Goal: Task Accomplishment & Management: Manage account settings

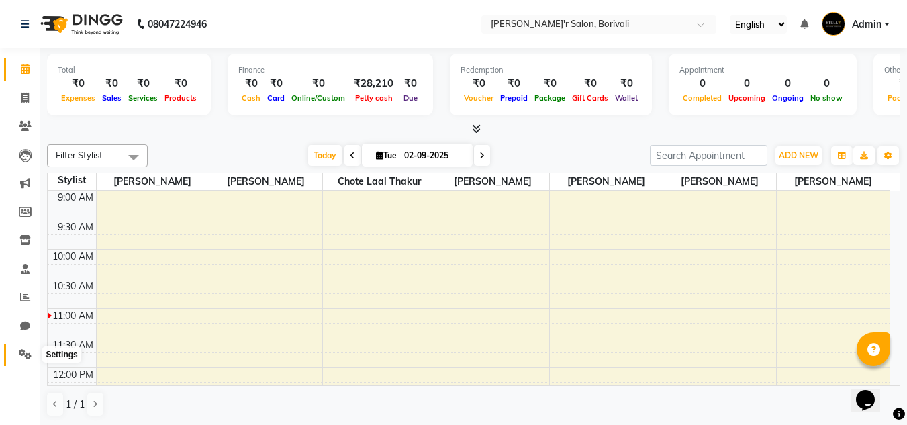
click at [26, 349] on span at bounding box center [25, 354] width 24 height 15
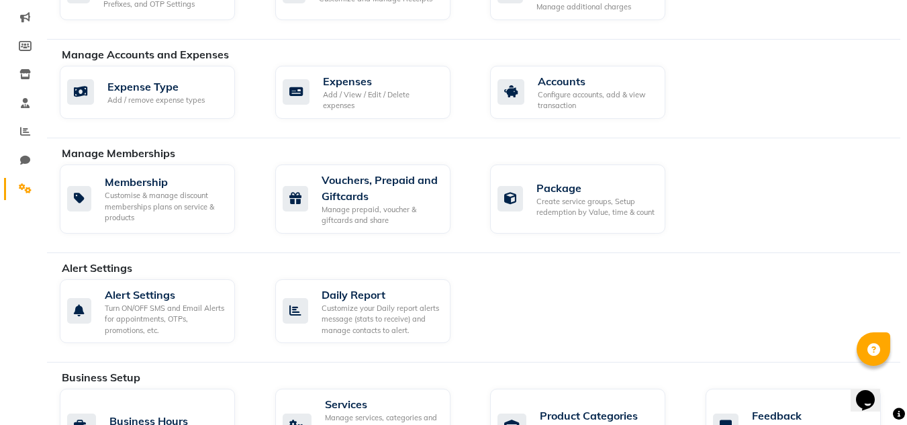
scroll to position [201, 0]
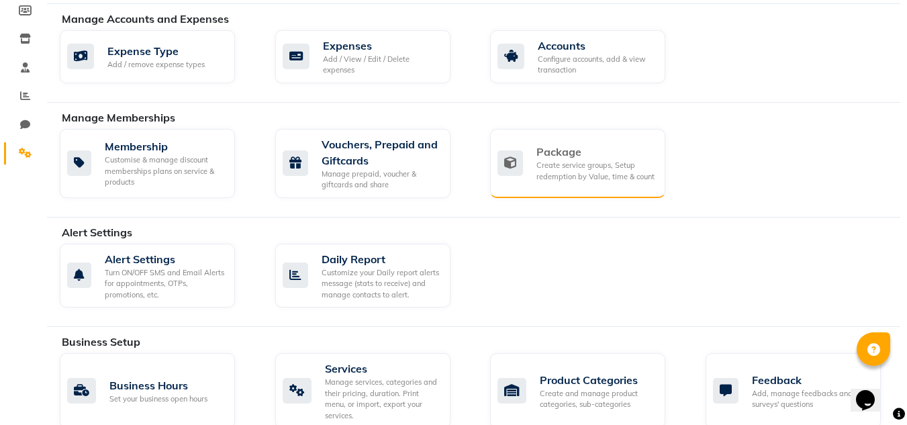
click at [609, 174] on div "Create service groups, Setup redemption by Value, time & count" at bounding box center [596, 171] width 118 height 22
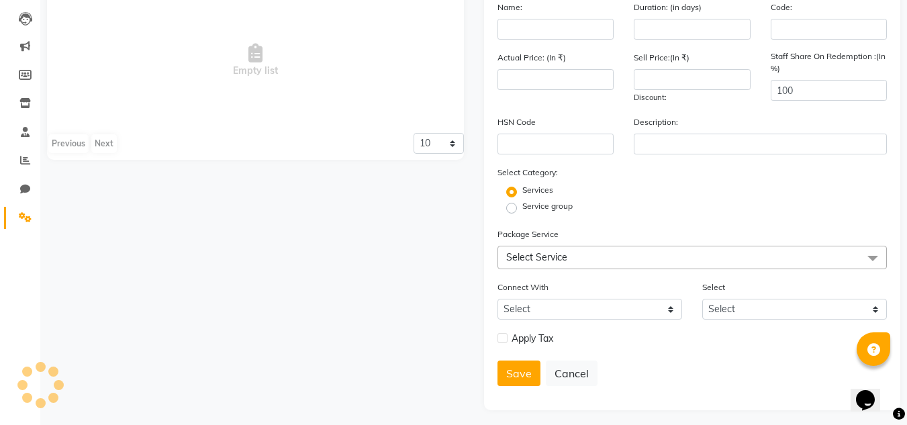
scroll to position [142, 0]
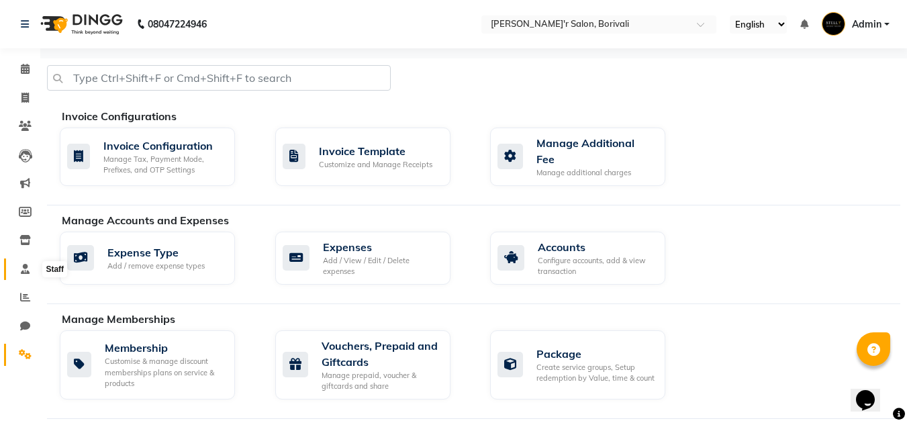
scroll to position [134, 0]
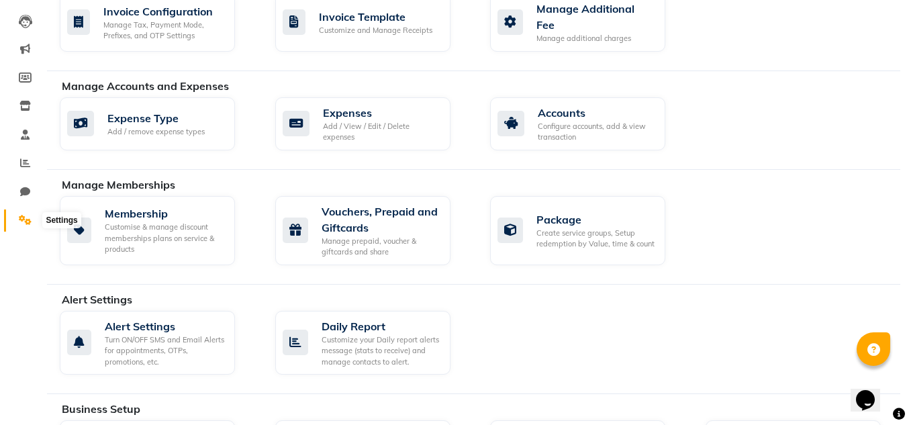
click at [22, 220] on icon at bounding box center [25, 220] width 13 height 10
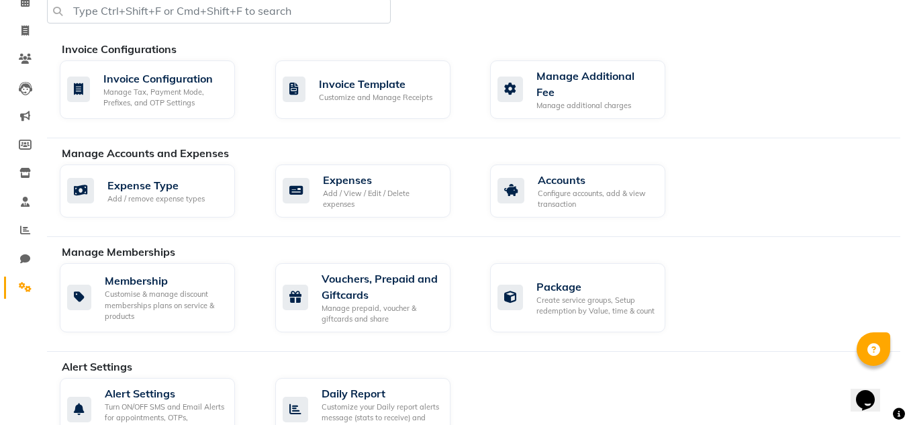
scroll to position [403, 0]
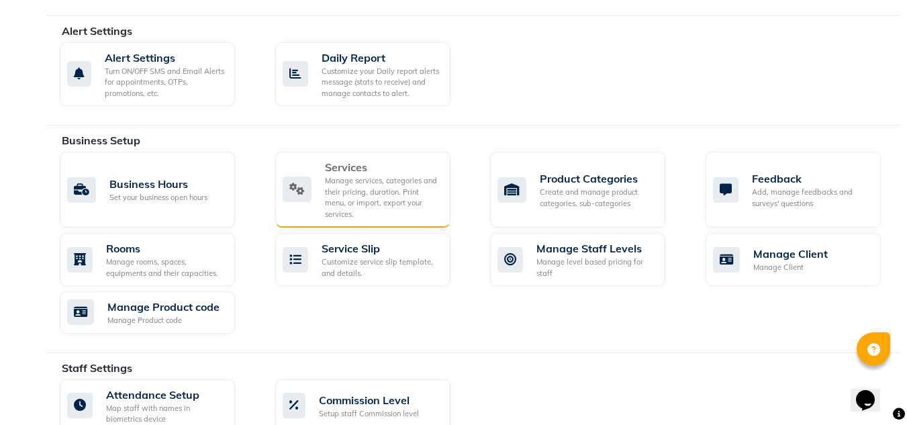
click at [379, 168] on div "Services" at bounding box center [382, 167] width 115 height 16
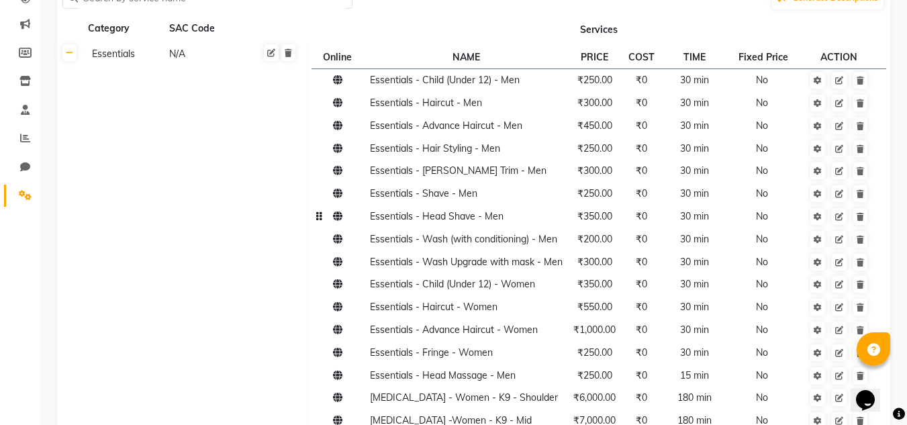
scroll to position [201, 0]
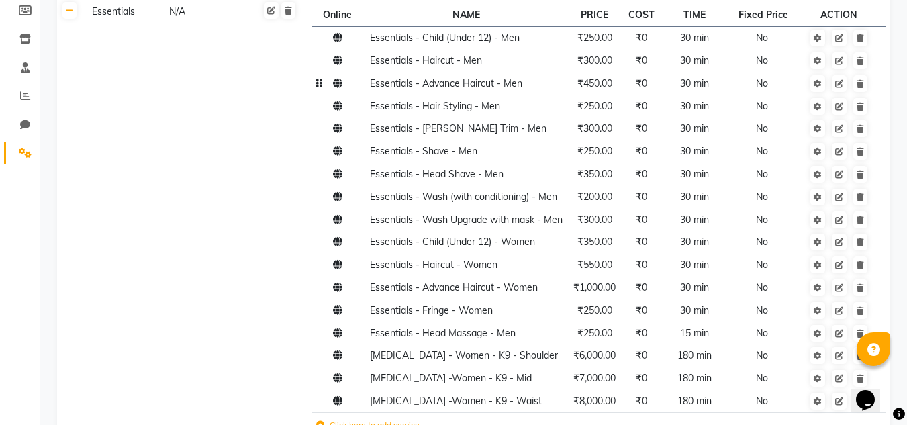
click at [596, 85] on span "₹450.00" at bounding box center [595, 83] width 35 height 12
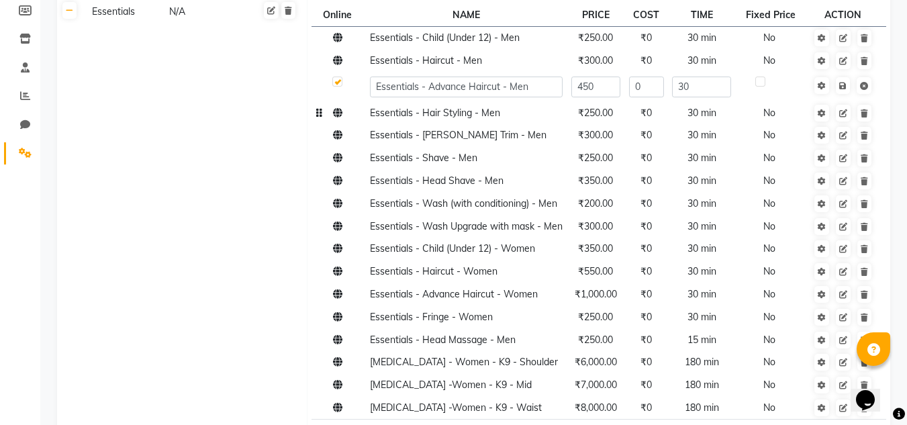
click at [547, 122] on td "Essentials - Hair Styling - Men" at bounding box center [465, 112] width 201 height 23
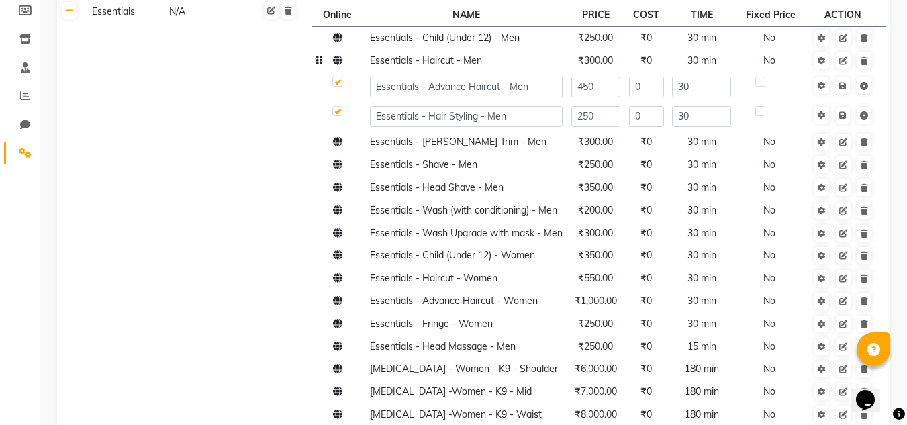
click at [594, 60] on span "₹300.00" at bounding box center [595, 60] width 35 height 12
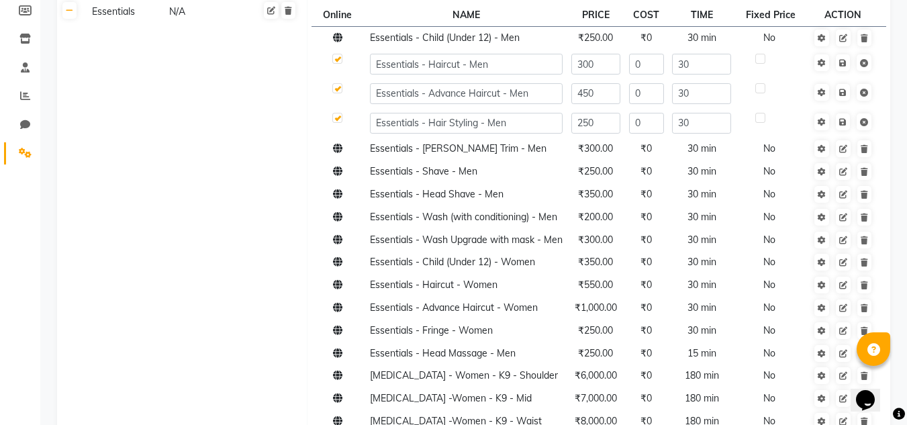
click at [263, 169] on td "Essentials N/A" at bounding box center [195, 232] width 225 height 466
click at [341, 56] on label at bounding box center [337, 59] width 10 height 10
click at [341, 56] on input "checkbox" at bounding box center [336, 59] width 9 height 9
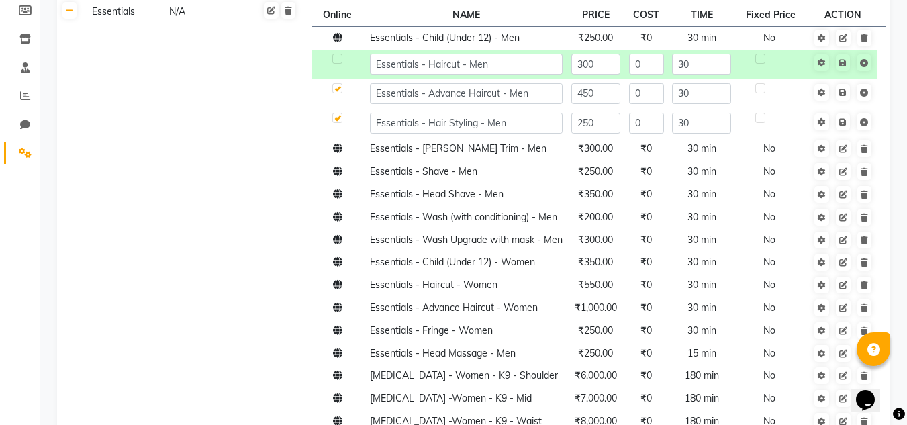
click at [335, 90] on label at bounding box center [337, 88] width 10 height 10
click at [335, 64] on input "checkbox" at bounding box center [336, 59] width 9 height 9
checkbox input "true"
click at [296, 58] on td "Essentials N/A" at bounding box center [195, 232] width 225 height 466
click at [265, 94] on td "Essentials N/A" at bounding box center [195, 232] width 225 height 466
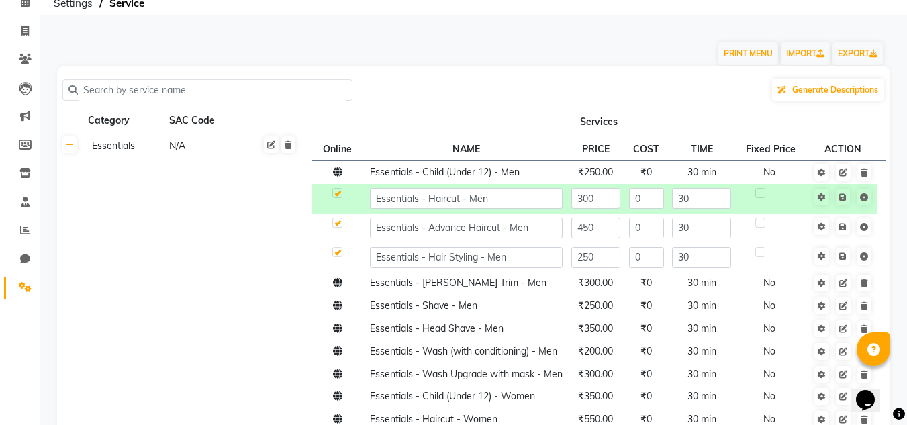
scroll to position [134, 0]
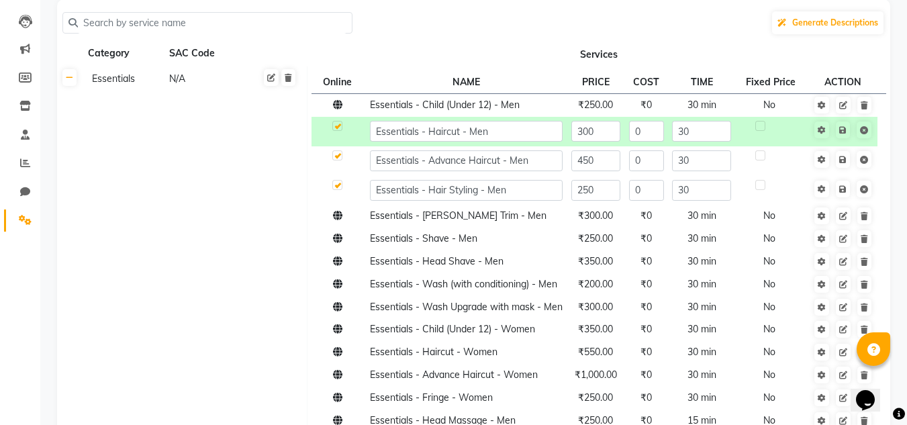
click at [146, 158] on td "Essentials N/A" at bounding box center [195, 299] width 225 height 466
click at [601, 134] on input "300" at bounding box center [597, 131] width 50 height 21
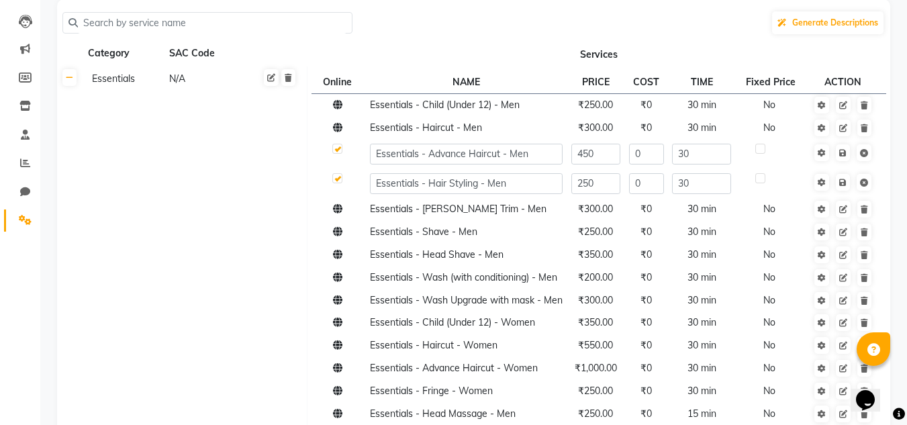
click at [505, 126] on td "Essentials - Haircut - Men" at bounding box center [465, 128] width 201 height 23
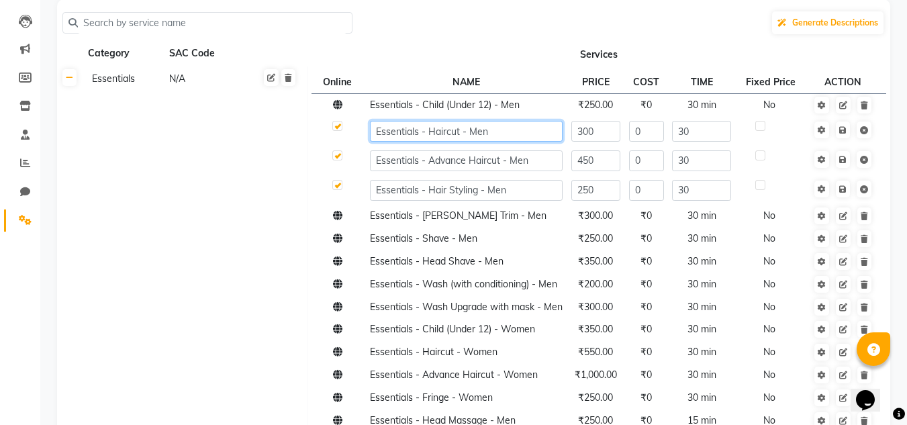
click at [516, 135] on input "Essentials - Haircut - Men" at bounding box center [466, 131] width 193 height 21
type input "Essentials - Haircut - Men Without Wash"
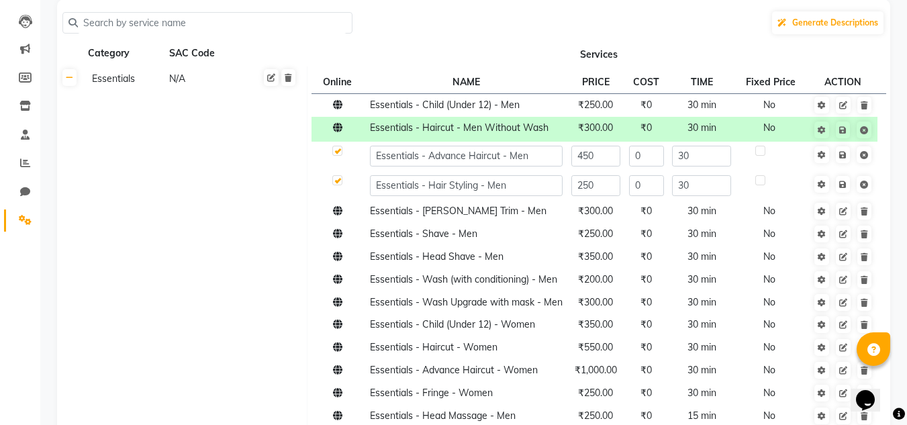
click at [222, 187] on td "Essentials N/A" at bounding box center [195, 296] width 225 height 461
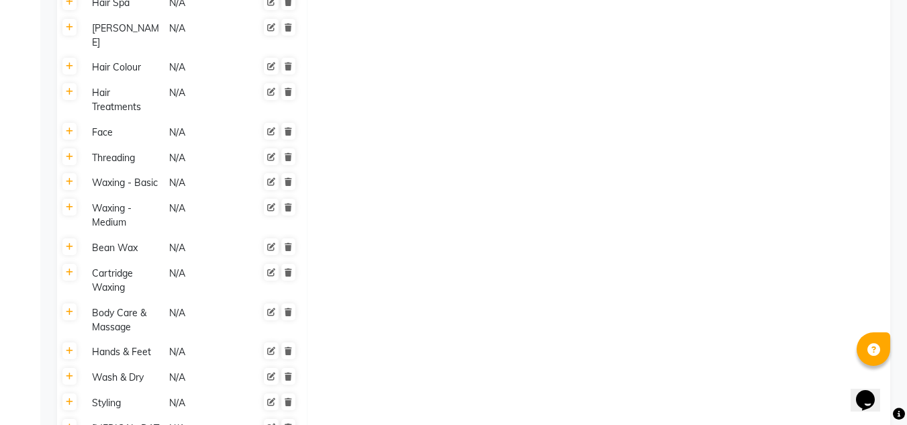
scroll to position [403, 0]
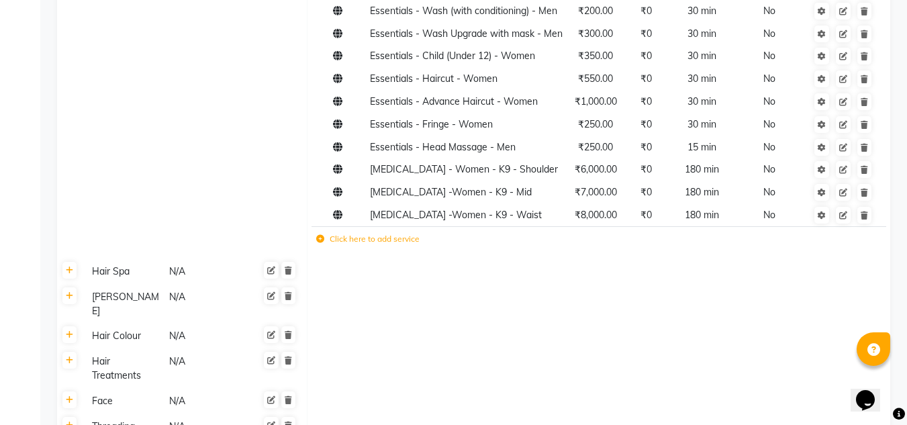
click at [367, 245] on label "Click here to add service" at bounding box center [367, 239] width 103 height 12
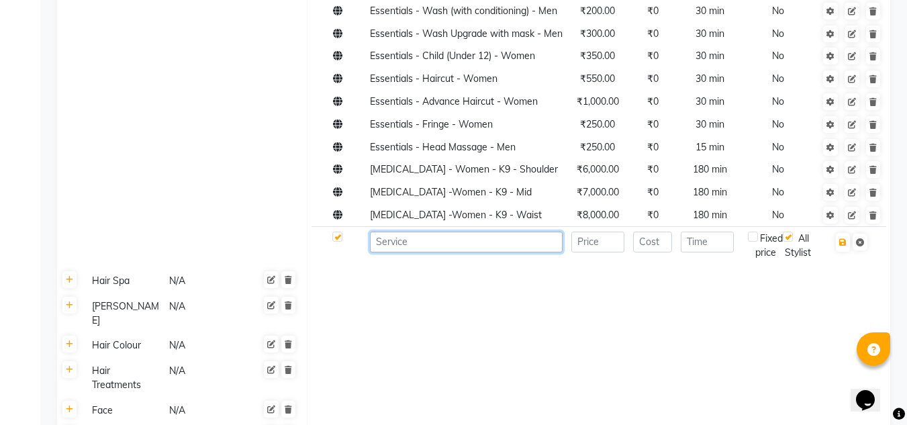
click at [396, 253] on input at bounding box center [466, 242] width 193 height 21
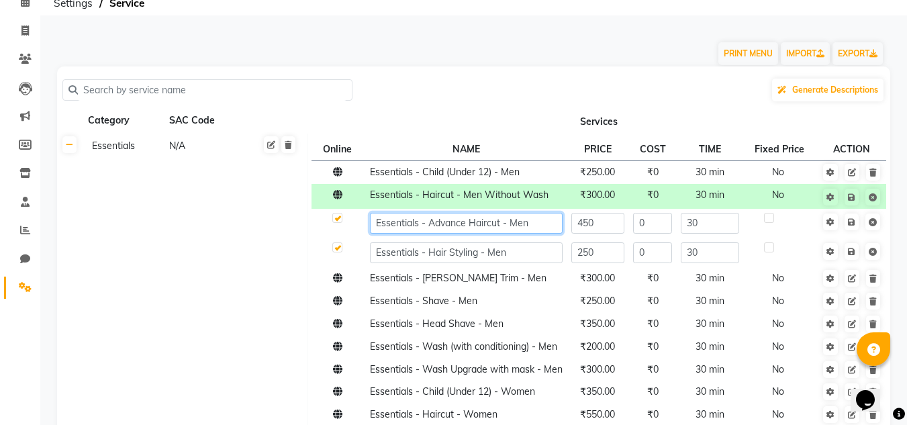
click at [500, 224] on input "Essentials - Advance Haircut - Men" at bounding box center [466, 223] width 193 height 21
click at [508, 220] on input "Essentials - Advance Haircut - Men" at bounding box center [466, 223] width 193 height 21
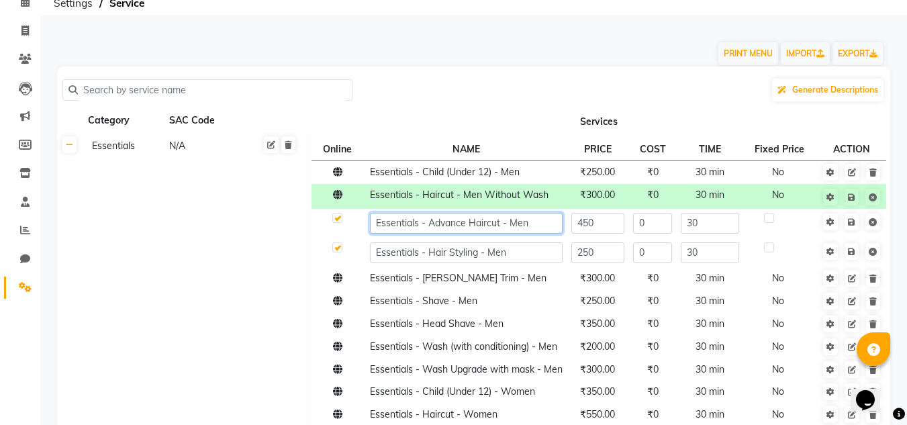
scroll to position [336, 0]
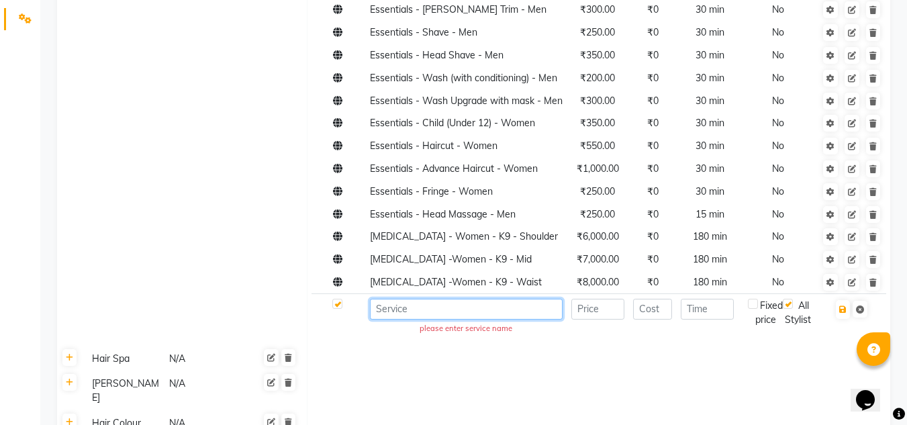
click at [428, 328] on td "please enter service name" at bounding box center [465, 318] width 201 height 48
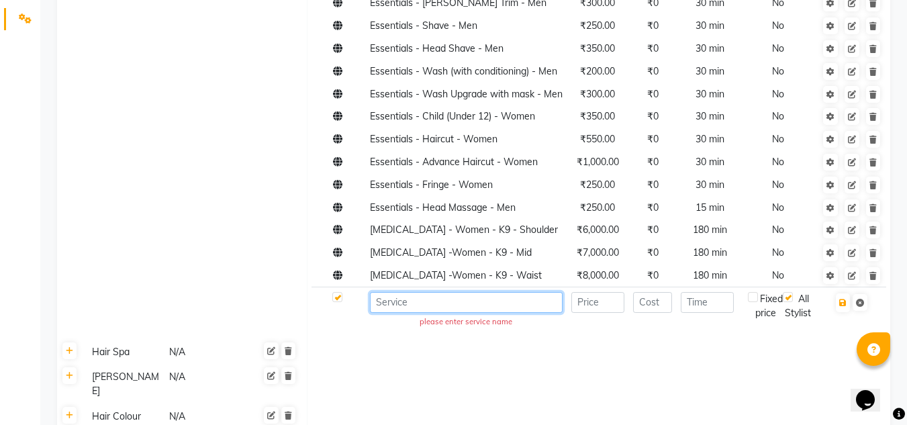
paste input "Essentials - Advance Haircut - Men"
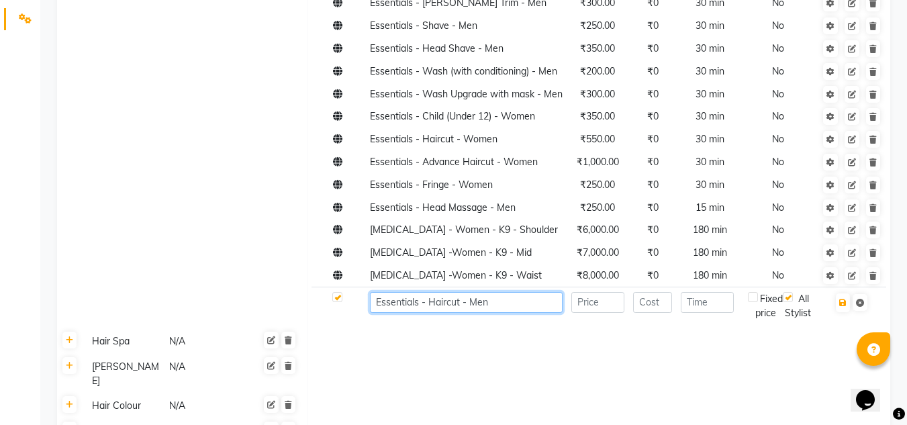
type input "Essentials - Haircut - Men"
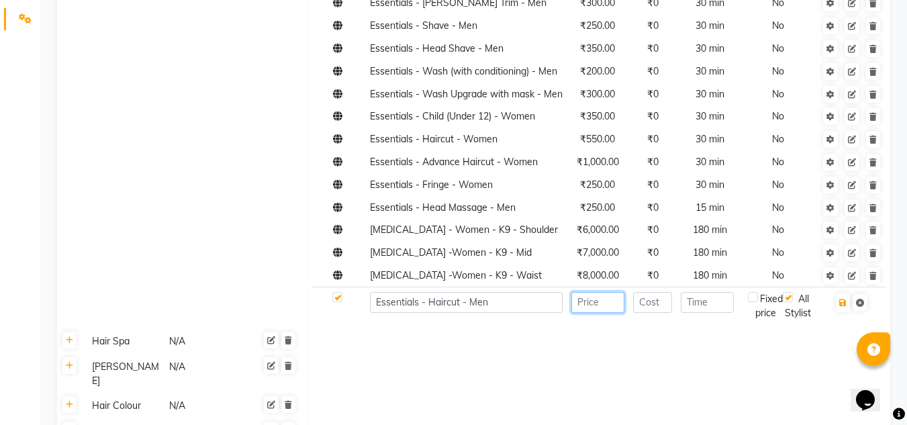
click at [590, 313] on input "number" at bounding box center [598, 302] width 53 height 21
type input "350"
click at [658, 354] on td at bounding box center [599, 341] width 584 height 26
click at [708, 324] on td at bounding box center [710, 305] width 67 height 37
click at [711, 313] on input "number" at bounding box center [707, 302] width 53 height 21
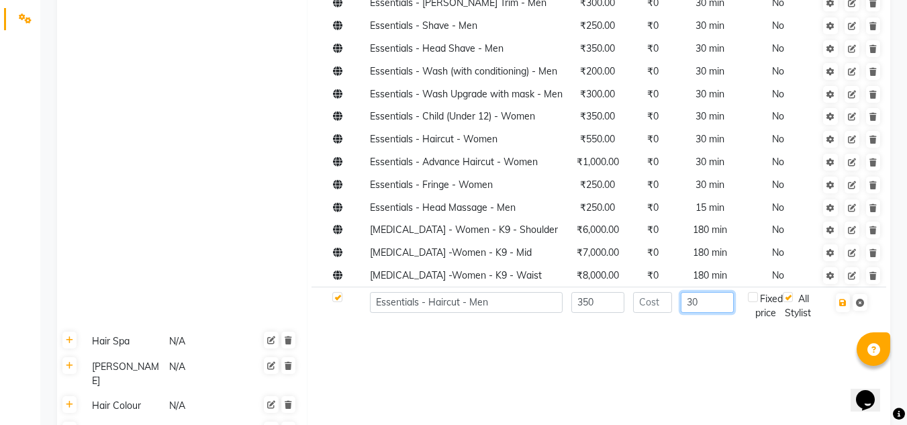
type input "30"
click at [691, 354] on td at bounding box center [599, 341] width 584 height 26
click at [844, 307] on icon "button" at bounding box center [843, 303] width 7 height 8
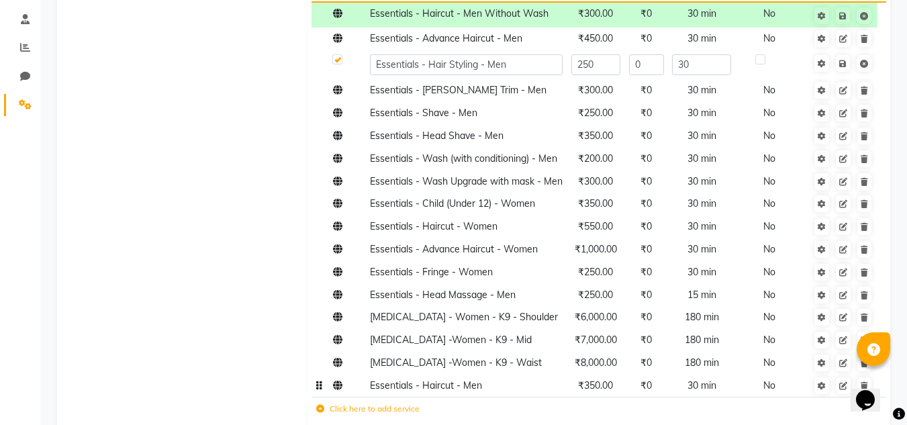
scroll to position [189, 0]
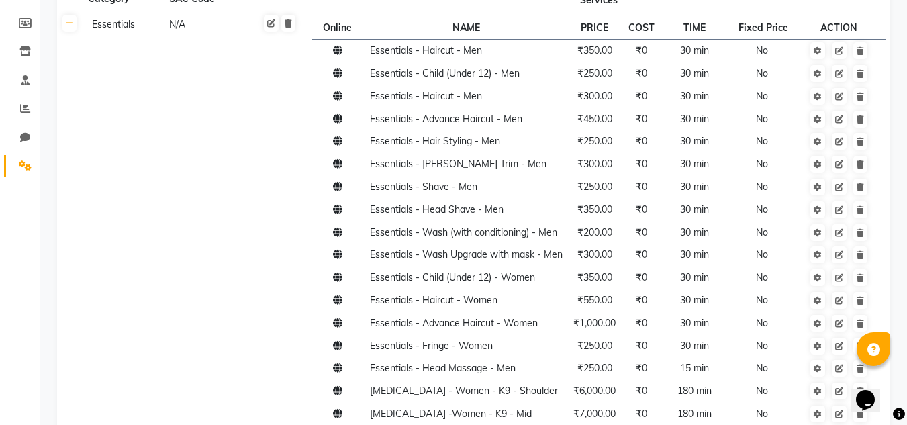
click at [240, 160] on td "Essentials N/A" at bounding box center [195, 246] width 225 height 468
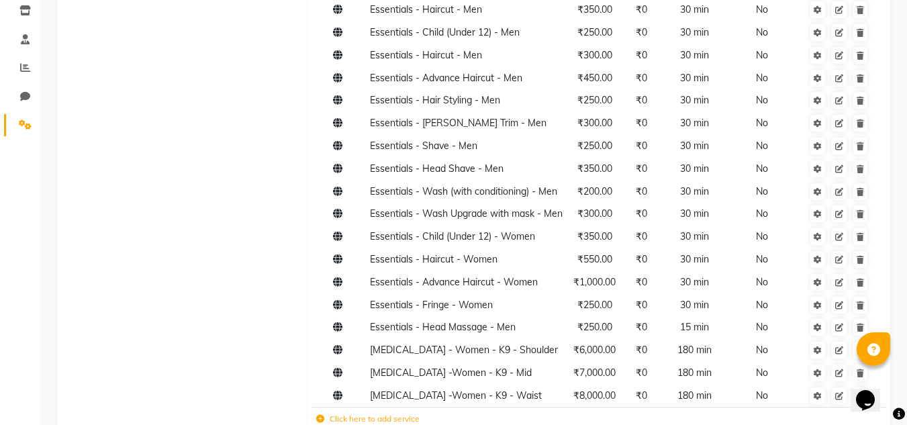
scroll to position [122, 0]
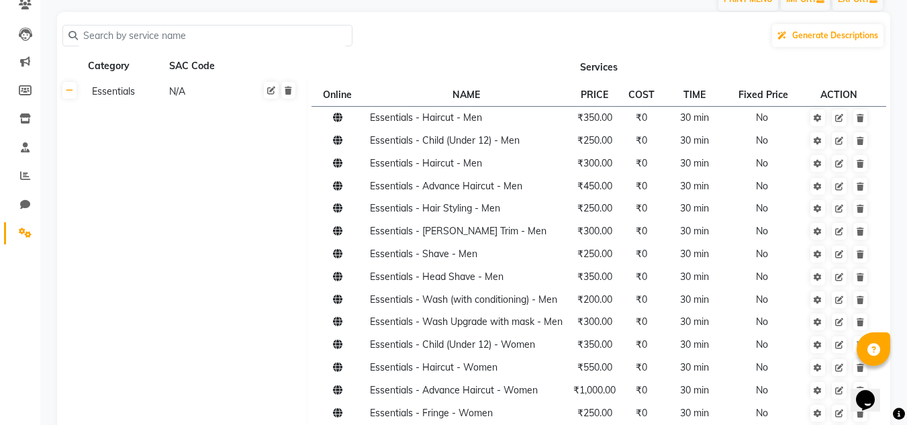
click at [227, 183] on td "Essentials N/A" at bounding box center [195, 313] width 225 height 468
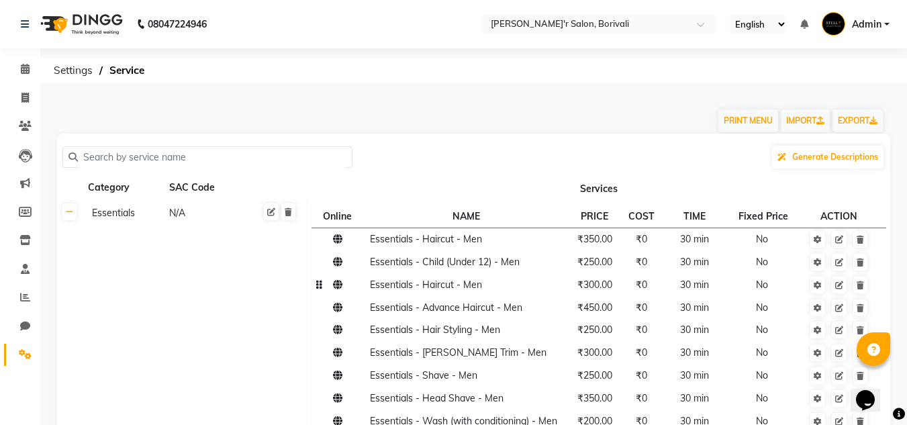
click at [476, 289] on span "Essentials - Haircut - Men" at bounding box center [426, 285] width 112 height 12
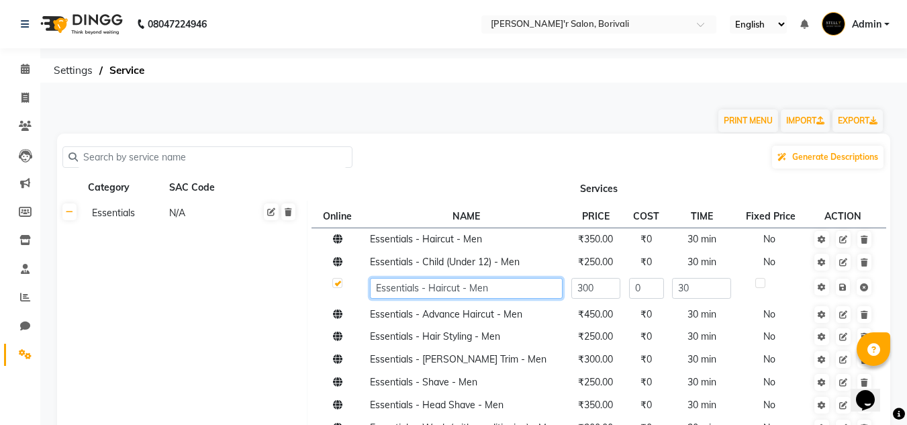
click at [525, 291] on input "Essentials - Haircut - Men" at bounding box center [466, 288] width 193 height 21
type input "Essentials - Haircut - Men Without Wash"
click at [845, 287] on link at bounding box center [843, 287] width 14 height 17
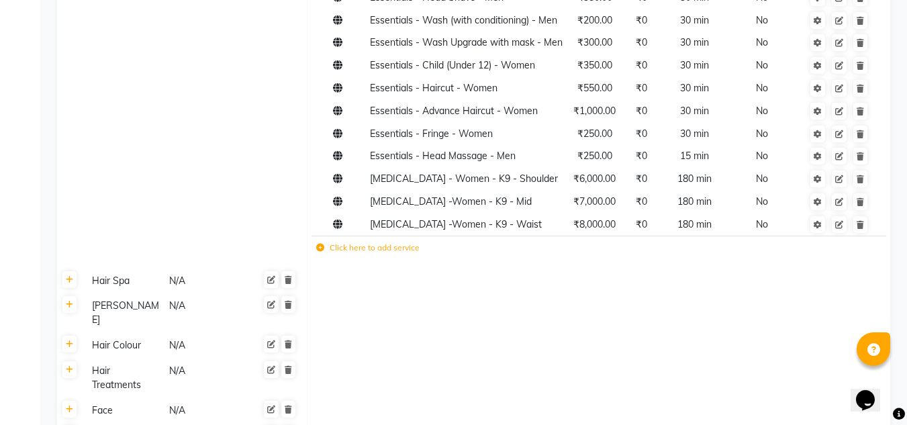
scroll to position [403, 0]
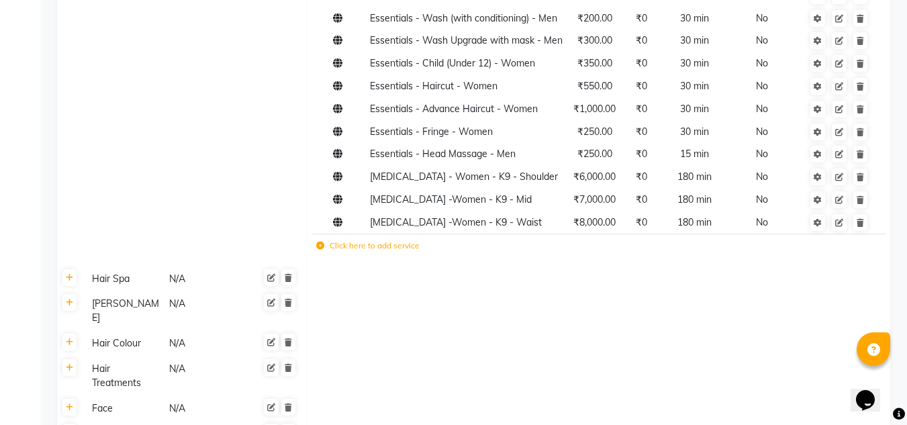
click at [367, 252] on label "Click here to add service" at bounding box center [367, 246] width 103 height 12
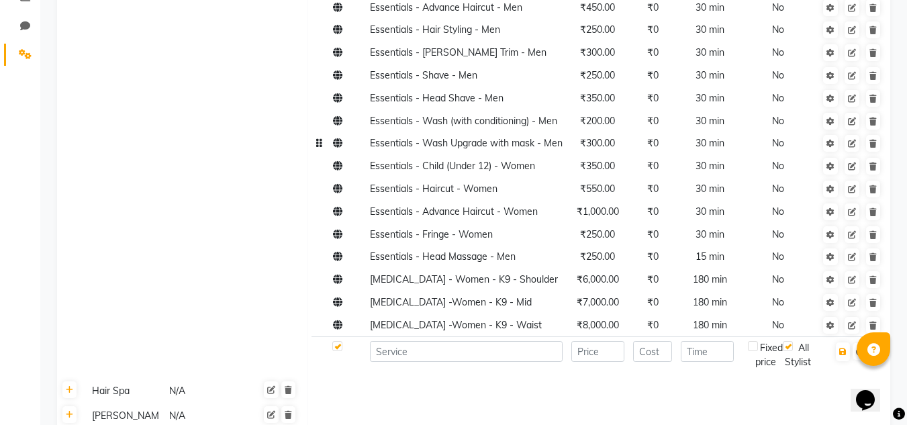
scroll to position [336, 0]
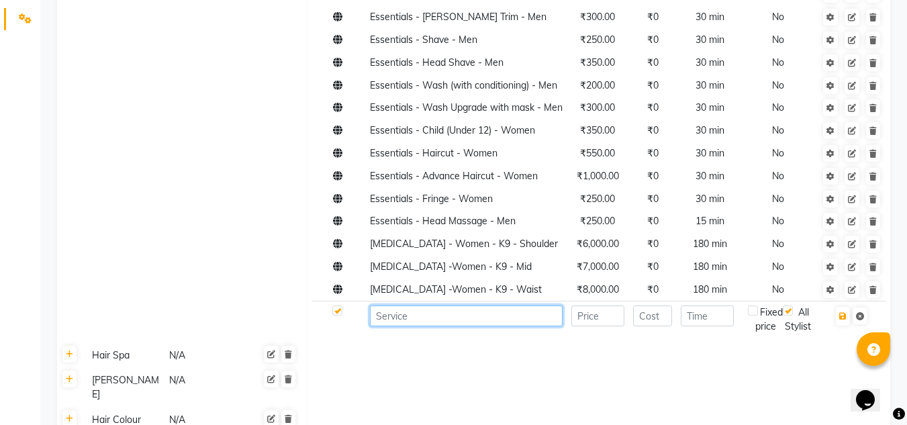
click at [388, 326] on input at bounding box center [466, 316] width 193 height 21
type input "Essentials - Beard Trim - Men Low Volume"
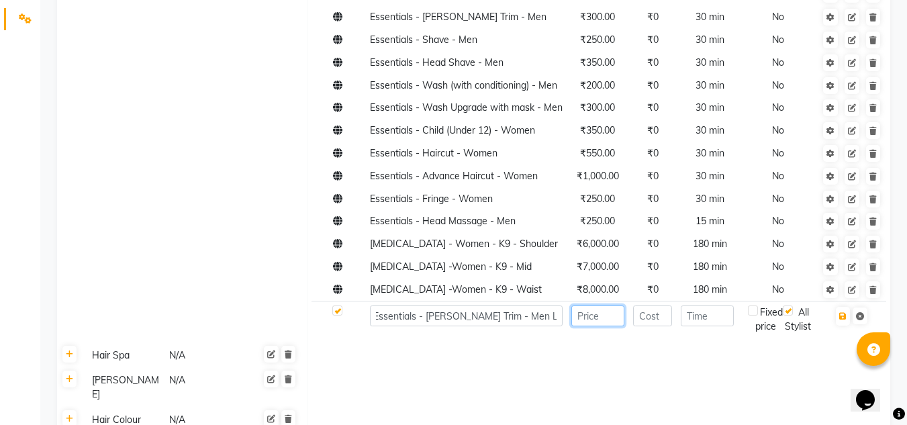
scroll to position [0, 0]
click at [606, 326] on input "number" at bounding box center [598, 316] width 53 height 21
type input "200"
click at [611, 343] on td "Online NAME PRICE COST TIME Fixed Price ACTION Essentials - Haircut - Men ₹350.…" at bounding box center [599, 104] width 584 height 478
click at [717, 326] on input "number" at bounding box center [707, 316] width 53 height 21
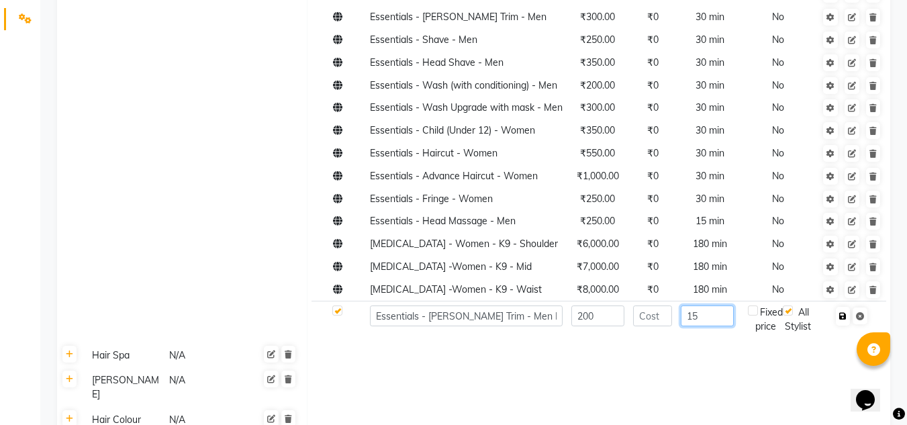
type input "15"
click at [841, 320] on icon "button" at bounding box center [843, 316] width 7 height 8
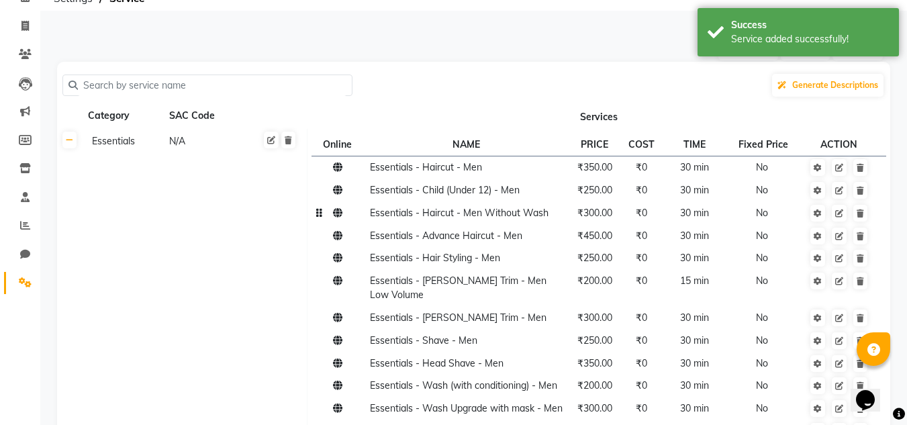
scroll to position [65, 0]
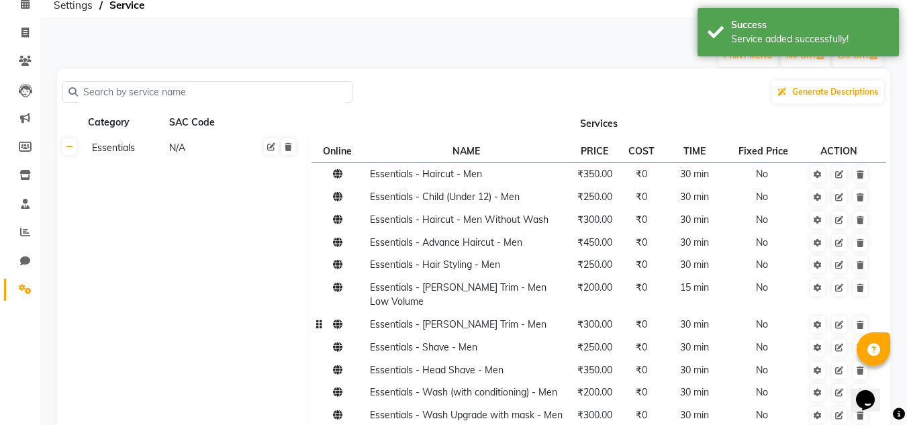
click at [537, 314] on td "Essentials - Beard Trim - Men" at bounding box center [465, 325] width 201 height 23
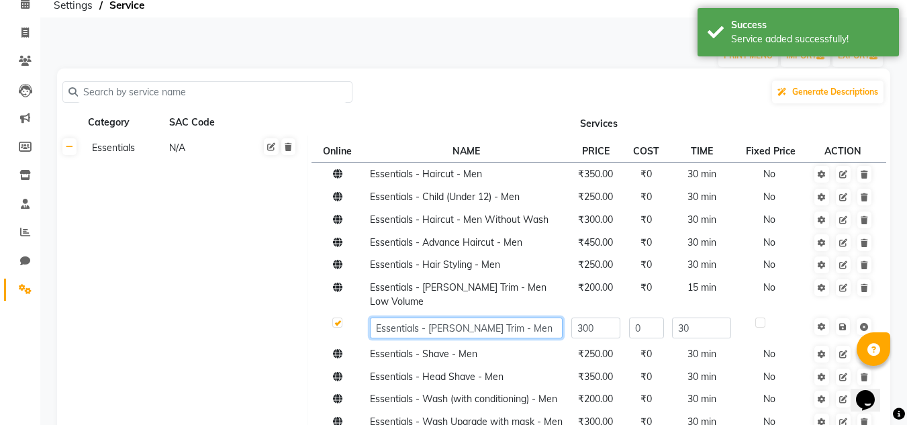
click at [525, 318] on input "Essentials - Beard Trim - Men" at bounding box center [466, 328] width 193 height 21
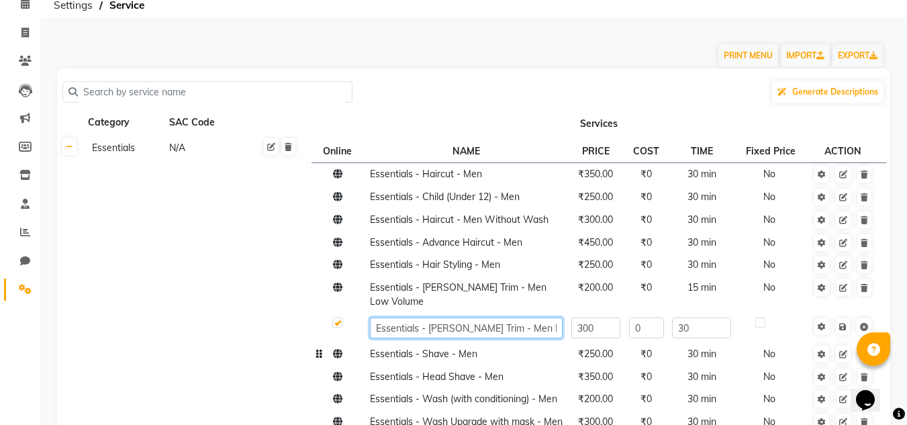
scroll to position [0, 5]
click at [497, 318] on input "Essentials - Beard Trim - Men High Volume" at bounding box center [466, 328] width 193 height 21
type input "Essentials - [PERSON_NAME] Trim - Men - High Volume"
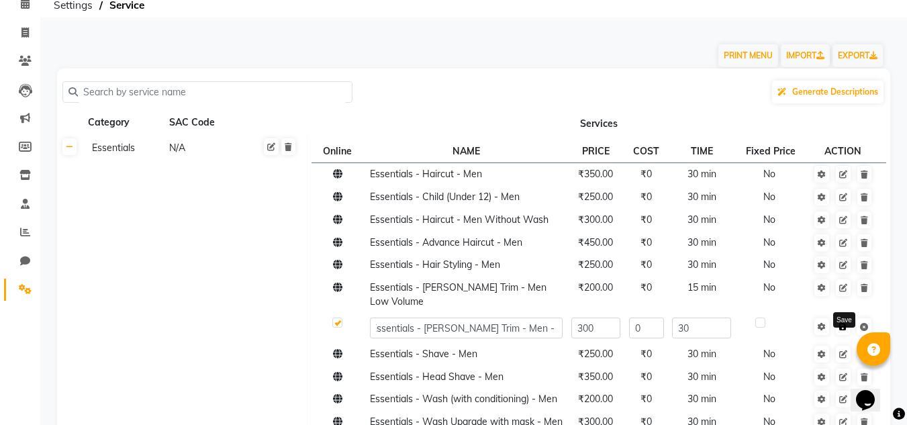
click at [844, 318] on link at bounding box center [843, 326] width 14 height 17
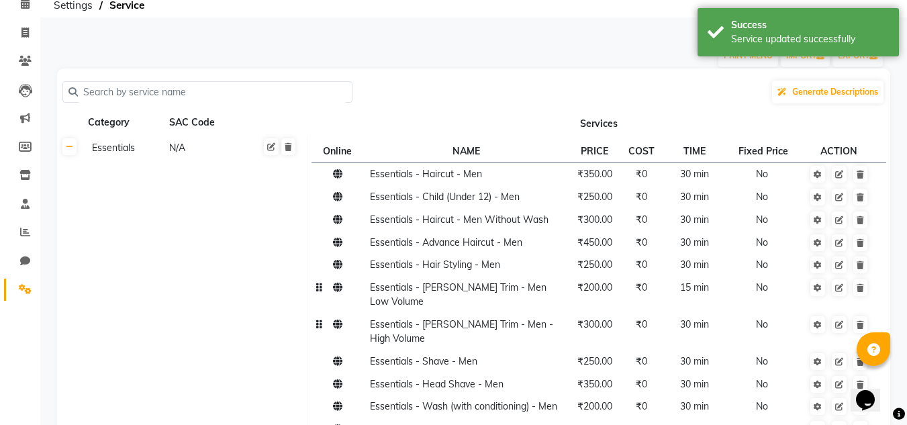
click at [504, 291] on span "Essentials - Beard Trim - Men Low Volume" at bounding box center [458, 294] width 177 height 26
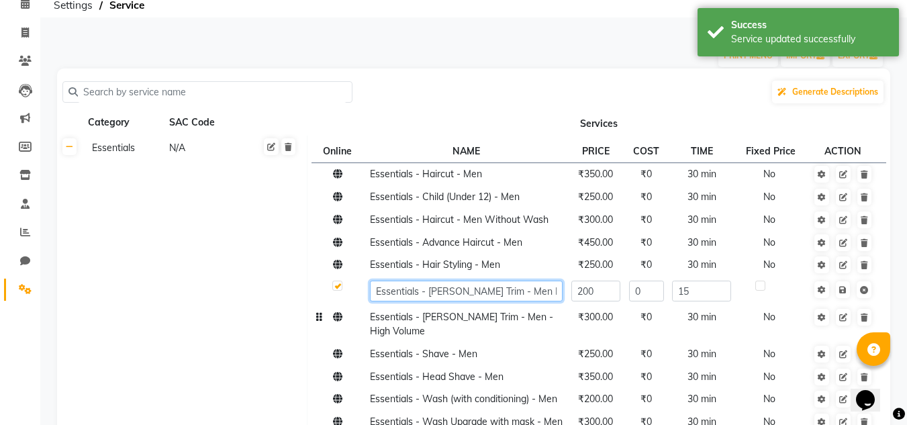
click at [504, 292] on input "Essentials - Beard Trim - Men Low Volume" at bounding box center [466, 291] width 193 height 21
type input "Essentials - [PERSON_NAME] Trim - Men - Low Volume"
click at [845, 288] on link at bounding box center [843, 289] width 14 height 17
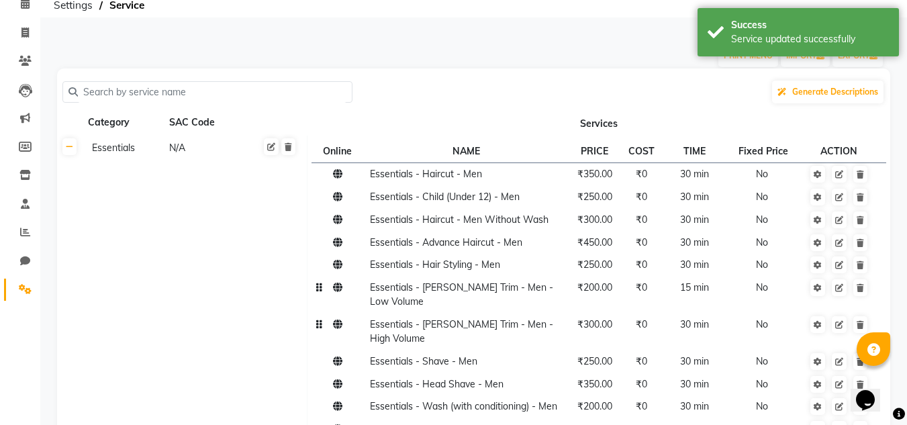
click at [209, 301] on td "Essentials N/A" at bounding box center [195, 395] width 225 height 519
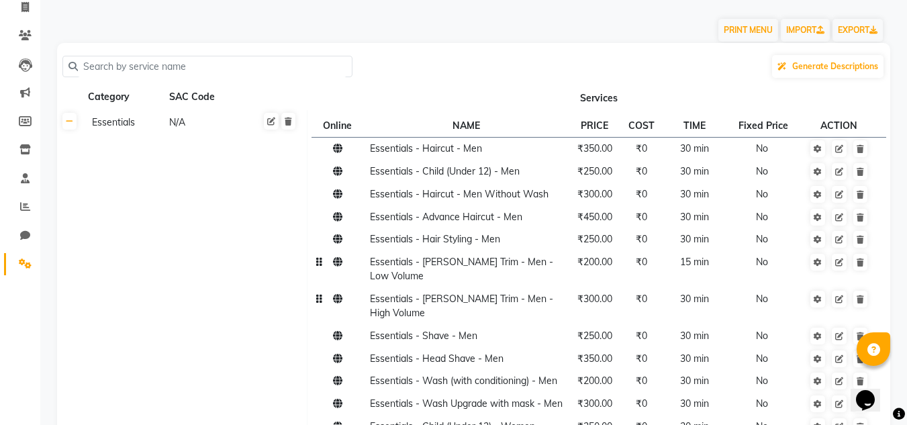
scroll to position [67, 0]
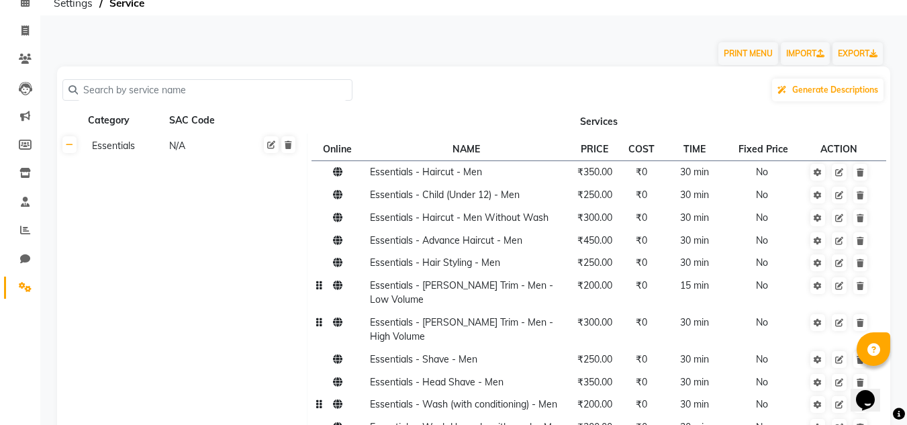
click at [500, 398] on span "Essentials - Wash (with conditioning) - Men" at bounding box center [463, 404] width 187 height 12
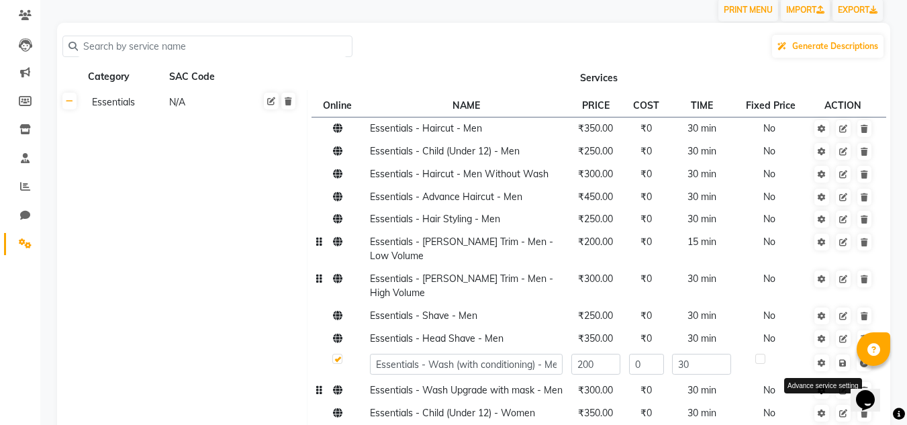
scroll to position [134, 0]
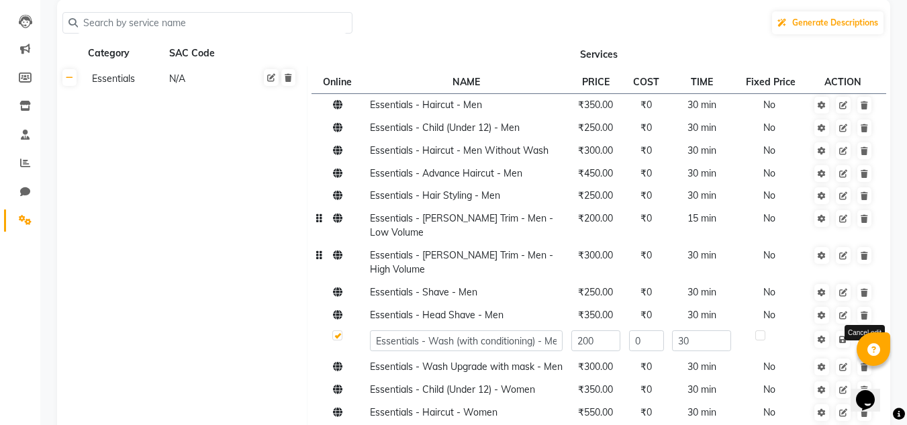
click at [866, 336] on icon at bounding box center [864, 340] width 8 height 8
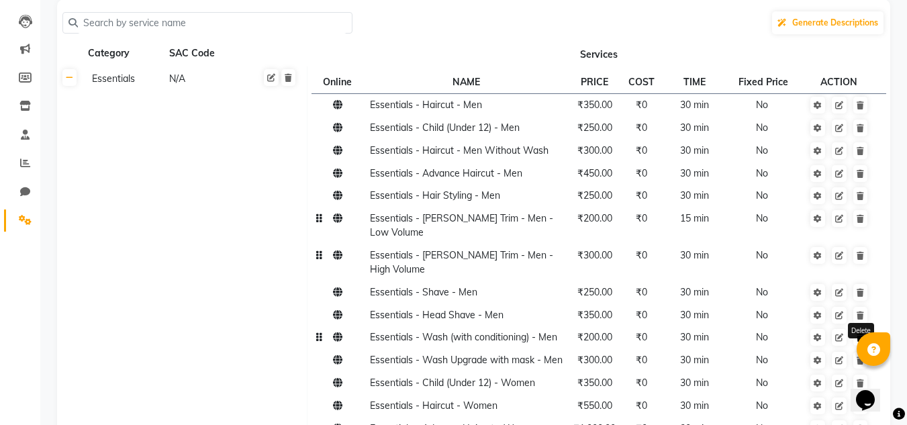
click at [861, 334] on icon at bounding box center [860, 338] width 7 height 8
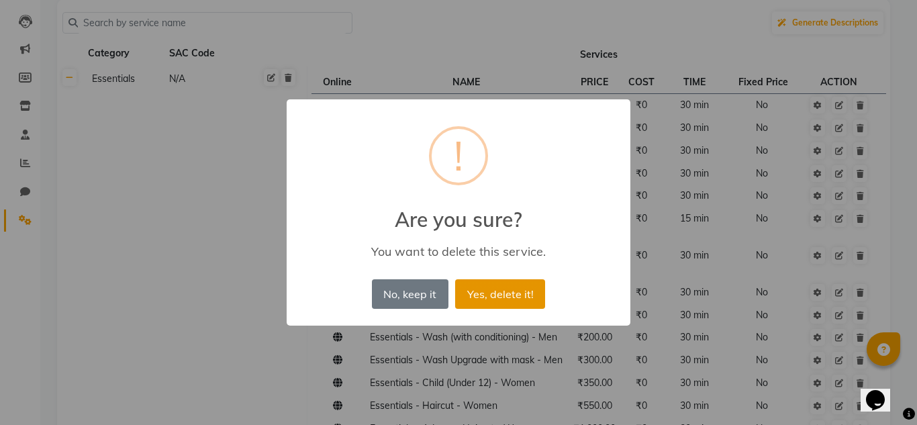
click at [509, 294] on button "Yes, delete it!" at bounding box center [500, 294] width 90 height 30
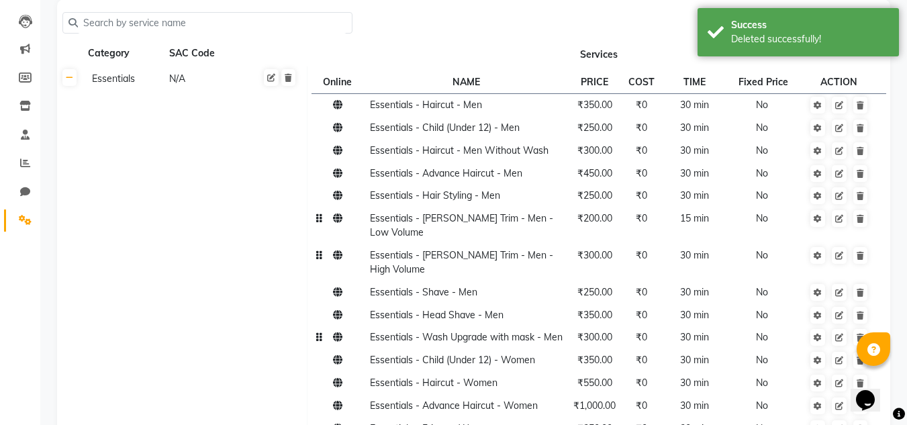
click at [592, 331] on span "₹300.00" at bounding box center [595, 337] width 35 height 12
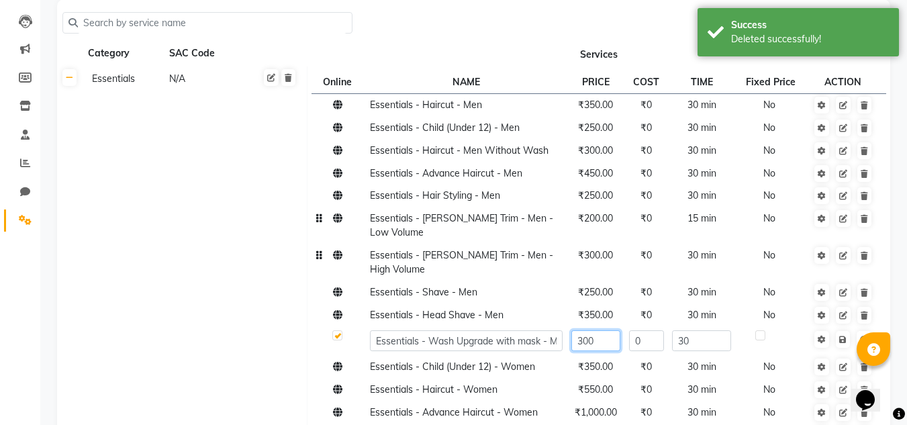
click at [603, 330] on input "300" at bounding box center [597, 340] width 50 height 21
type input "3"
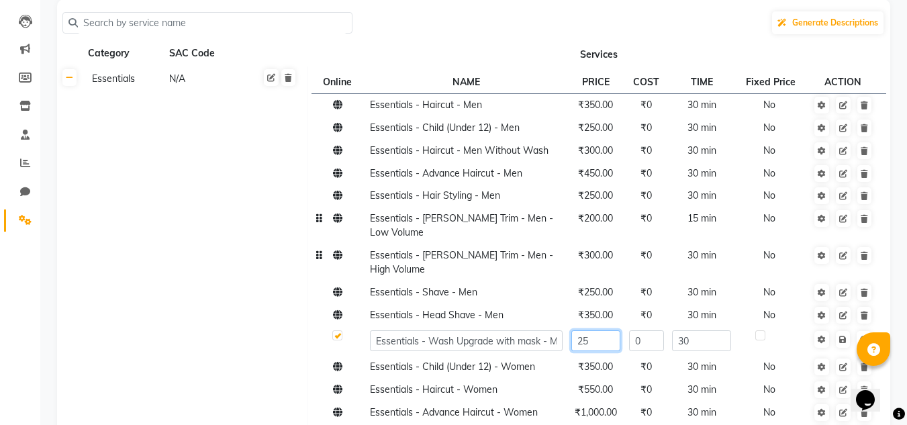
type input "250"
click at [766, 326] on td at bounding box center [772, 341] width 74 height 30
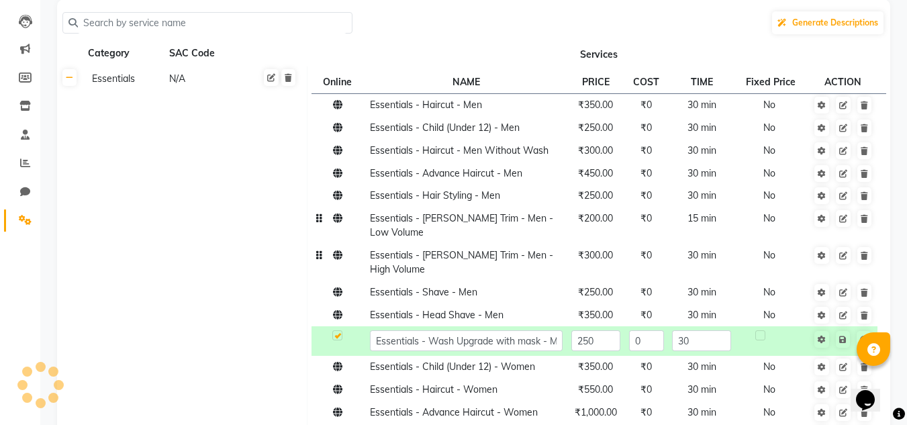
click at [266, 310] on td "Essentials N/A" at bounding box center [195, 317] width 225 height 503
click at [596, 330] on input "250" at bounding box center [597, 340] width 50 height 21
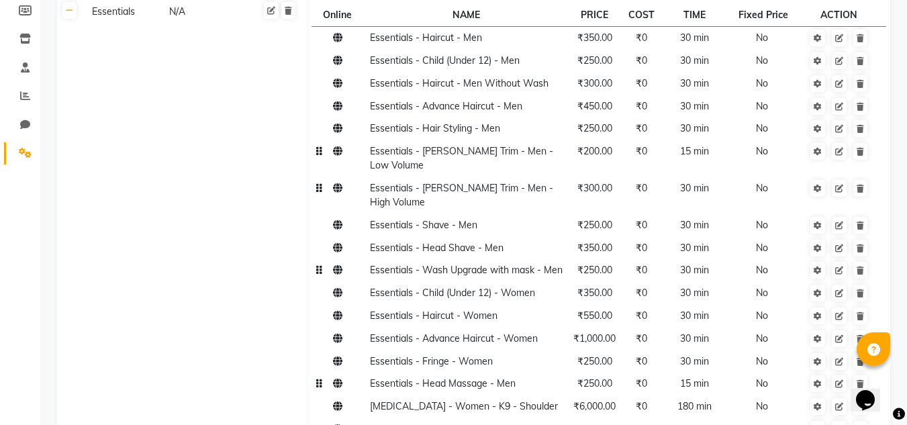
scroll to position [269, 0]
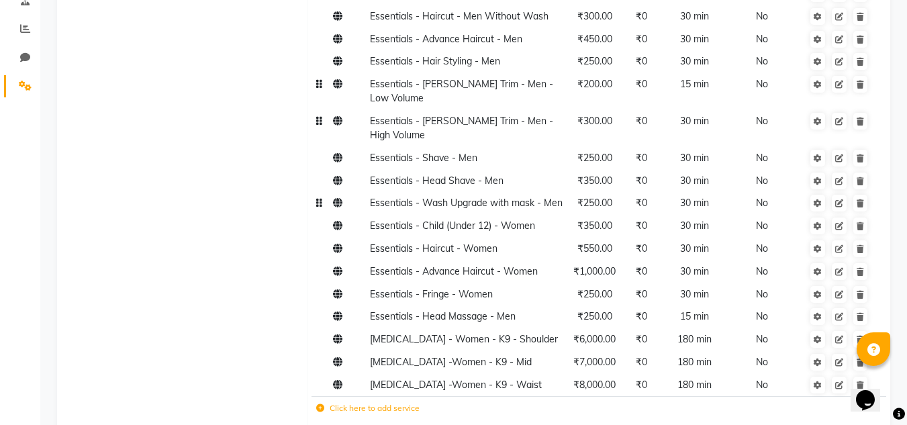
click at [152, 114] on td "Essentials N/A" at bounding box center [195, 180] width 225 height 496
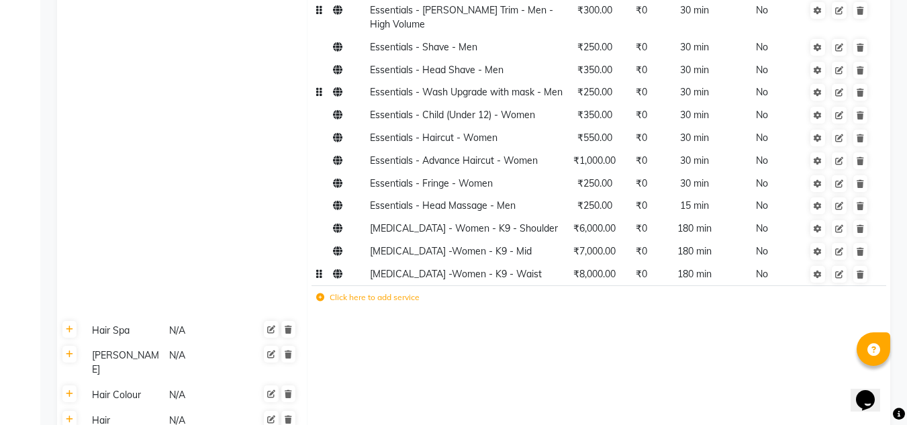
scroll to position [403, 0]
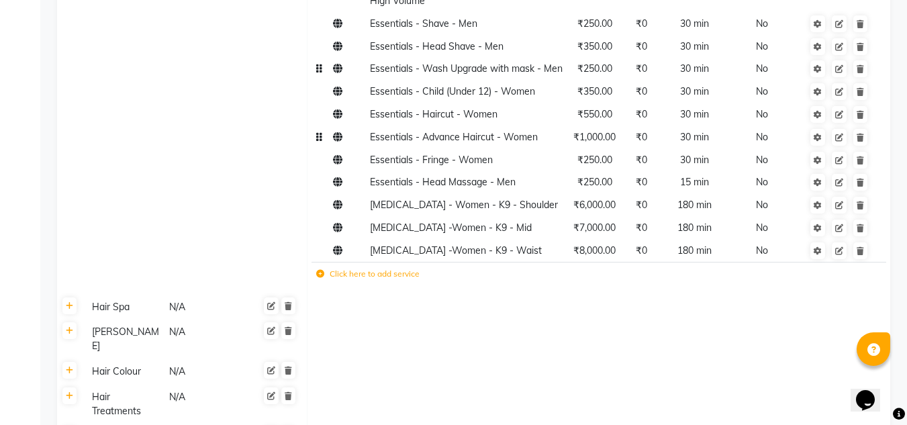
click at [594, 131] on span "₹1,000.00" at bounding box center [595, 137] width 42 height 12
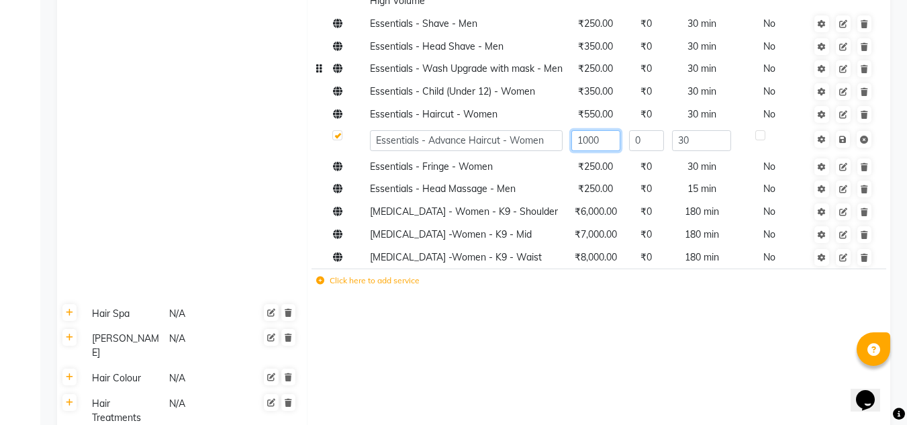
click at [602, 130] on input "1000" at bounding box center [597, 140] width 50 height 21
type input "1"
type input "5"
type input "800"
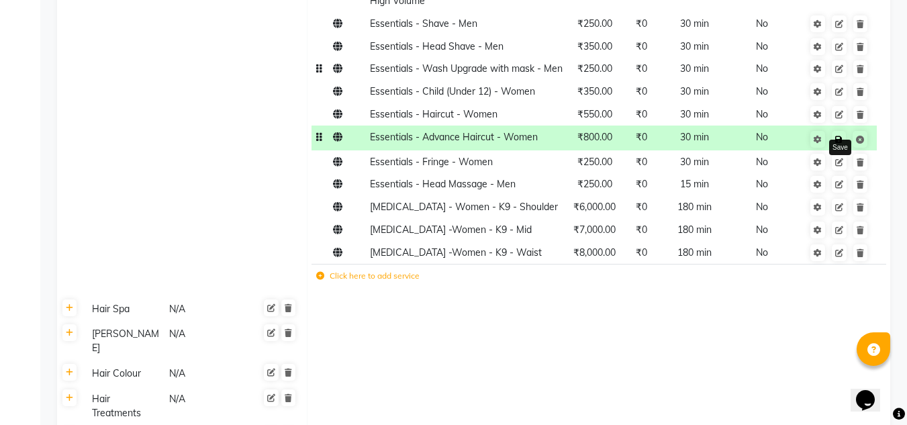
click at [844, 131] on link at bounding box center [839, 139] width 14 height 17
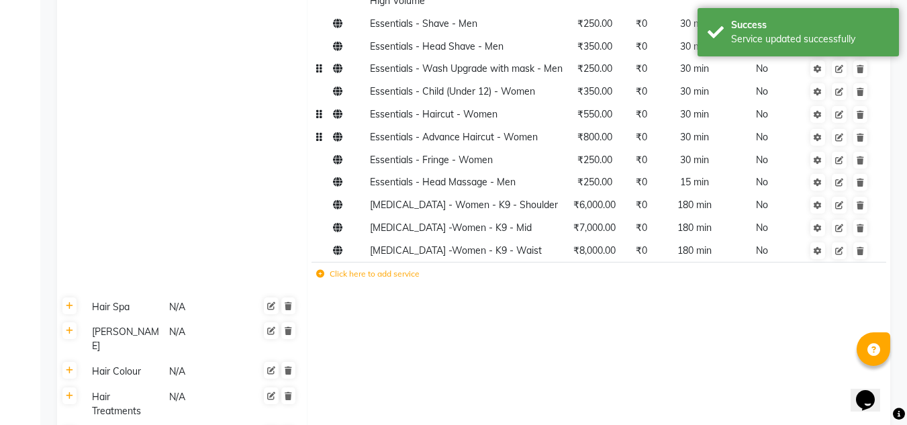
click at [596, 108] on span "₹550.00" at bounding box center [595, 114] width 35 height 12
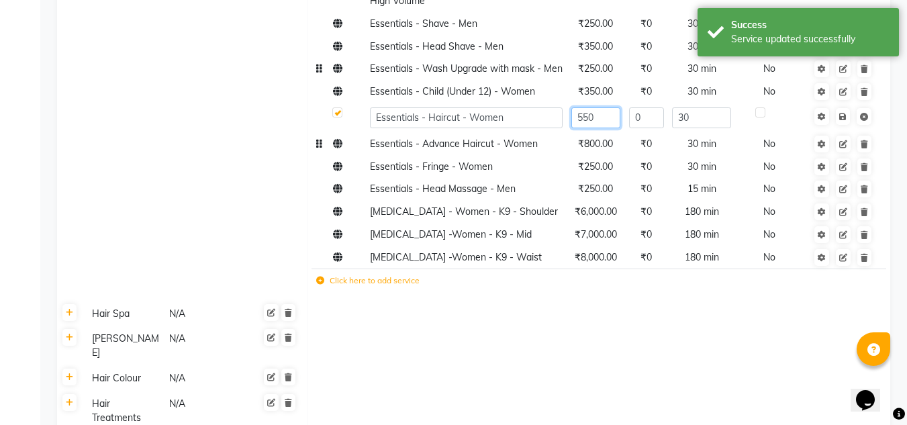
click at [596, 107] on input "550" at bounding box center [597, 117] width 50 height 21
type input "500"
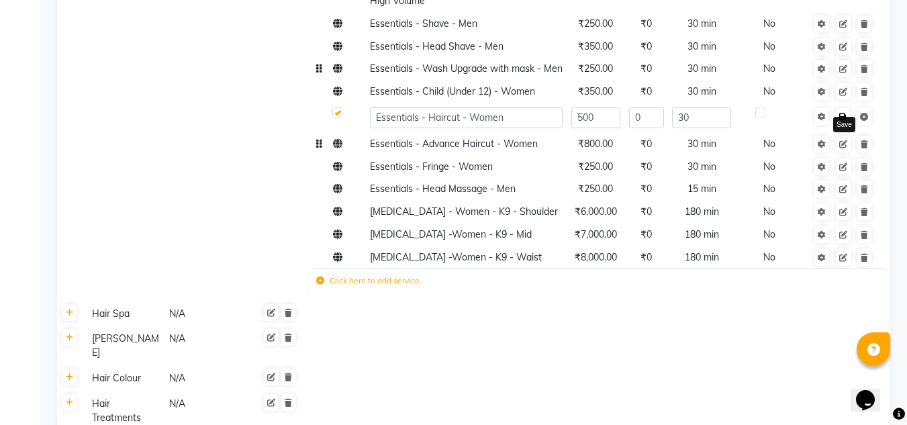
click at [844, 108] on link at bounding box center [843, 116] width 14 height 17
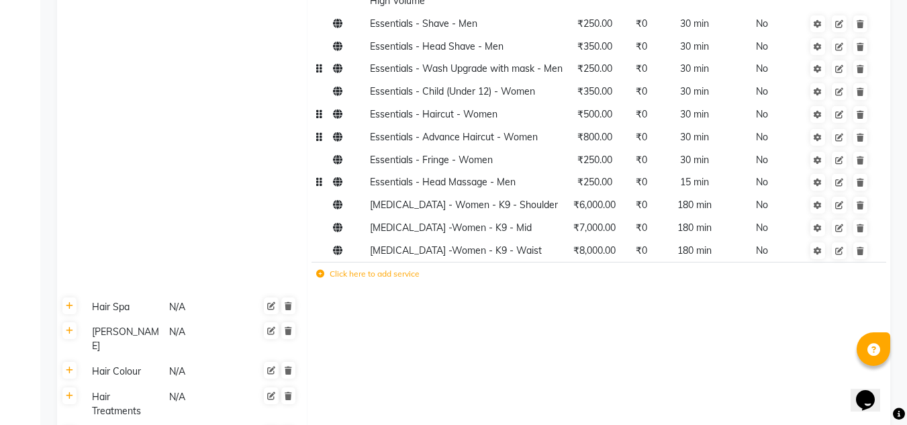
click at [598, 176] on span "₹250.00" at bounding box center [595, 182] width 35 height 12
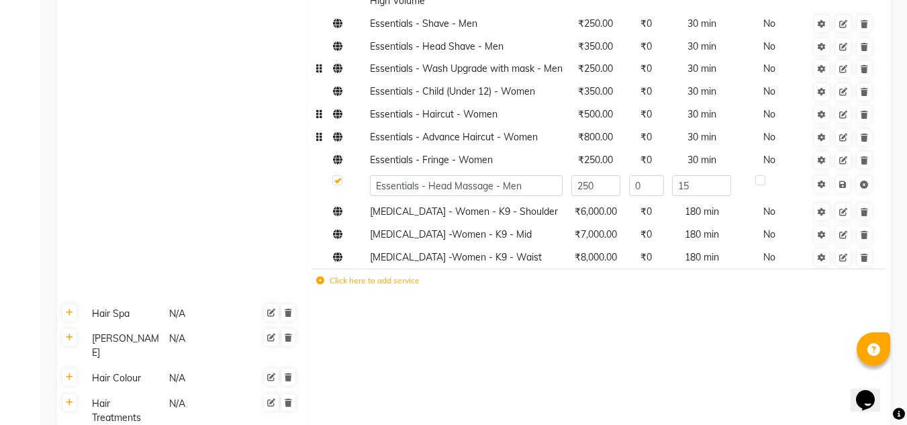
click at [559, 326] on td at bounding box center [599, 346] width 584 height 40
click at [844, 181] on icon at bounding box center [843, 185] width 7 height 8
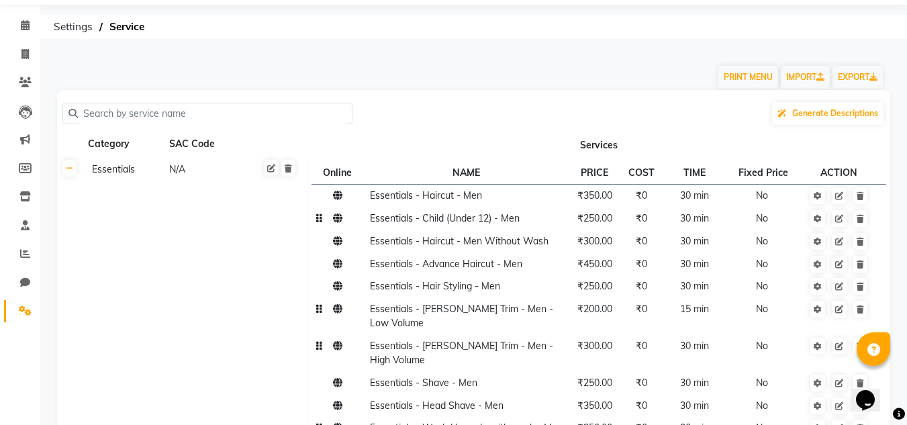
scroll to position [67, 0]
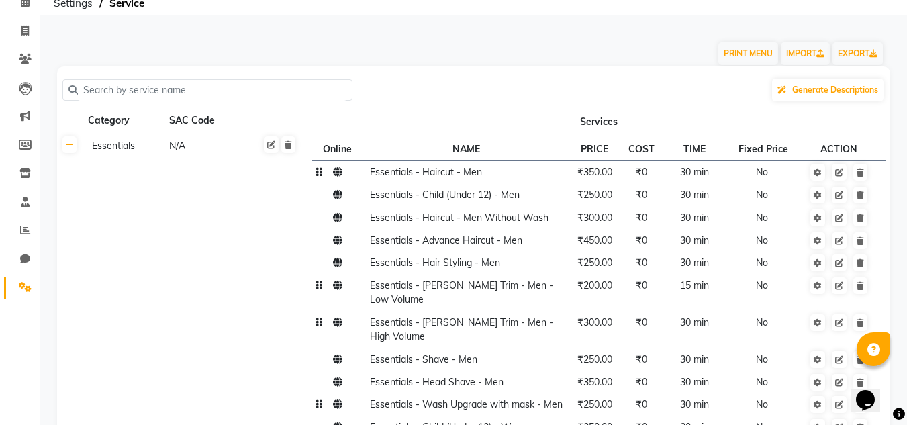
click at [595, 175] on span "₹350.00" at bounding box center [595, 172] width 35 height 12
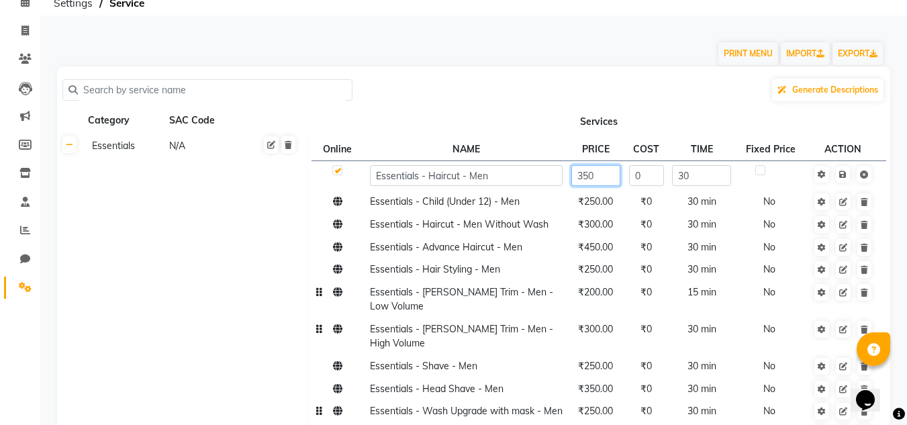
click at [595, 175] on input "350" at bounding box center [597, 175] width 50 height 21
type input "300"
click at [848, 179] on span "Save" at bounding box center [852, 173] width 42 height 13
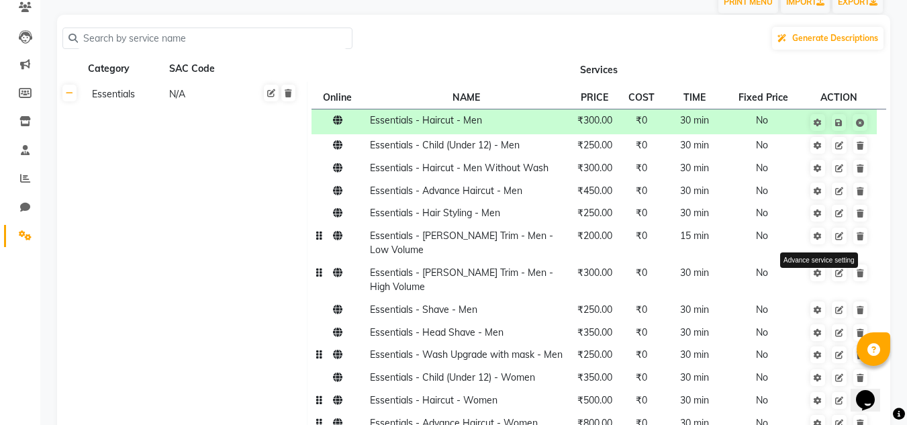
scroll to position [134, 0]
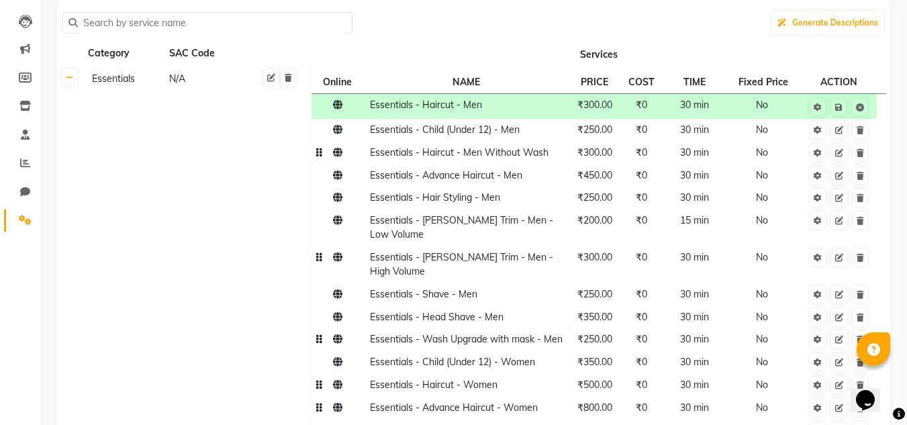
click at [592, 152] on span "₹300.00" at bounding box center [595, 152] width 35 height 12
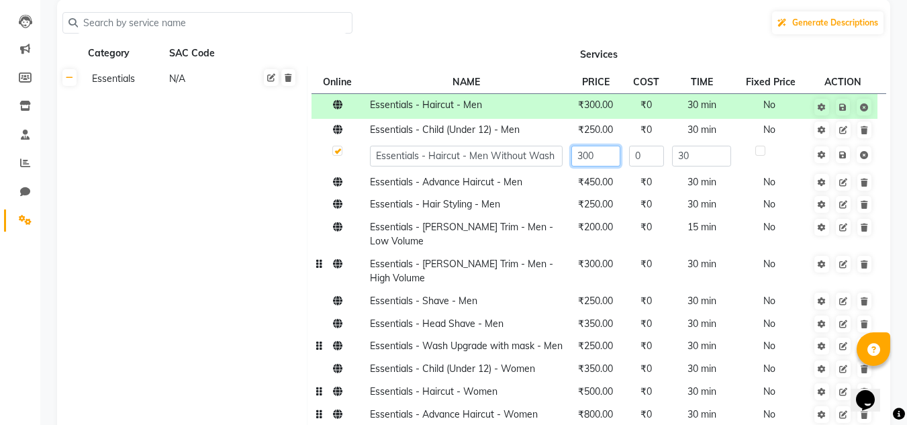
click at [595, 156] on input "300" at bounding box center [597, 156] width 50 height 21
type input "3"
type input "250"
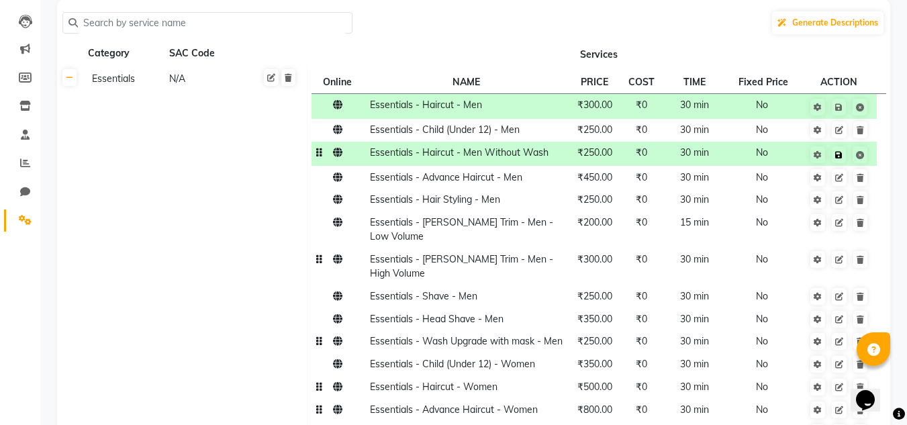
click at [847, 152] on span "Save" at bounding box center [848, 153] width 42 height 13
click at [841, 151] on icon at bounding box center [839, 155] width 7 height 8
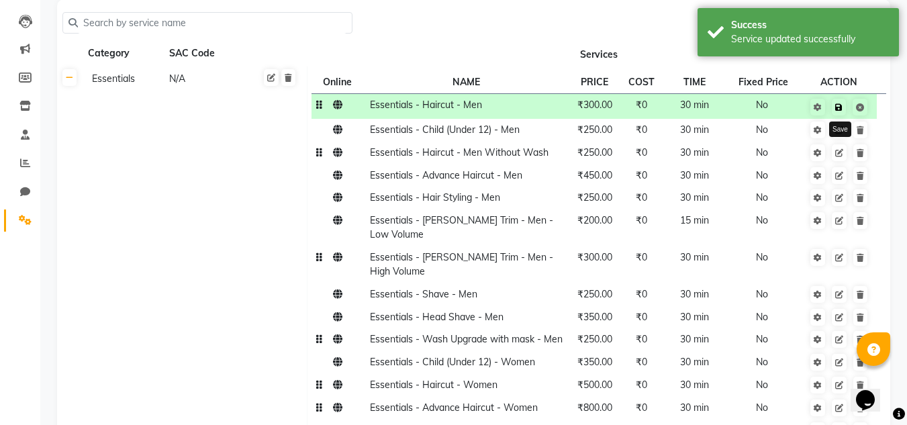
click at [842, 106] on icon at bounding box center [839, 107] width 7 height 8
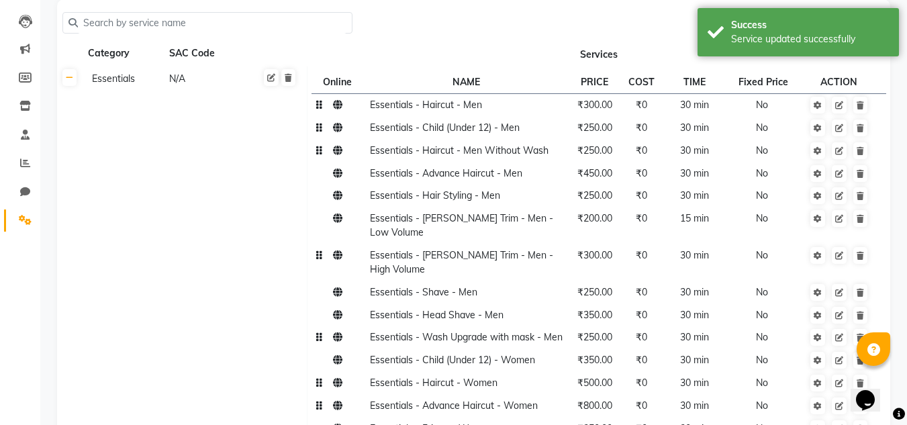
click at [598, 130] on span "₹250.00" at bounding box center [595, 128] width 35 height 12
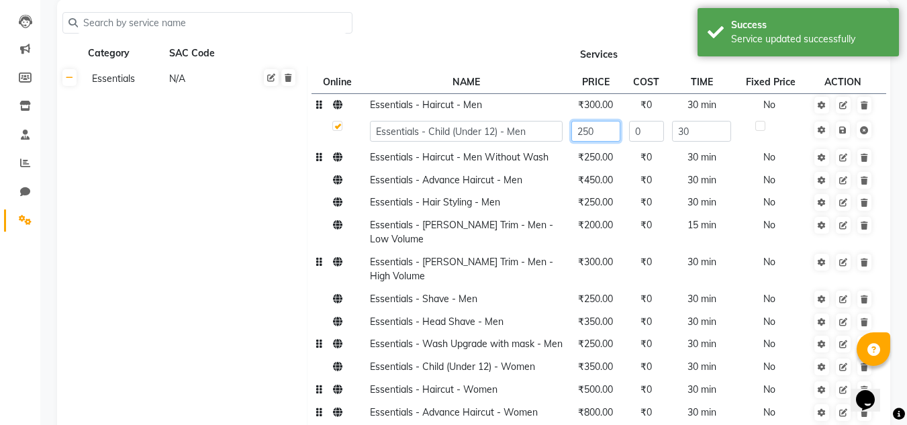
click at [596, 132] on input "250" at bounding box center [597, 131] width 50 height 21
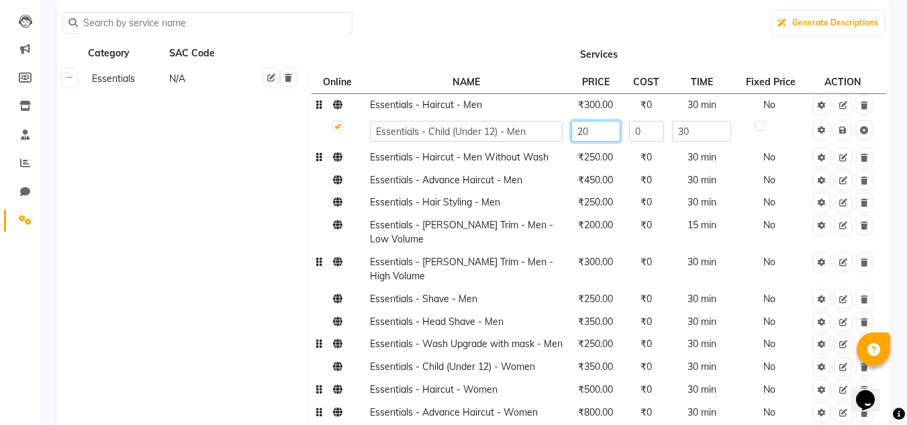
type input "200"
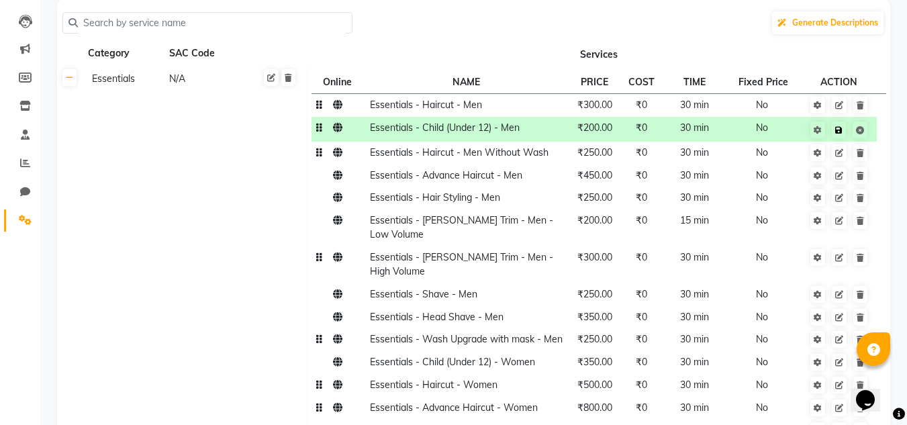
click at [849, 133] on span "Save" at bounding box center [848, 128] width 42 height 13
click at [838, 129] on icon at bounding box center [839, 130] width 7 height 8
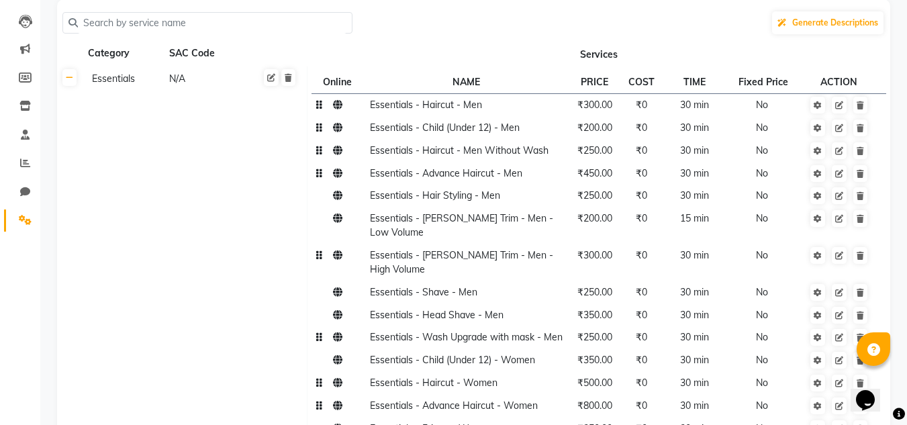
click at [598, 173] on span "₹450.00" at bounding box center [595, 173] width 35 height 12
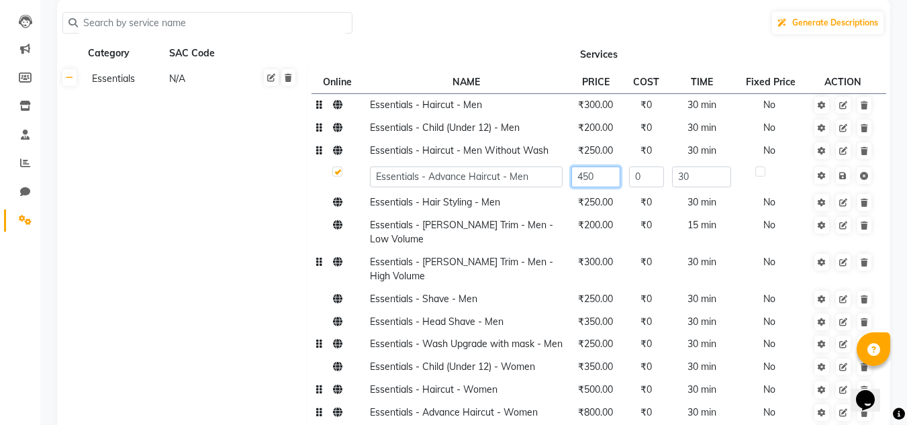
click at [596, 173] on input "450" at bounding box center [597, 177] width 50 height 21
type input "400"
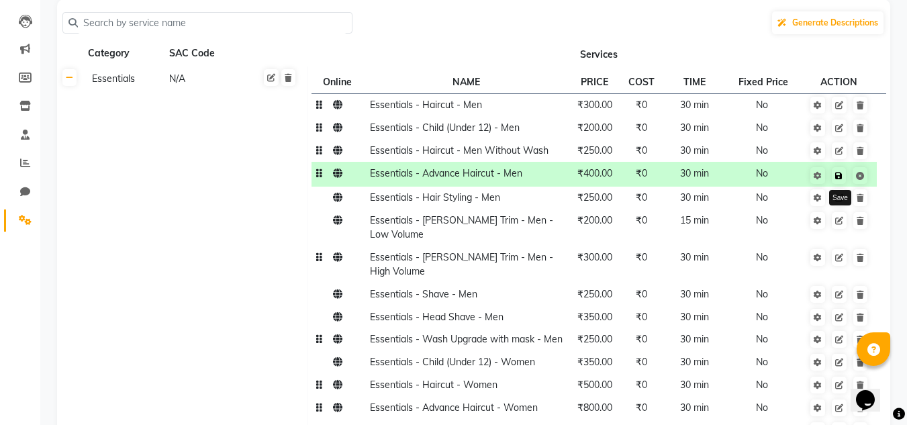
click at [842, 169] on link at bounding box center [839, 175] width 14 height 17
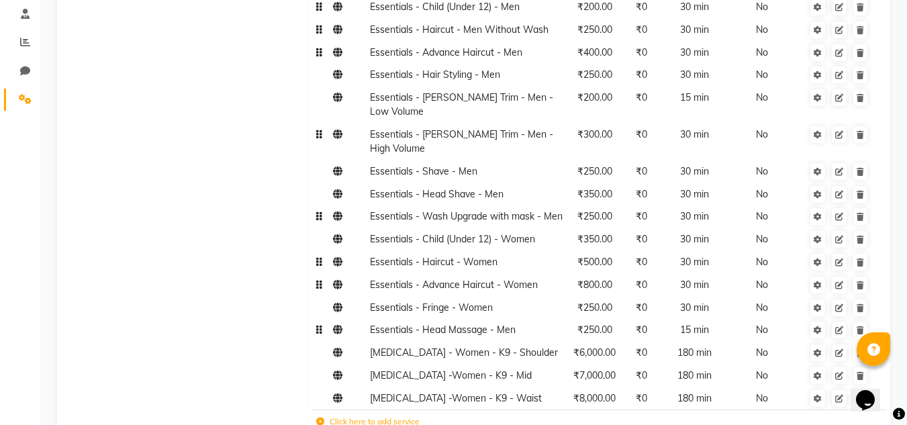
scroll to position [269, 0]
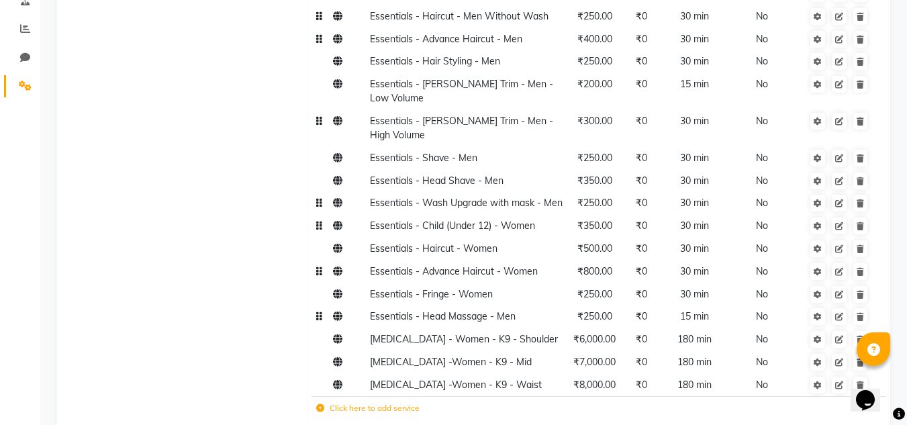
click at [593, 220] on span "₹350.00" at bounding box center [595, 226] width 35 height 12
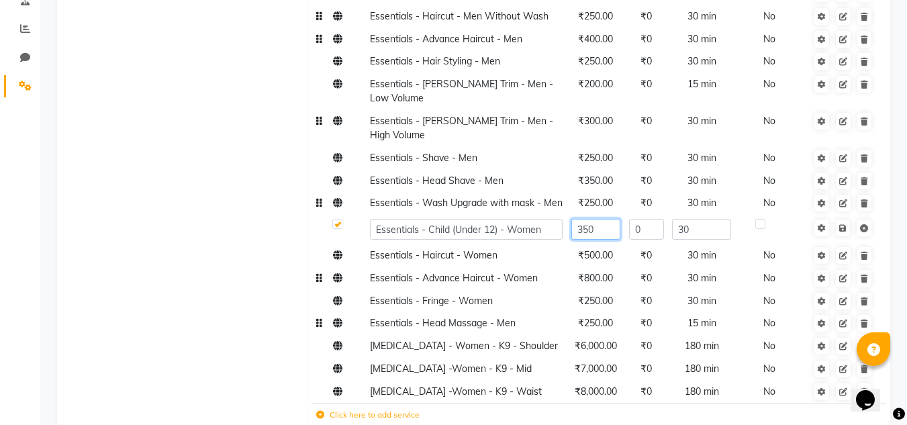
click at [593, 219] on input "350" at bounding box center [597, 229] width 50 height 21
type input "300"
click at [845, 220] on link at bounding box center [843, 228] width 14 height 17
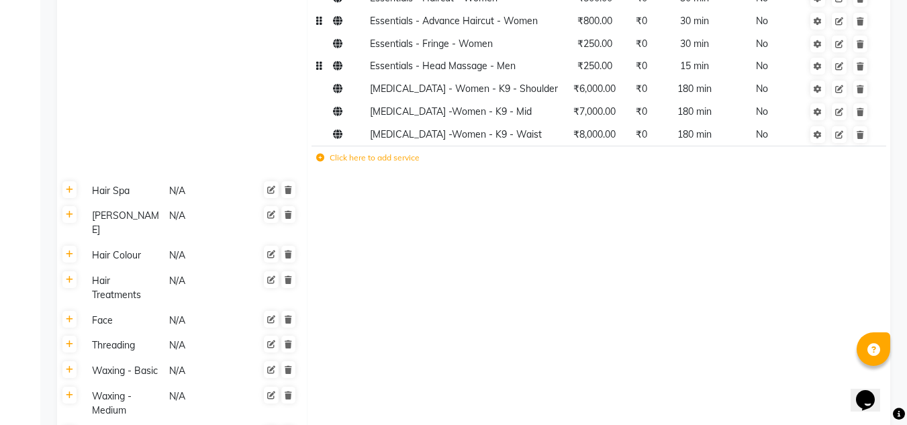
scroll to position [537, 0]
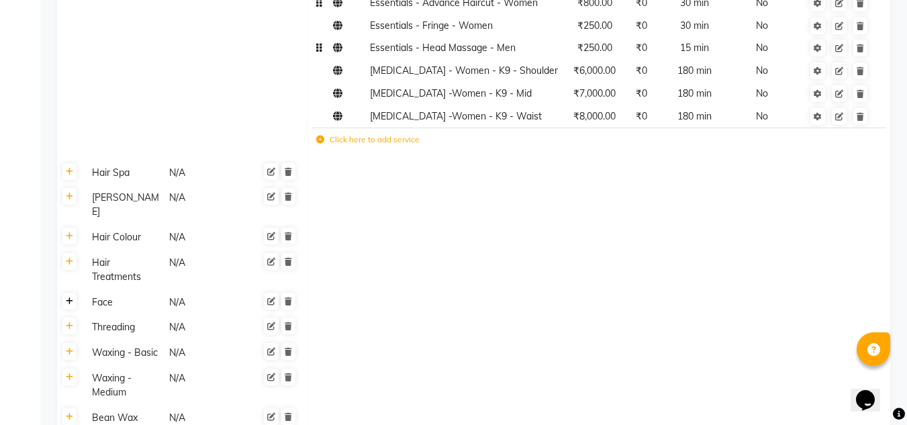
click at [70, 298] on icon at bounding box center [69, 302] width 7 height 8
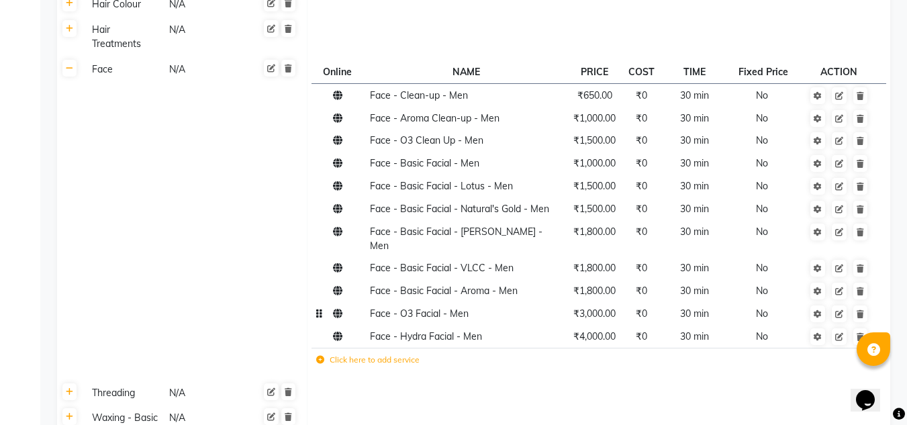
scroll to position [739, 0]
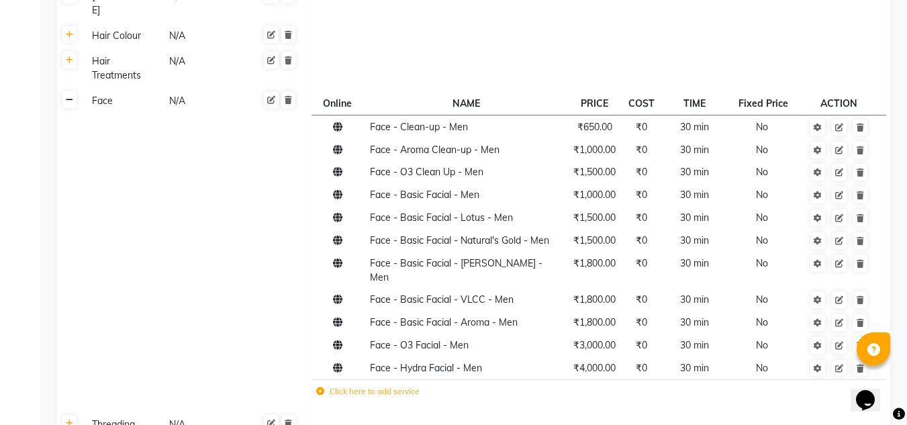
click at [64, 91] on link at bounding box center [69, 99] width 14 height 17
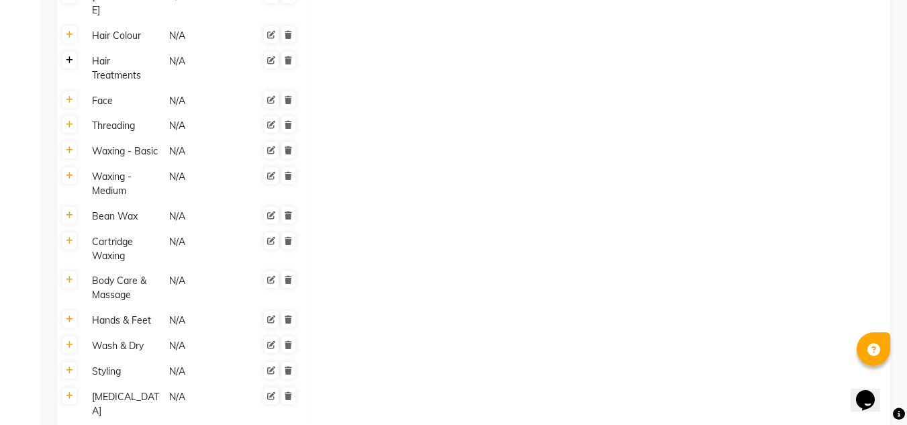
click at [66, 56] on icon at bounding box center [69, 60] width 7 height 8
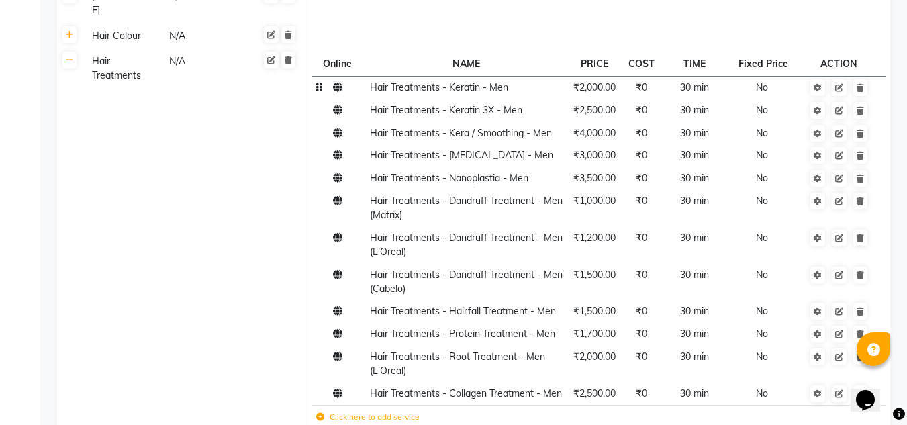
click at [481, 81] on span "Hair Treatments - Keratin - Men" at bounding box center [439, 87] width 138 height 12
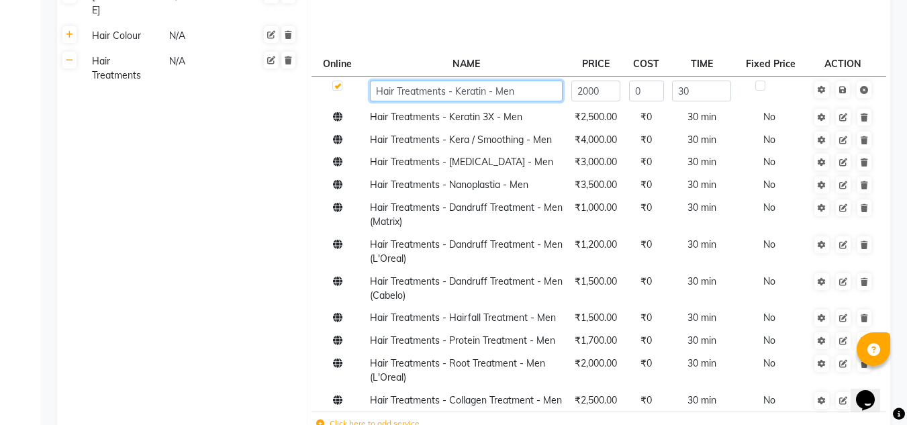
click at [484, 81] on input "Hair Treatments - Keratin - Men" at bounding box center [466, 91] width 193 height 21
type input "Hair Treatments - Keratin KT - Men"
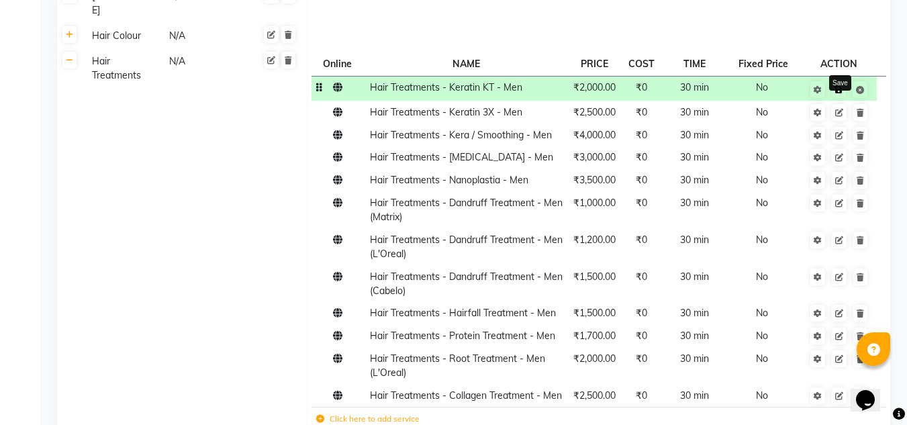
click at [844, 81] on link at bounding box center [839, 89] width 14 height 17
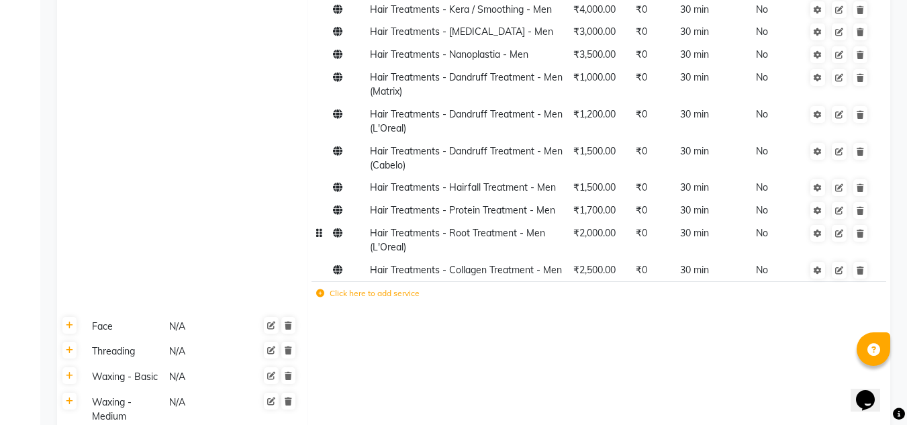
scroll to position [873, 0]
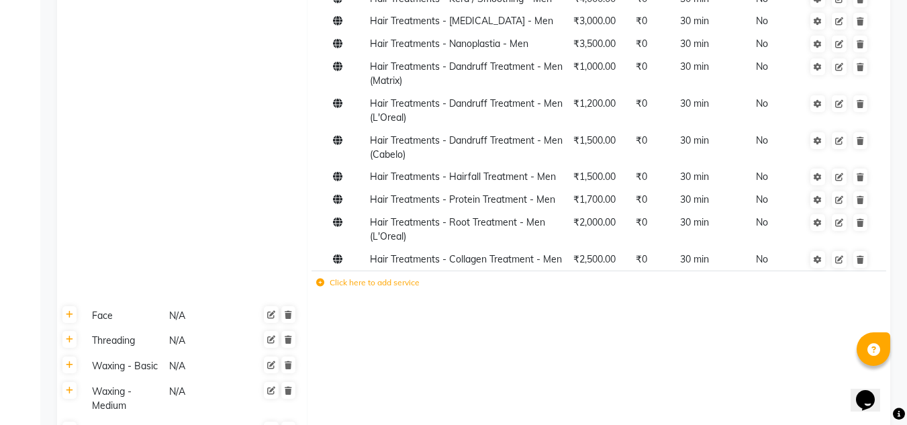
click at [322, 271] on td "Click here to add service" at bounding box center [486, 285] width 349 height 28
click at [318, 279] on icon at bounding box center [320, 283] width 8 height 8
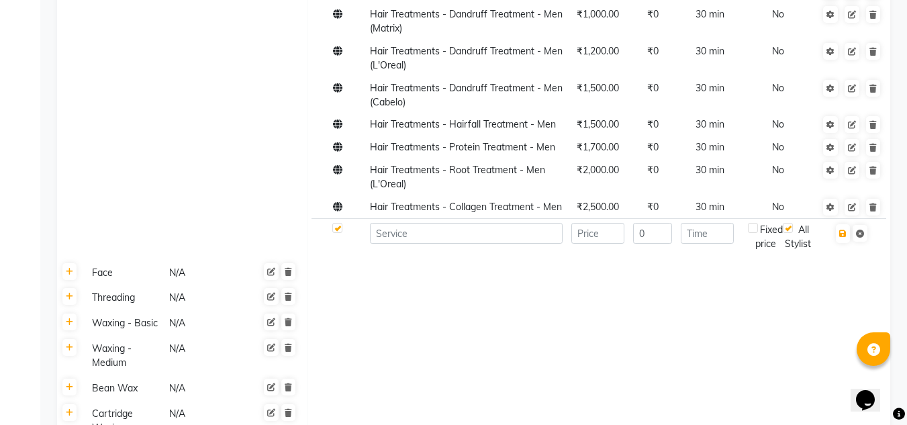
scroll to position [940, 0]
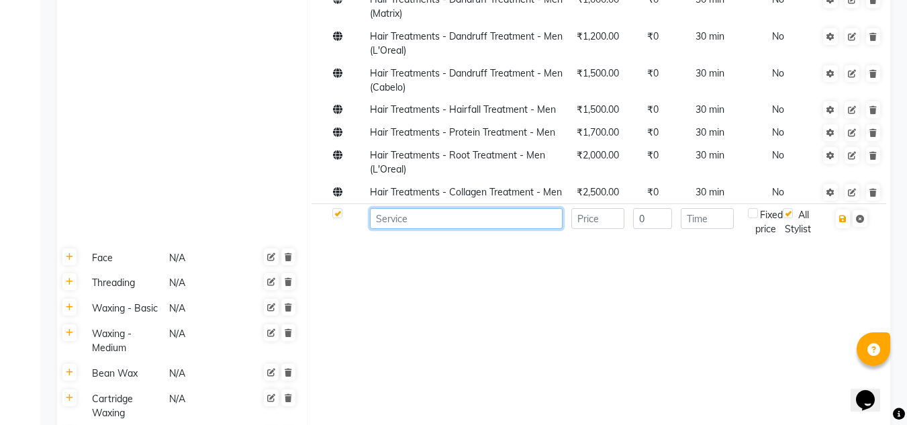
click at [461, 208] on input at bounding box center [466, 218] width 193 height 21
type input "h"
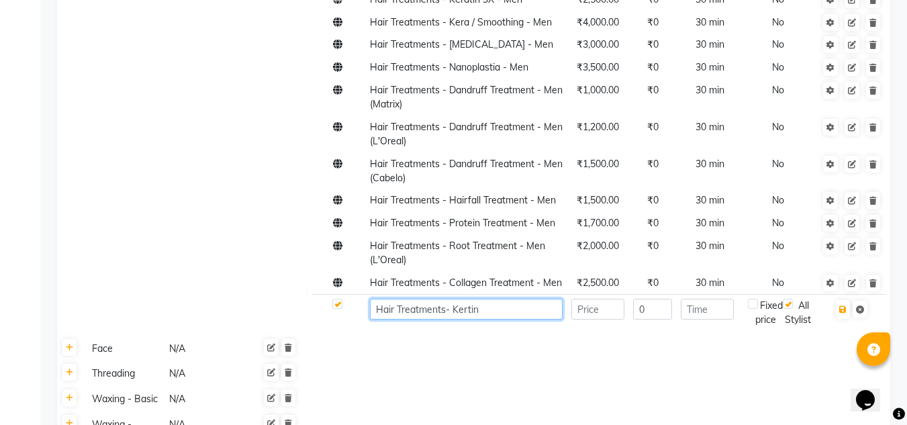
scroll to position [873, 0]
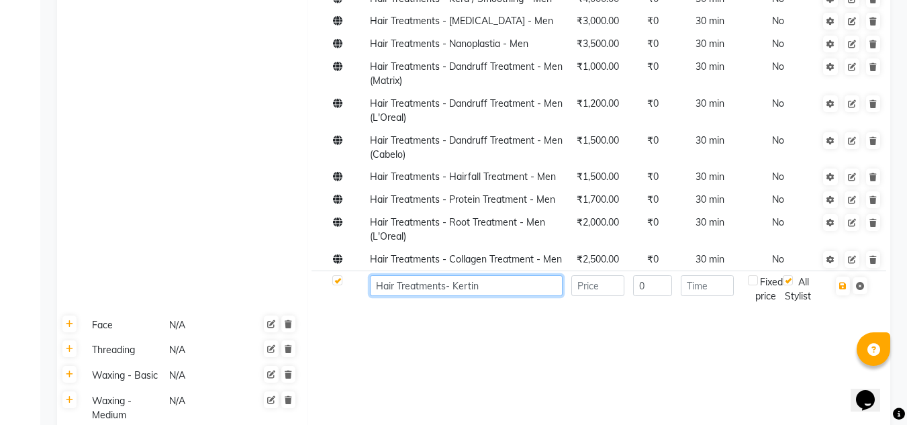
click at [492, 275] on input "Hair Treatments- Kertin" at bounding box center [466, 285] width 193 height 21
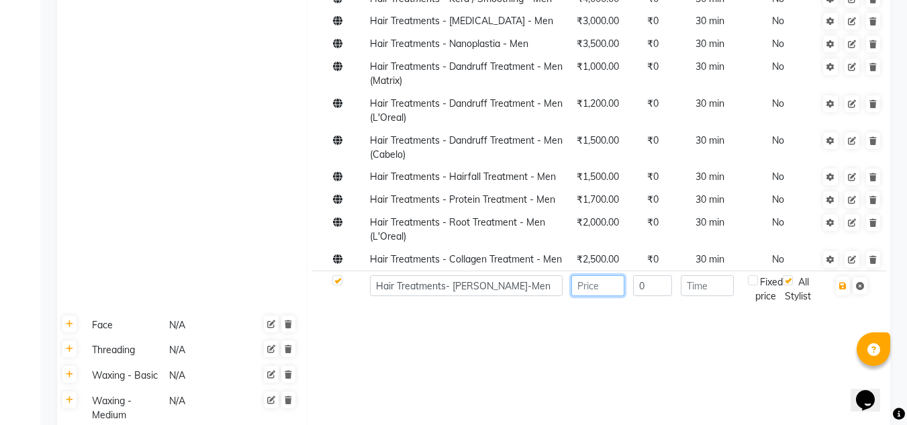
click at [584, 275] on input "number" at bounding box center [598, 285] width 53 height 21
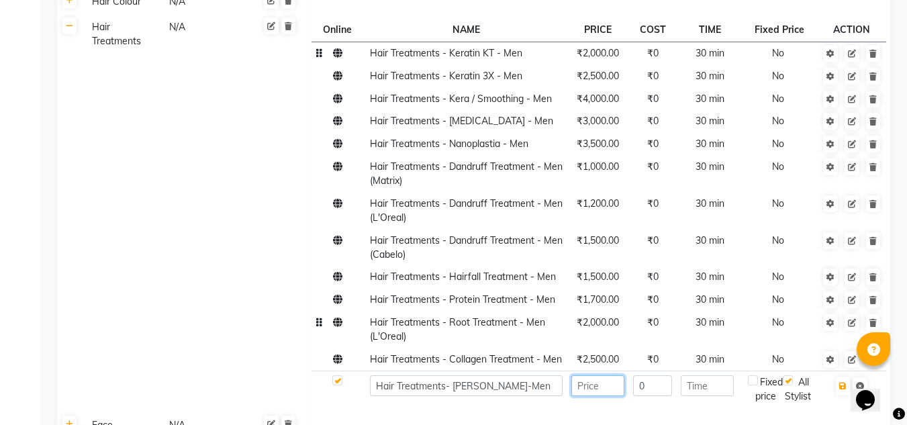
scroll to position [806, 0]
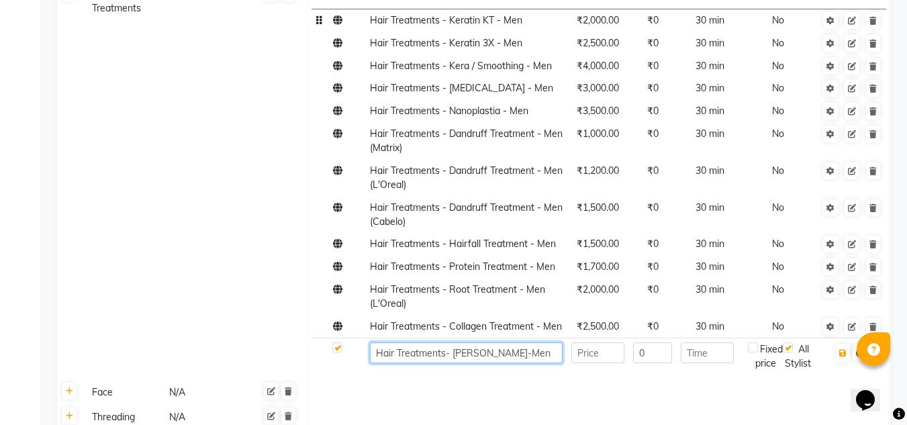
click at [492, 343] on input "Hair Treatments- Kertin GK-Men" at bounding box center [466, 353] width 193 height 21
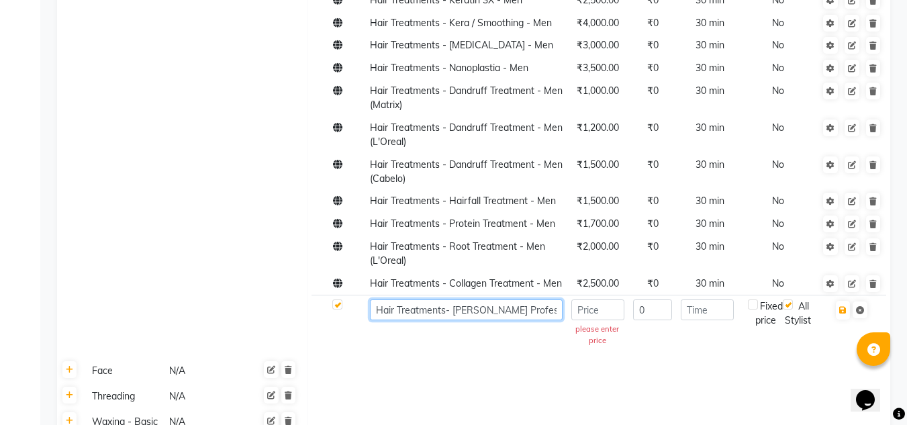
scroll to position [873, 0]
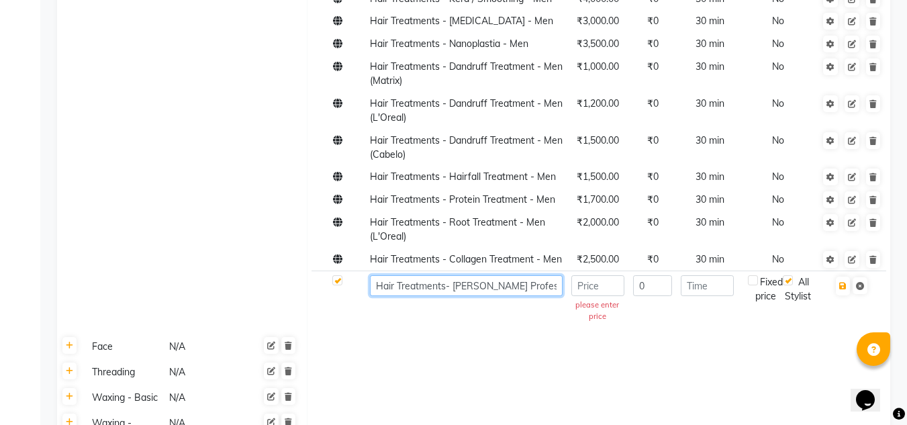
type input "Hair Treatments- [PERSON_NAME] Professional -Men"
click at [606, 275] on input "number" at bounding box center [598, 285] width 53 height 21
click at [586, 275] on input "number" at bounding box center [598, 285] width 53 height 21
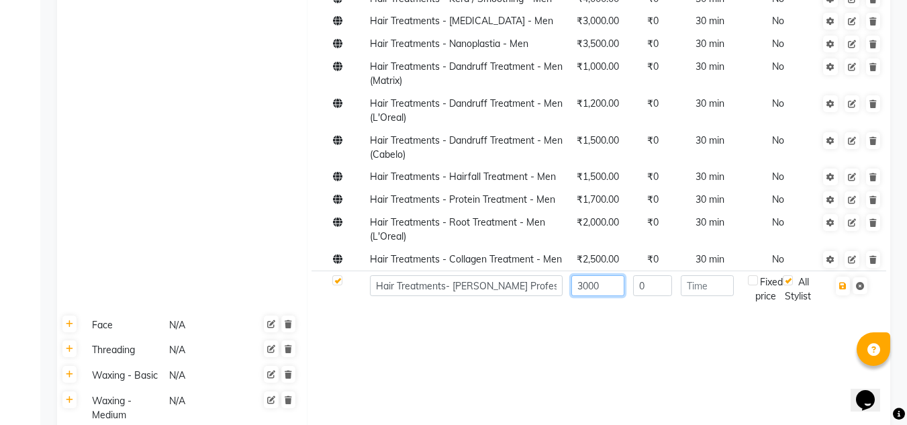
type input "3000"
click at [708, 275] on input "number" at bounding box center [707, 285] width 53 height 21
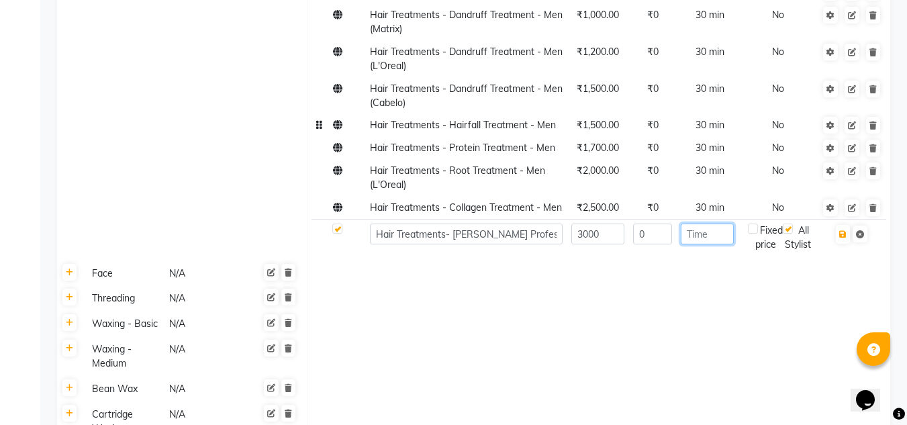
scroll to position [1007, 0]
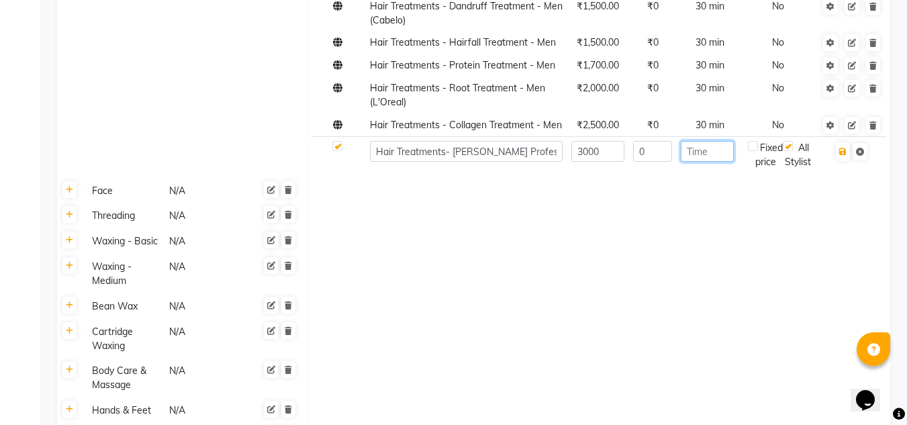
click at [722, 141] on input "number" at bounding box center [707, 151] width 53 height 21
type input "30"
click at [842, 142] on button "button" at bounding box center [843, 151] width 14 height 19
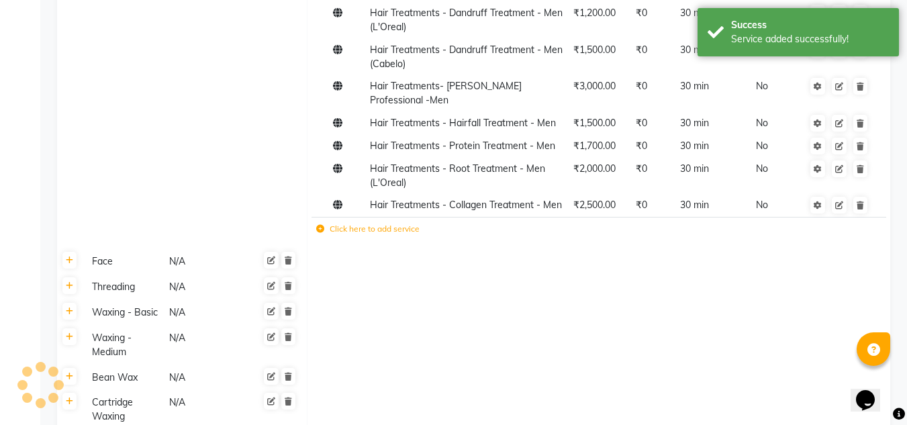
drag, startPoint x: 508, startPoint y: 120, endPoint x: 539, endPoint y: 18, distance: 106.7
click at [539, 18] on tbody "Hair Treatments - Keratin KT - Men ₹2,000.00 ₹0 30 min No Hair Treatments - Ker…" at bounding box center [599, 48] width 574 height 394
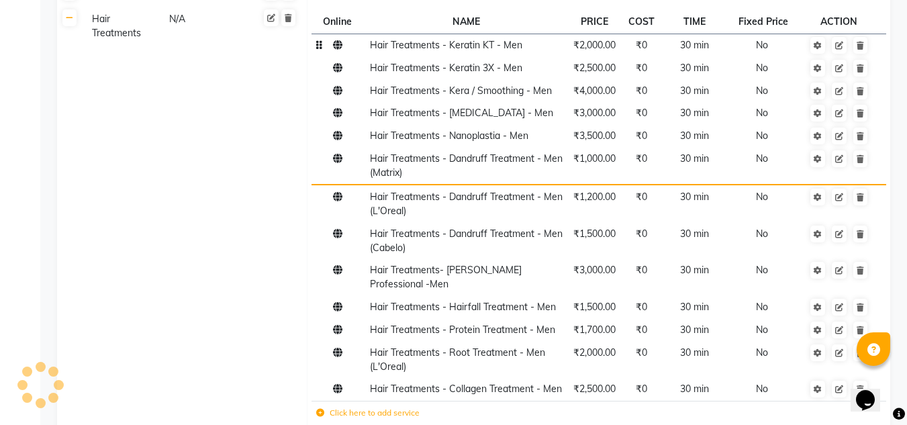
scroll to position [733, 0]
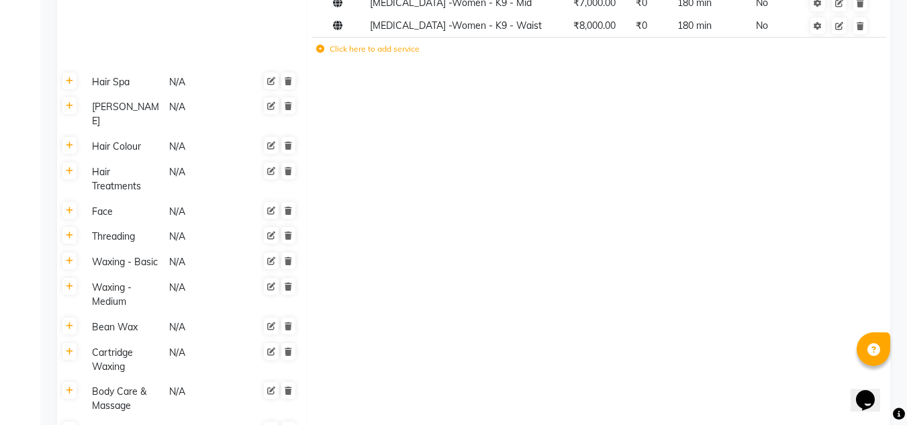
scroll to position [604, 0]
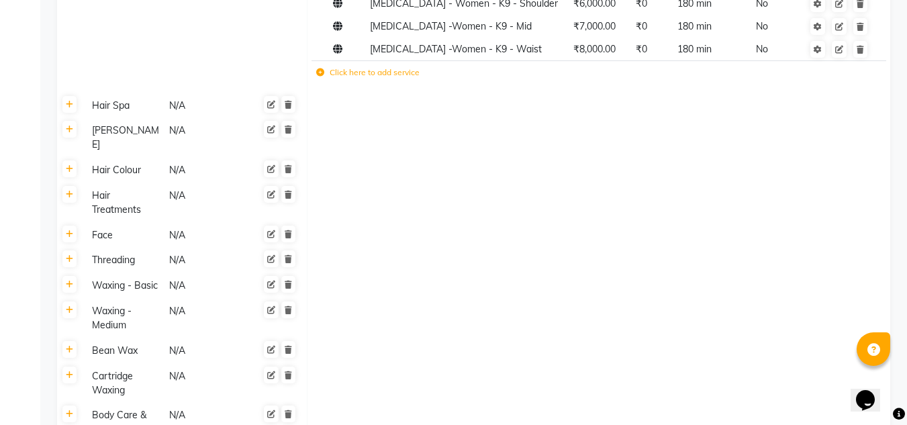
click at [105, 187] on div "Hair Treatments" at bounding box center [124, 202] width 75 height 31
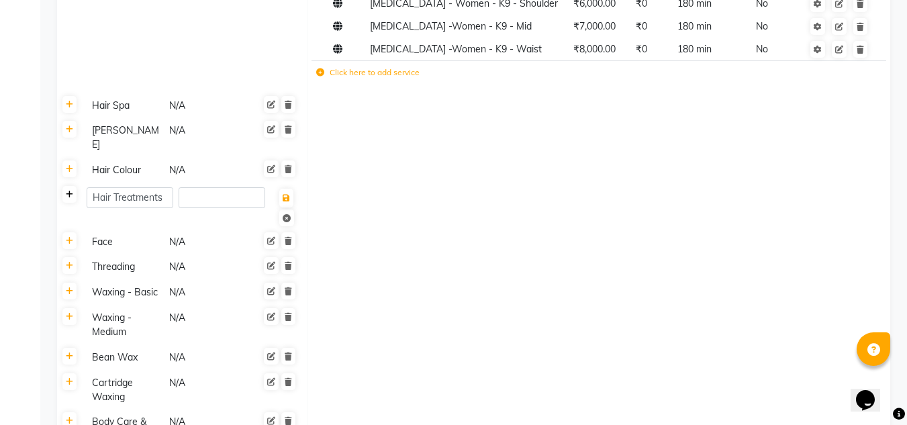
click at [69, 191] on icon at bounding box center [69, 195] width 7 height 8
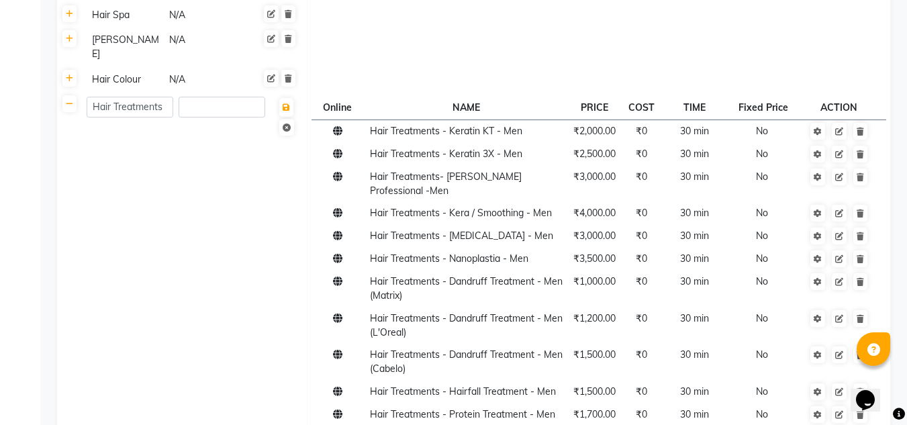
scroll to position [672, 0]
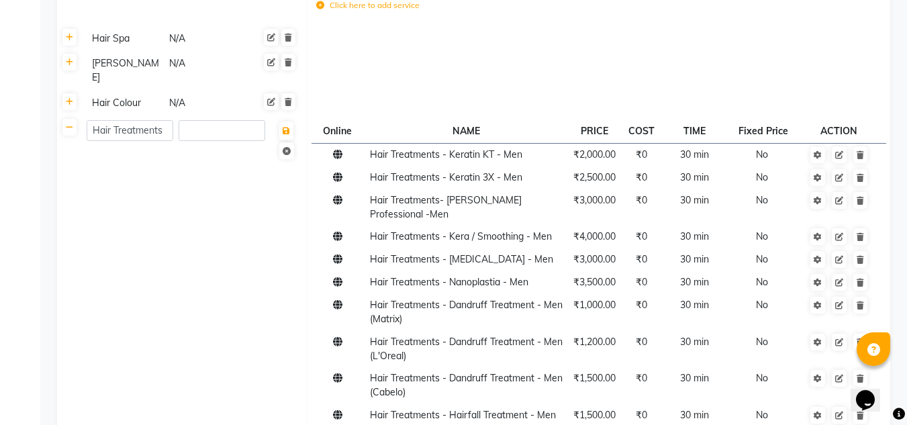
click at [131, 133] on td "Hair Treatments" at bounding box center [195, 329] width 225 height 426
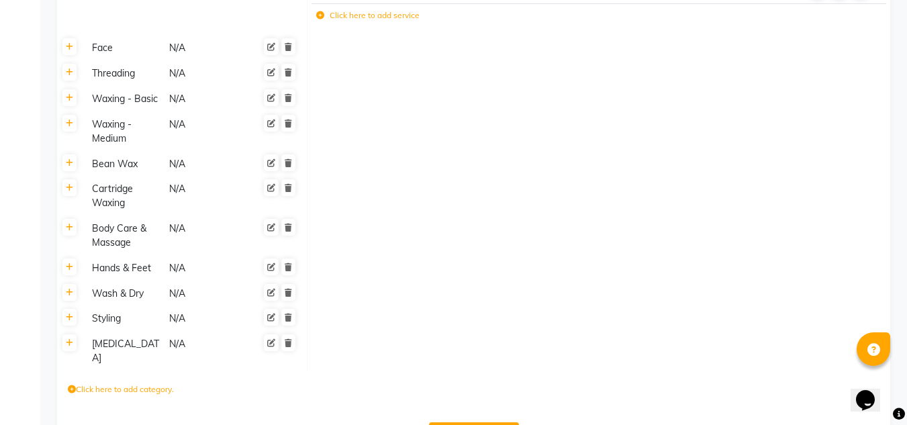
scroll to position [1183, 0]
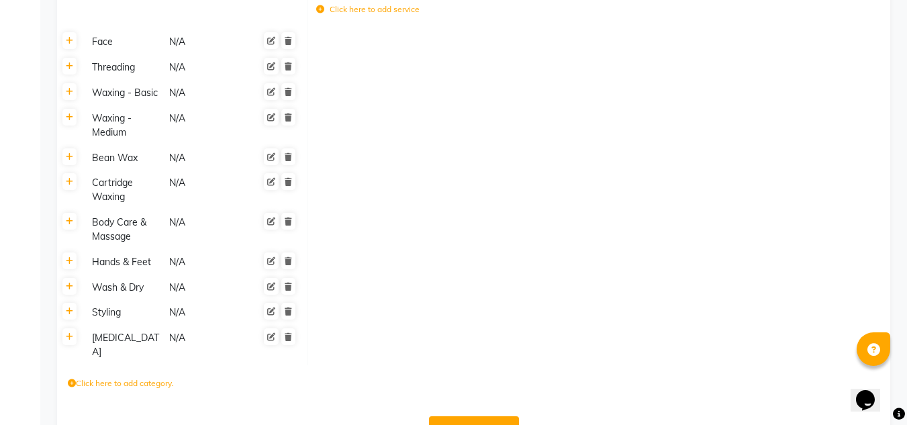
click at [74, 326] on th at bounding box center [70, 346] width 26 height 40
click at [66, 333] on icon at bounding box center [69, 337] width 7 height 8
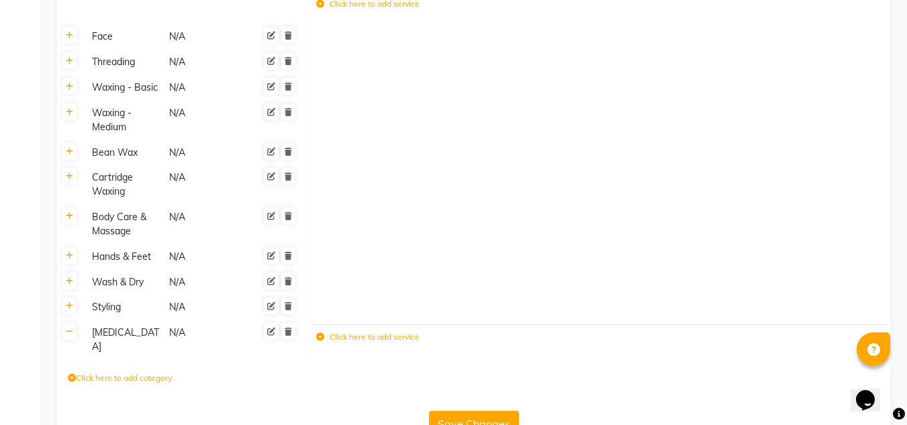
scroll to position [1194, 0]
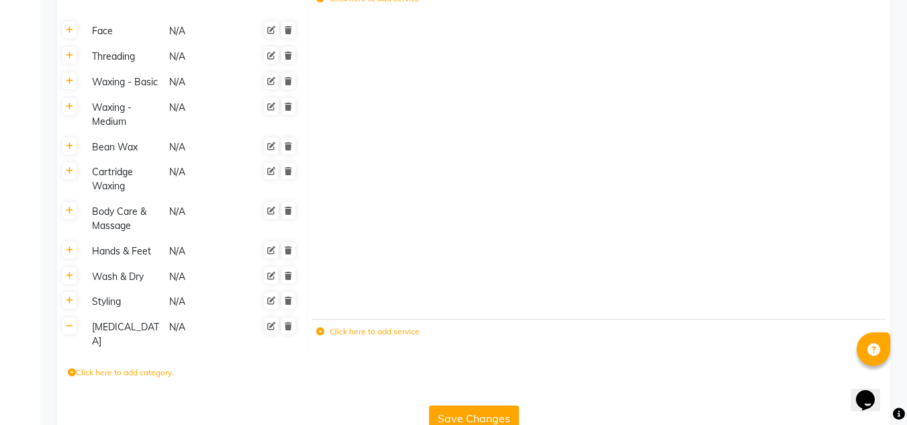
click at [104, 319] on div "[MEDICAL_DATA]" at bounding box center [124, 334] width 75 height 31
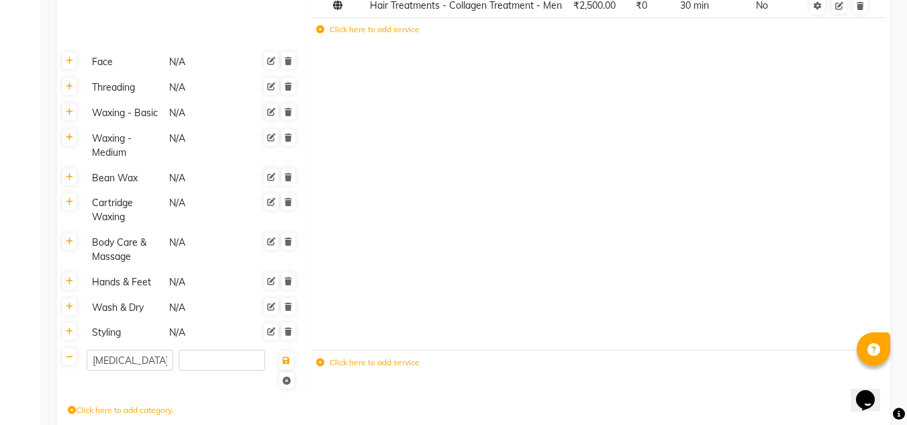
scroll to position [1206, 0]
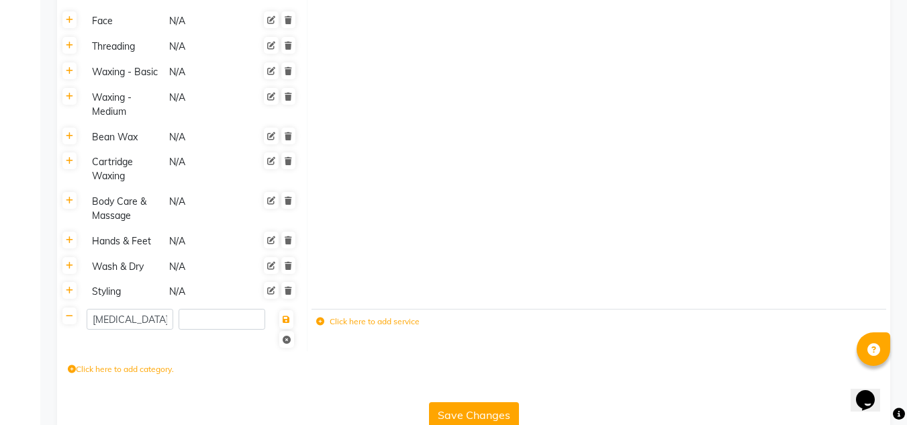
click at [71, 305] on th at bounding box center [70, 328] width 26 height 46
click at [74, 308] on link at bounding box center [69, 316] width 14 height 17
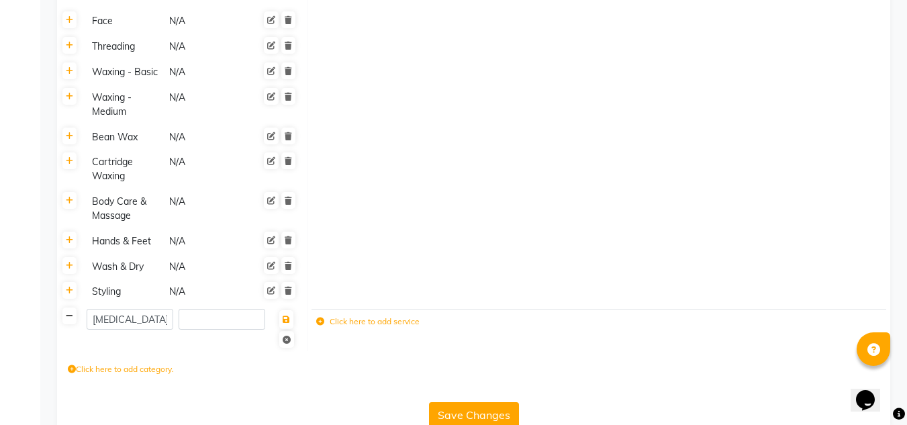
click at [69, 312] on icon at bounding box center [69, 316] width 7 height 8
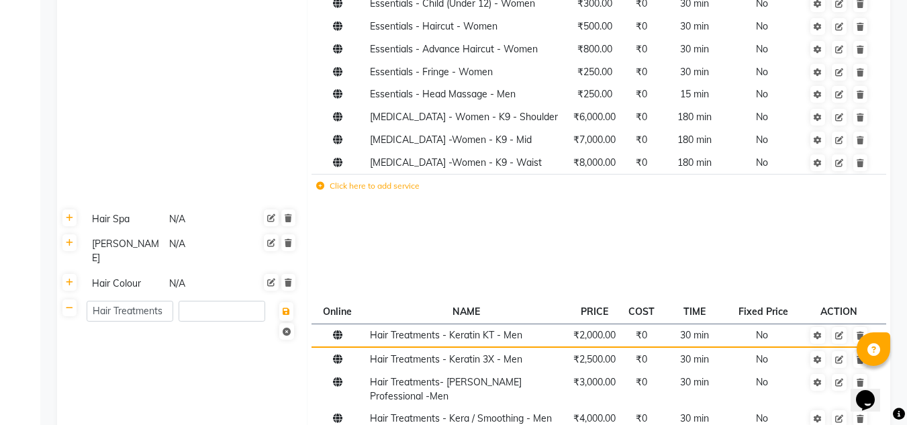
scroll to position [534, 0]
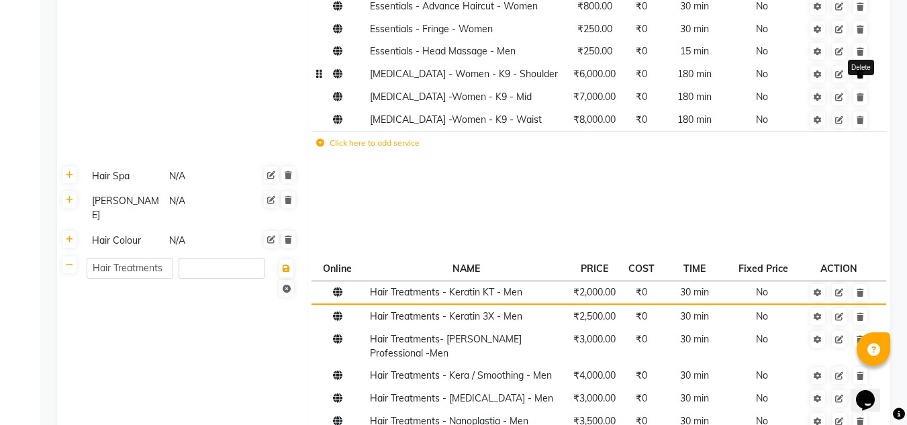
click at [857, 66] on link at bounding box center [861, 74] width 14 height 17
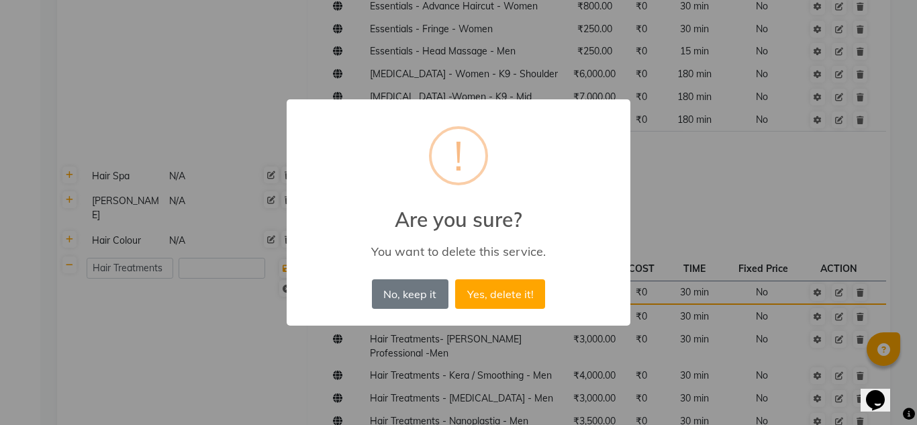
drag, startPoint x: 526, startPoint y: 294, endPoint x: 517, endPoint y: 279, distance: 17.2
click at [519, 289] on button "Yes, delete it!" at bounding box center [500, 294] width 90 height 30
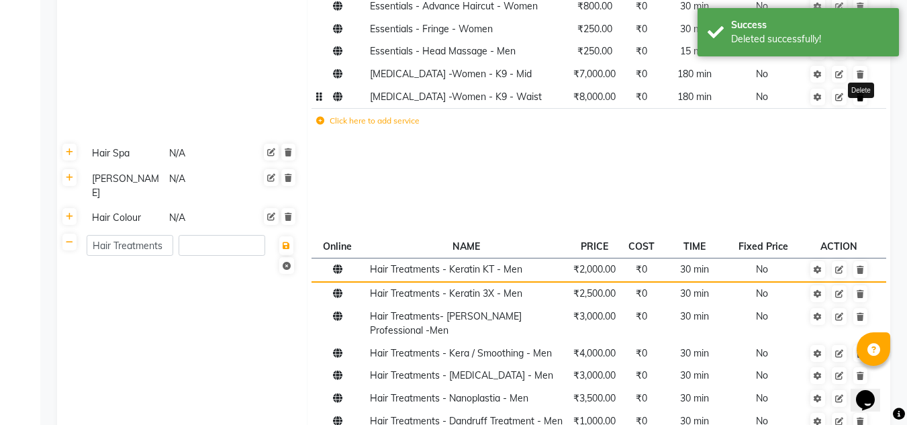
click at [866, 89] on link at bounding box center [861, 97] width 14 height 17
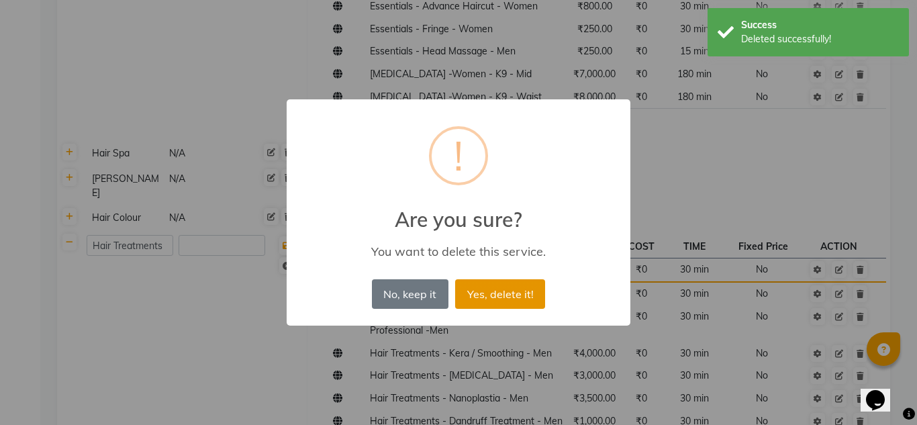
click at [523, 289] on button "Yes, delete it!" at bounding box center [500, 294] width 90 height 30
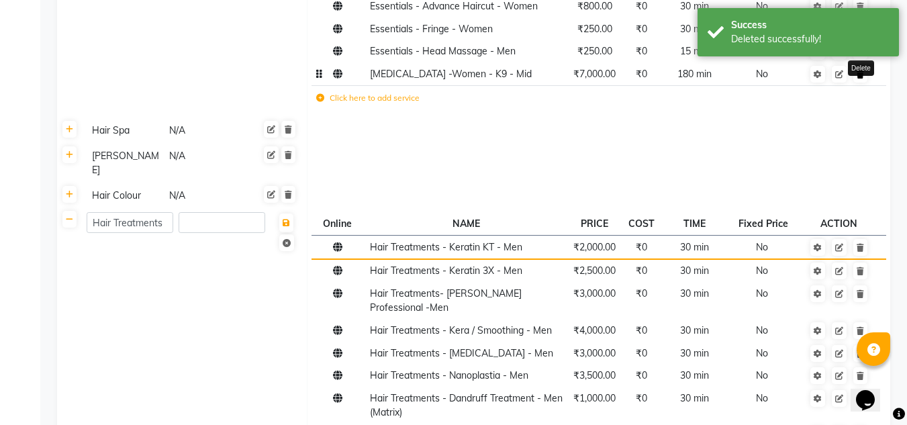
click at [861, 71] on icon at bounding box center [860, 75] width 7 height 8
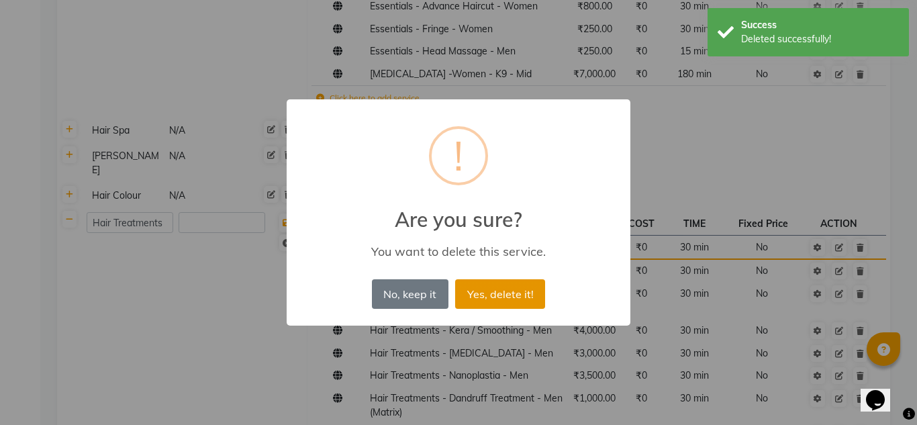
click at [516, 294] on button "Yes, delete it!" at bounding box center [500, 294] width 90 height 30
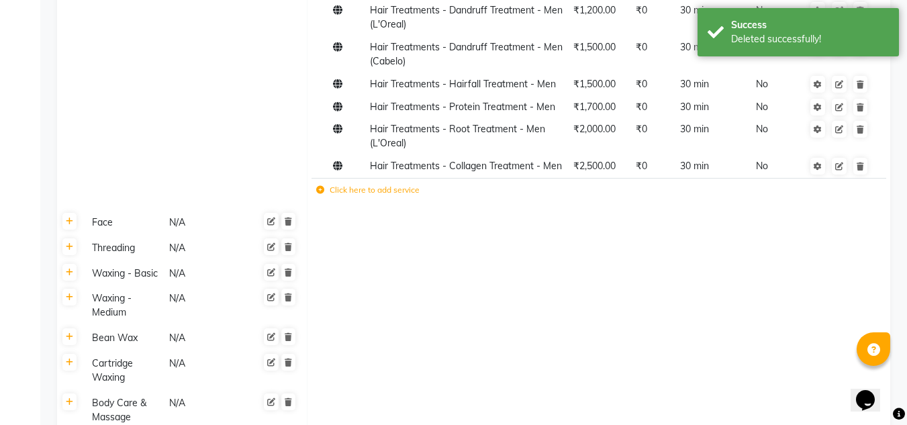
scroll to position [937, 0]
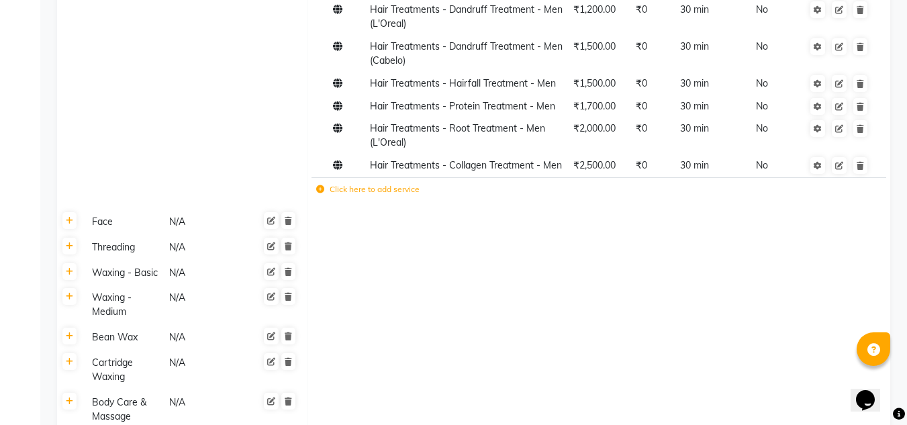
click at [320, 185] on icon at bounding box center [320, 189] width 8 height 8
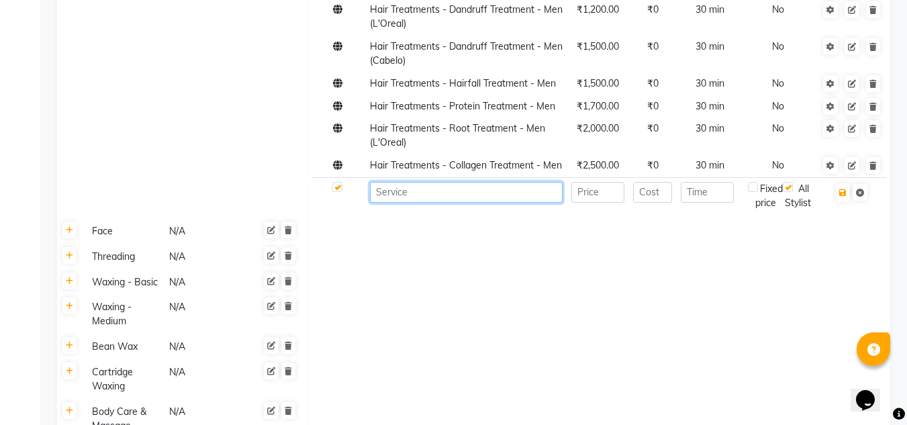
click at [438, 182] on input at bounding box center [466, 192] width 193 height 21
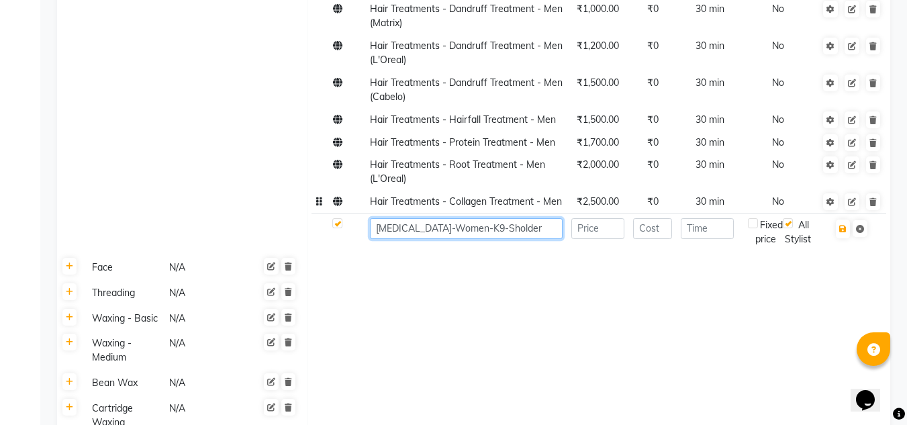
scroll to position [870, 0]
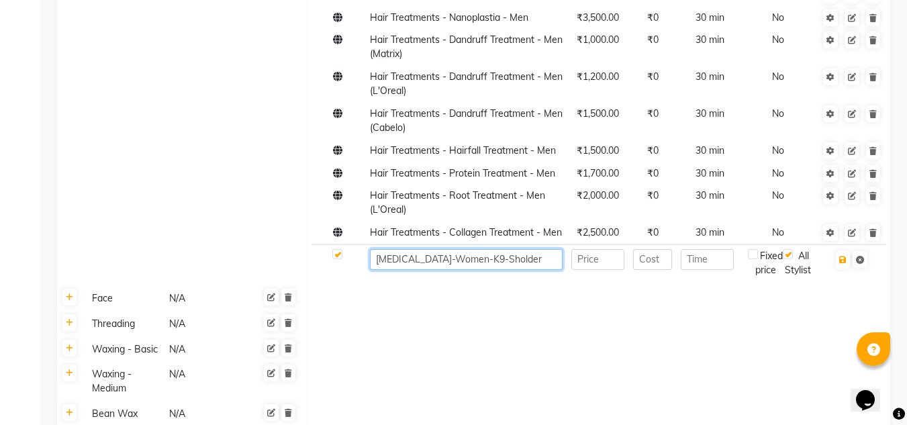
click at [442, 249] on input "[MEDICAL_DATA]-Women-K9-Sholder" at bounding box center [466, 259] width 193 height 21
click at [455, 249] on input "[MEDICAL_DATA]-Women- K9-Sholder" at bounding box center [466, 259] width 193 height 21
click at [400, 249] on input "[MEDICAL_DATA]-Women- K9 -Sholder" at bounding box center [466, 259] width 193 height 21
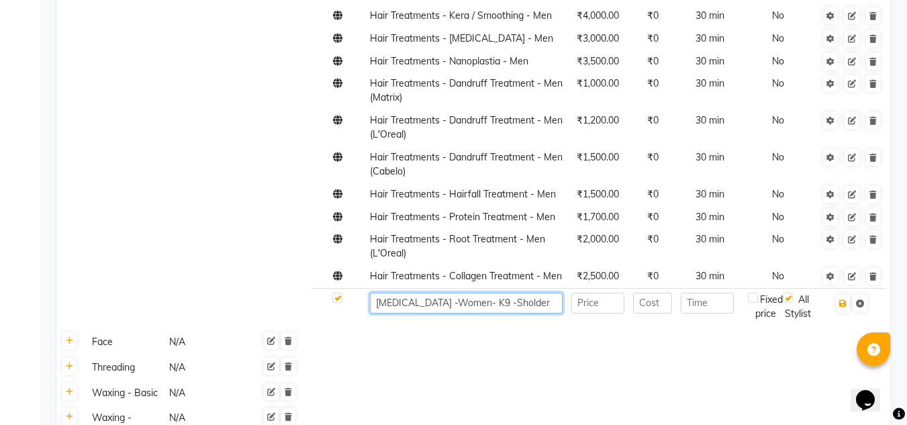
scroll to position [803, 0]
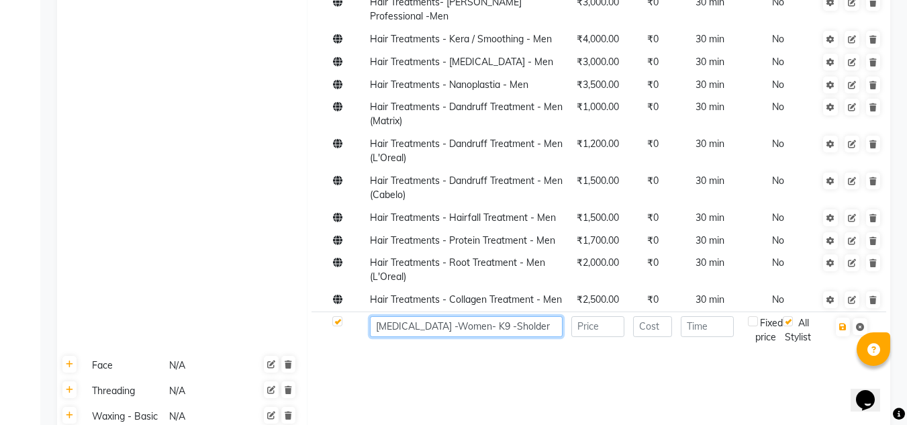
click at [407, 316] on input "[MEDICAL_DATA] -Women- K9 -Sholder" at bounding box center [466, 326] width 193 height 21
type input "[MEDICAL_DATA] - Women- K9 -Sholder"
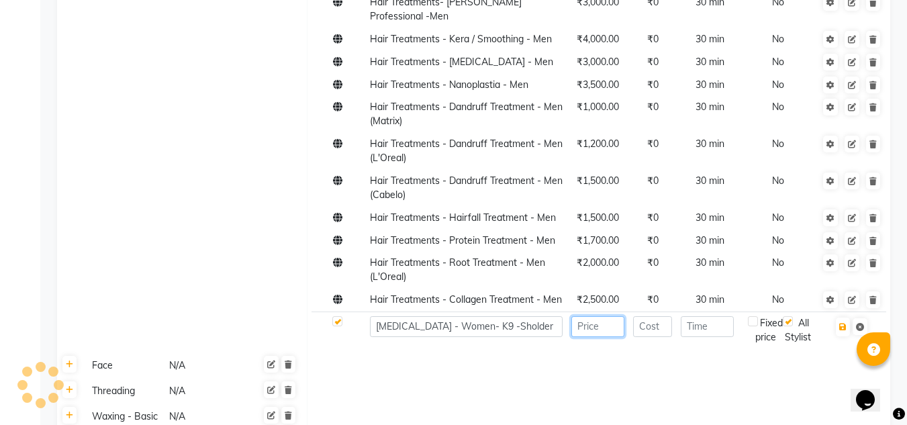
click at [592, 316] on input "number" at bounding box center [598, 326] width 53 height 21
type input "6000"
click at [717, 316] on input "number" at bounding box center [707, 326] width 53 height 21
type input "180"
click at [654, 316] on input "number" at bounding box center [653, 326] width 40 height 21
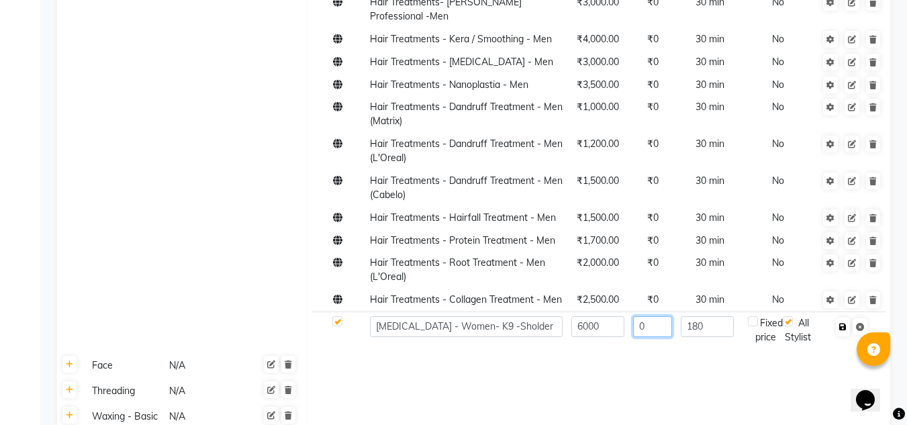
type input "0"
click at [842, 318] on button "button" at bounding box center [843, 327] width 14 height 19
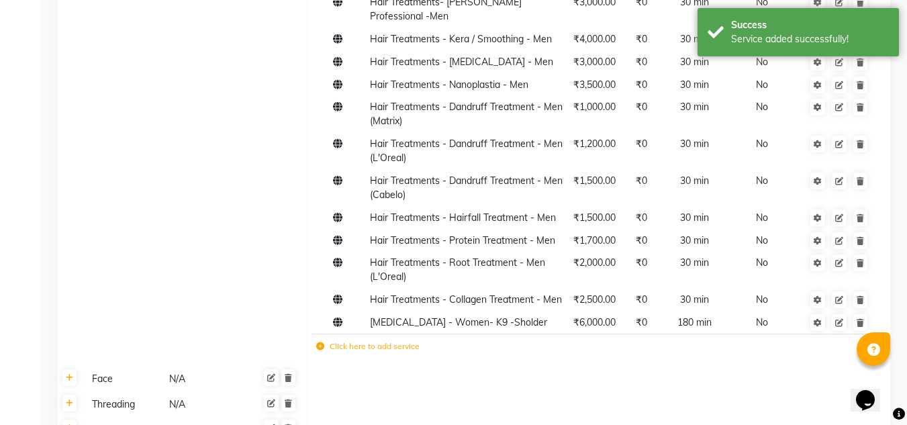
click at [398, 341] on label "Click here to add service" at bounding box center [367, 347] width 103 height 12
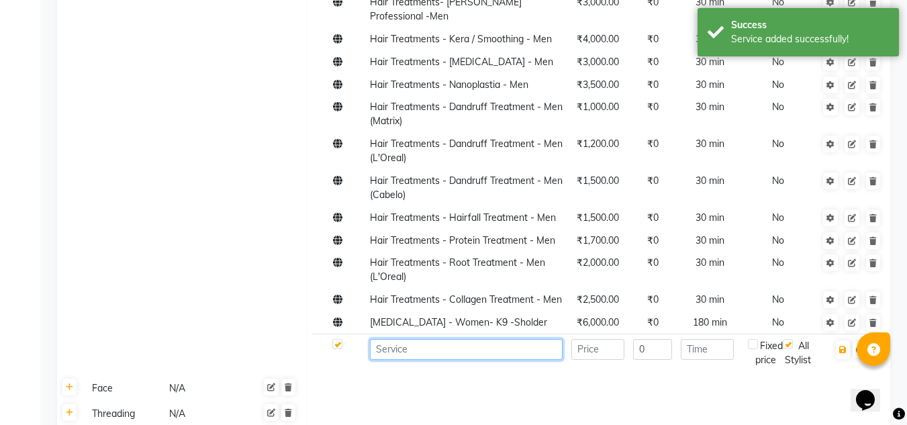
click at [377, 339] on input at bounding box center [466, 349] width 193 height 21
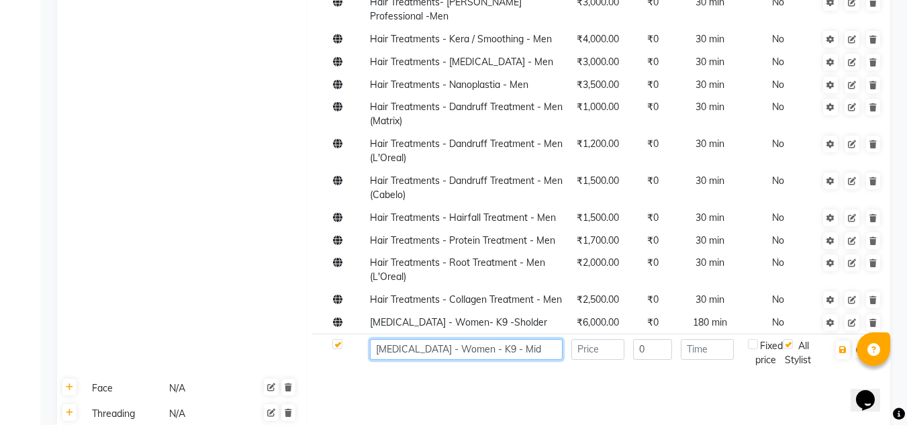
type input "[MEDICAL_DATA] - Women - K9 - Mid"
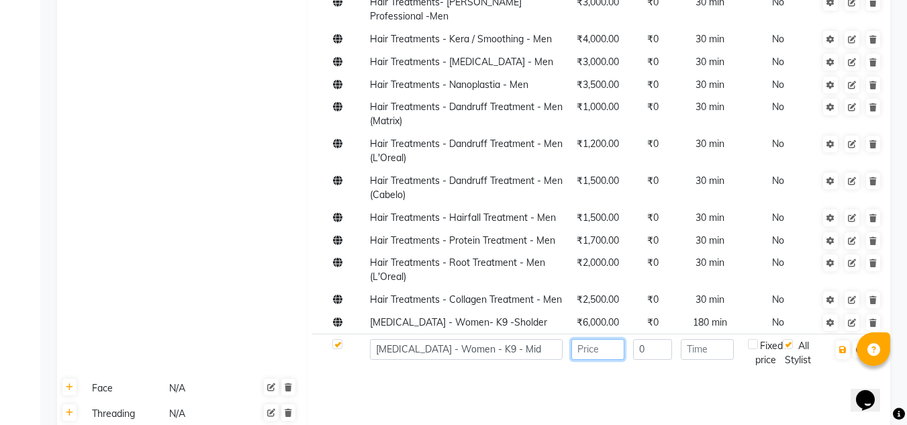
click at [584, 339] on input "number" at bounding box center [598, 349] width 53 height 21
type input "7000"
click at [711, 339] on input "number" at bounding box center [707, 349] width 53 height 21
type input "180"
click at [656, 339] on input "0" at bounding box center [653, 349] width 40 height 21
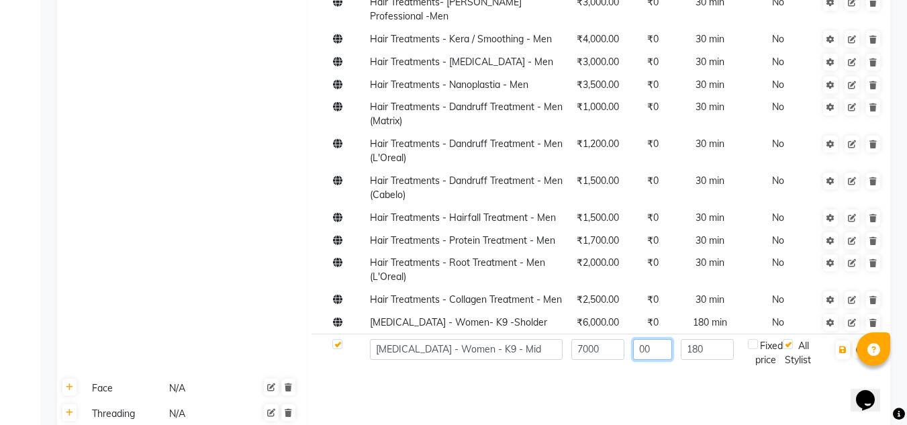
type input "0"
click at [844, 346] on icon "button" at bounding box center [843, 350] width 7 height 8
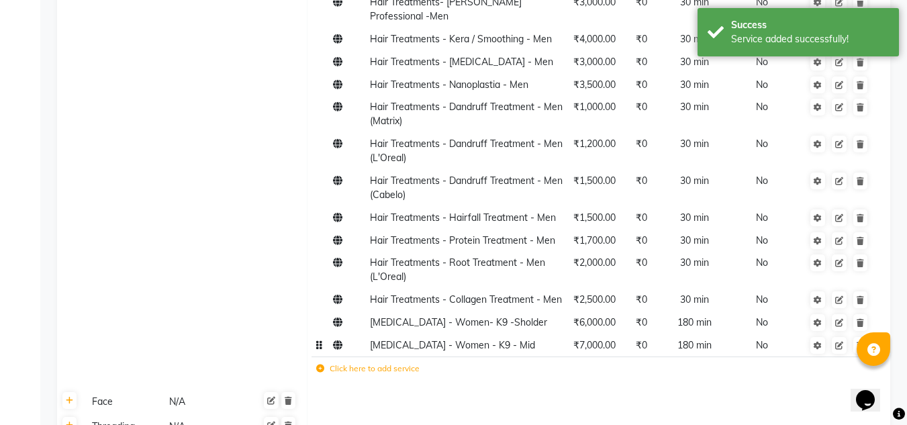
click at [381, 339] on span "[MEDICAL_DATA] - Women - K9 - Mid" at bounding box center [452, 345] width 165 height 12
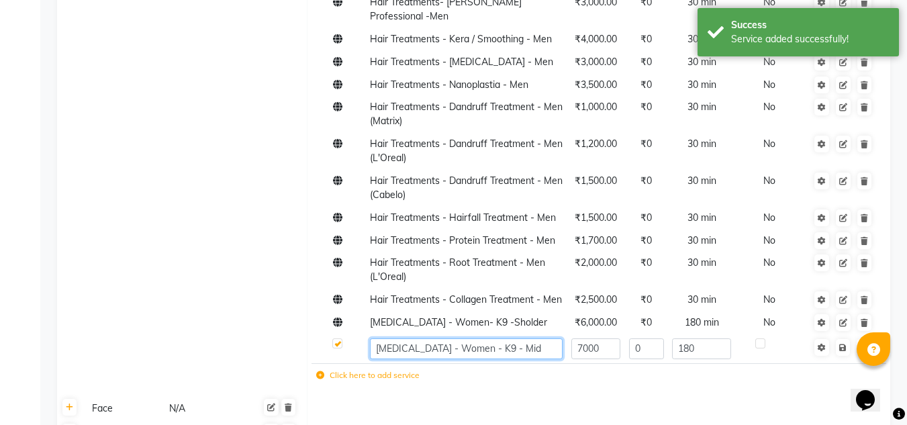
click at [379, 338] on input "[MEDICAL_DATA] - Women - K9 - Mid" at bounding box center [466, 348] width 193 height 21
type input "[MEDICAL_DATA] - Women - K9 - Mid"
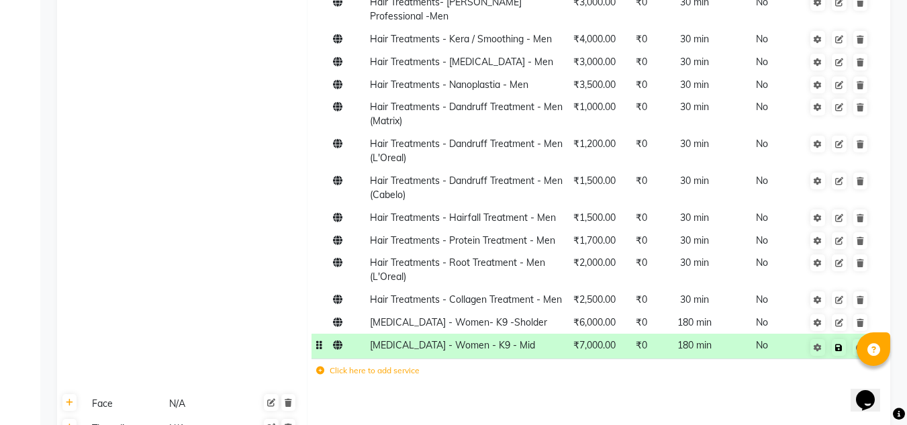
click at [848, 340] on span "Save" at bounding box center [848, 346] width 42 height 13
click at [320, 367] on icon at bounding box center [320, 371] width 8 height 8
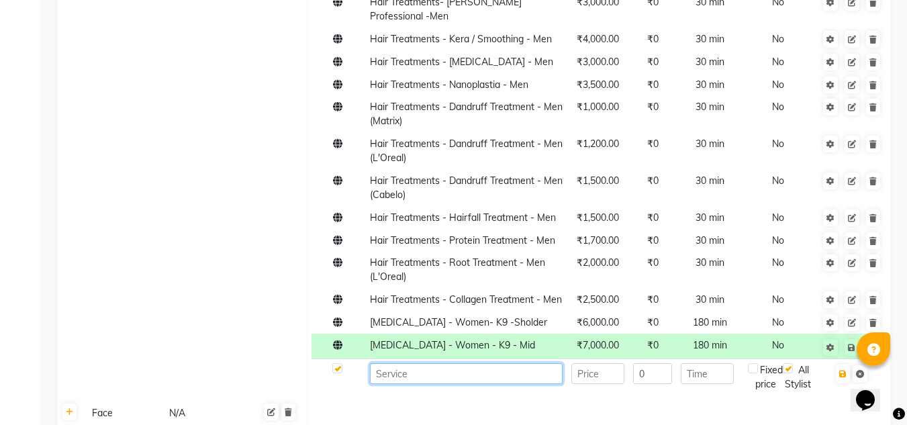
click at [396, 363] on input at bounding box center [466, 373] width 193 height 21
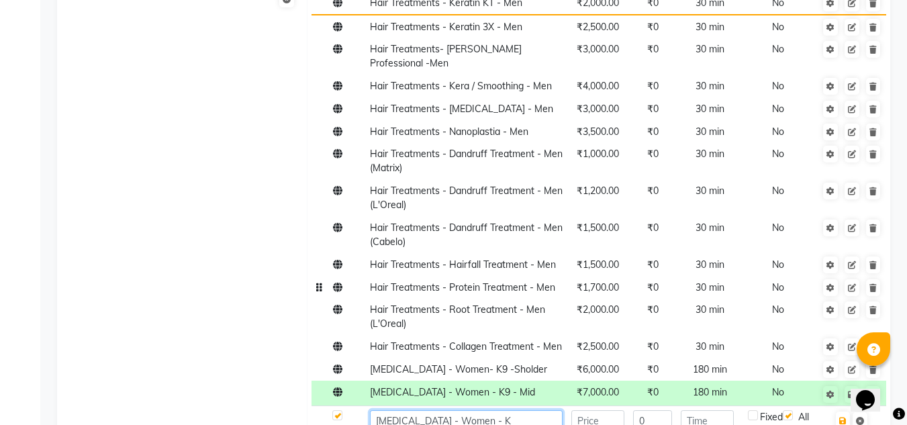
scroll to position [767, 0]
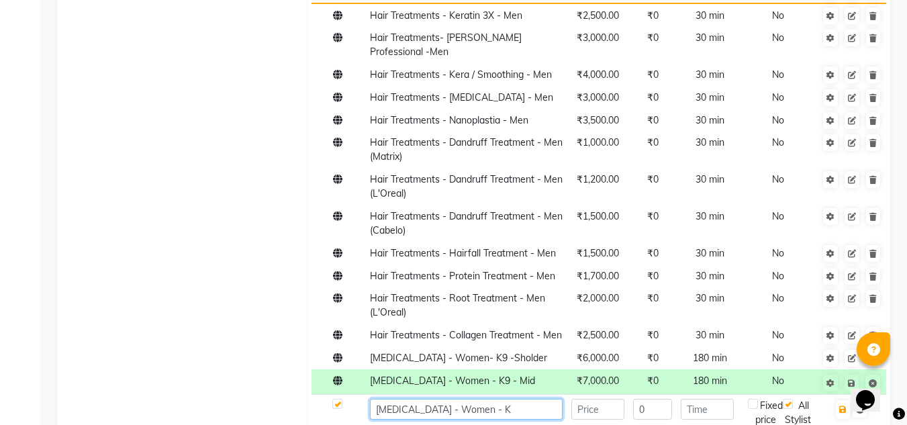
click at [473, 399] on input "[MEDICAL_DATA] - Women - K" at bounding box center [466, 409] width 193 height 21
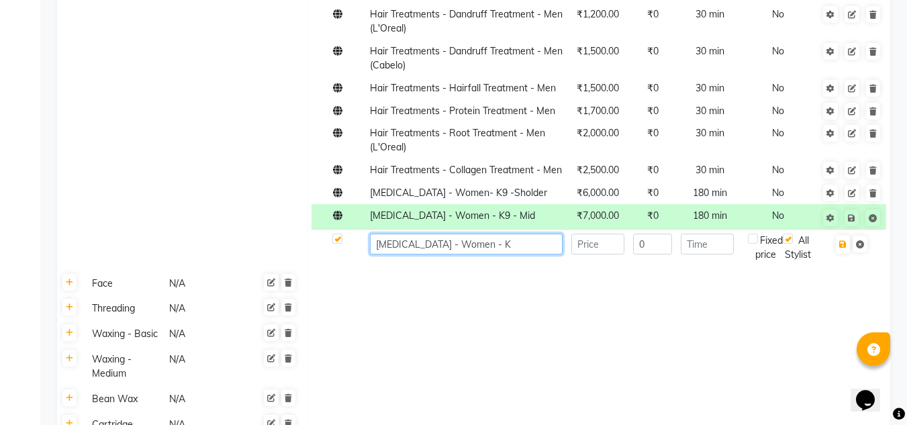
scroll to position [933, 0]
type input "[MEDICAL_DATA] - Women - K9 - Waist"
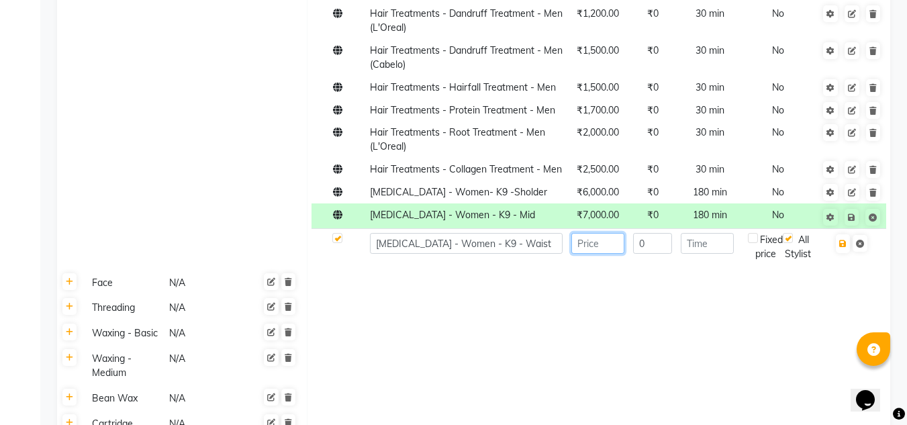
click at [617, 233] on input "number" at bounding box center [598, 243] width 53 height 21
type input "8000"
click at [648, 233] on input "0" at bounding box center [653, 243] width 40 height 21
type input "0"
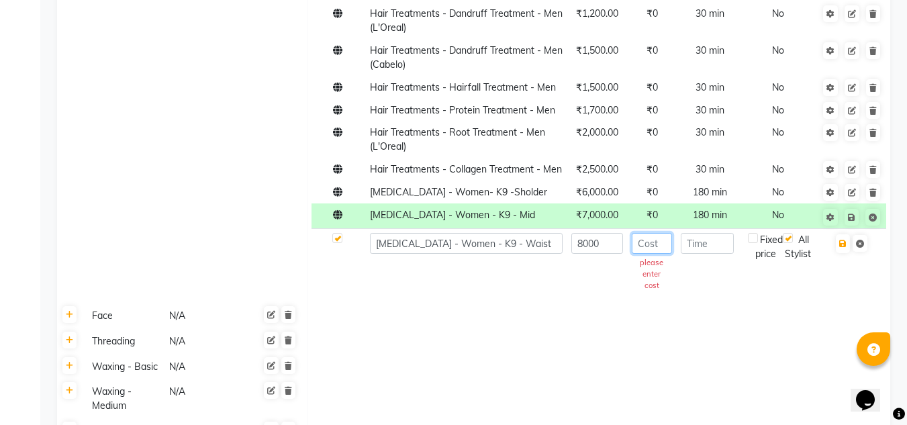
type input "0"
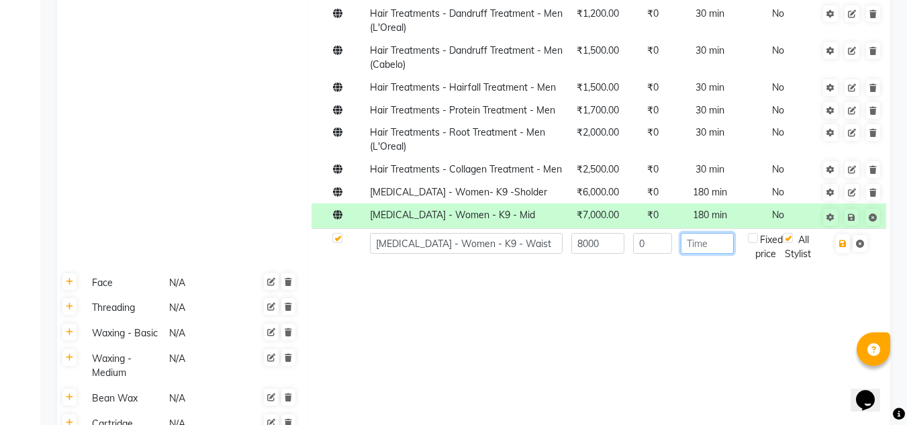
click at [707, 233] on input "number" at bounding box center [707, 243] width 53 height 21
type input "180"
click at [848, 234] on button "button" at bounding box center [843, 243] width 14 height 19
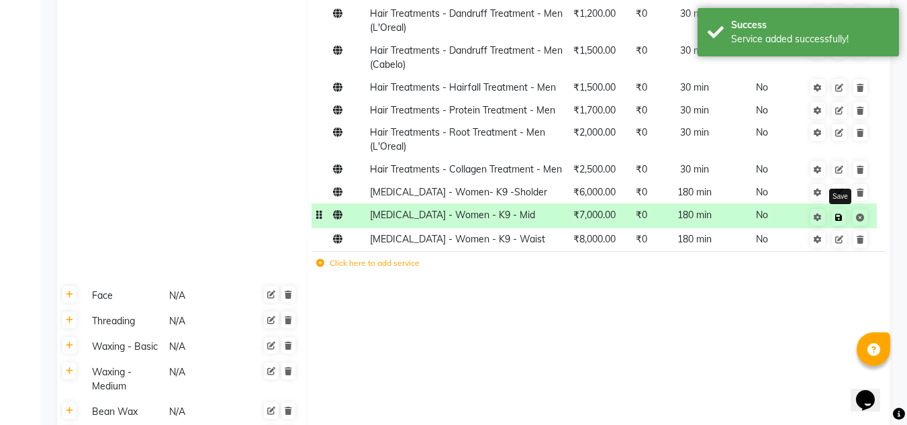
click at [839, 214] on icon at bounding box center [839, 218] width 7 height 8
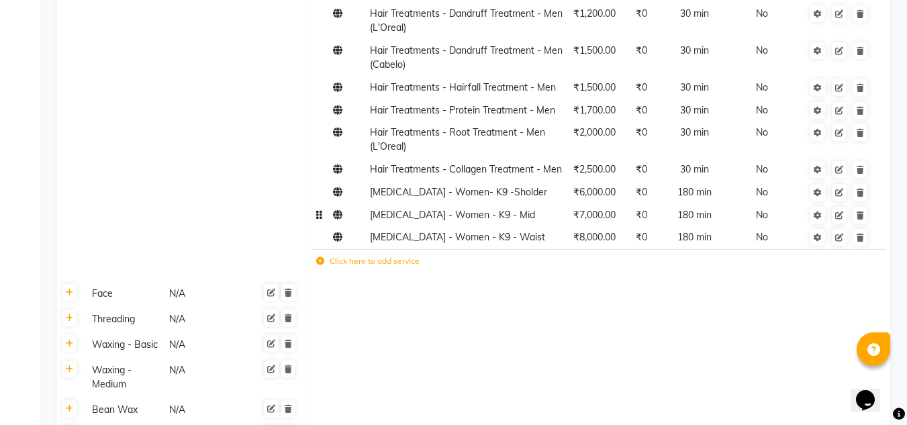
click at [420, 249] on td "Click here to add service" at bounding box center [486, 263] width 349 height 28
click at [315, 249] on td "Click here to add service" at bounding box center [486, 263] width 349 height 28
click at [321, 257] on icon at bounding box center [320, 261] width 8 height 8
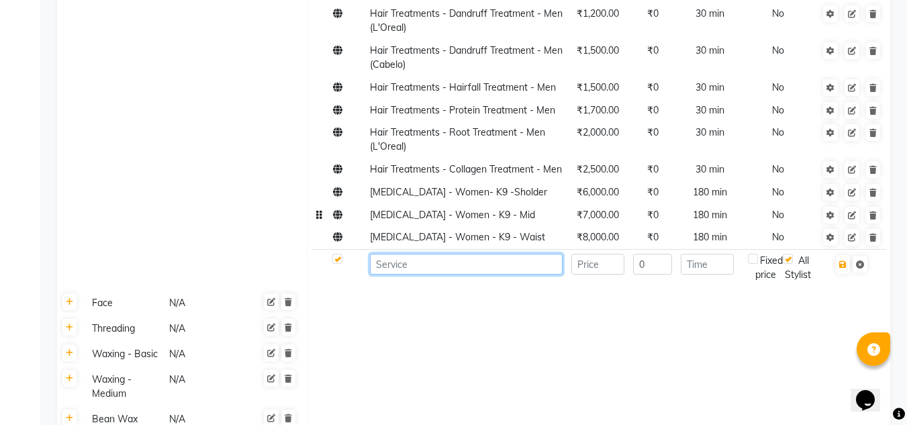
click at [396, 254] on input at bounding box center [466, 264] width 193 height 21
click at [407, 254] on input "[MEDICAL_DATA] -Copa Cabana -" at bounding box center [466, 264] width 193 height 21
click at [519, 254] on input "[MEDICAL_DATA] -Women -Copa Cabana -" at bounding box center [466, 264] width 193 height 21
type input "[MEDICAL_DATA] -Women -Copa Cabana - Shoulder"
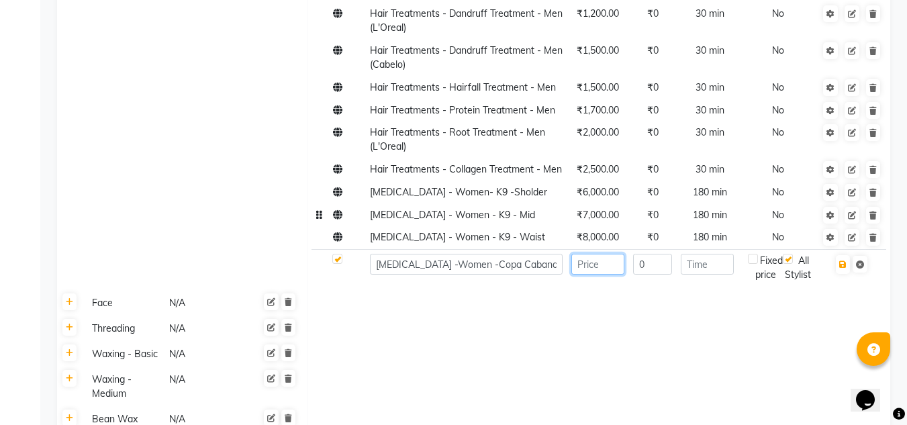
click at [588, 254] on input "number" at bounding box center [598, 264] width 53 height 21
type input "5500"
click at [694, 254] on input "number" at bounding box center [707, 264] width 53 height 21
type input "180"
click at [841, 261] on icon "button" at bounding box center [843, 265] width 7 height 8
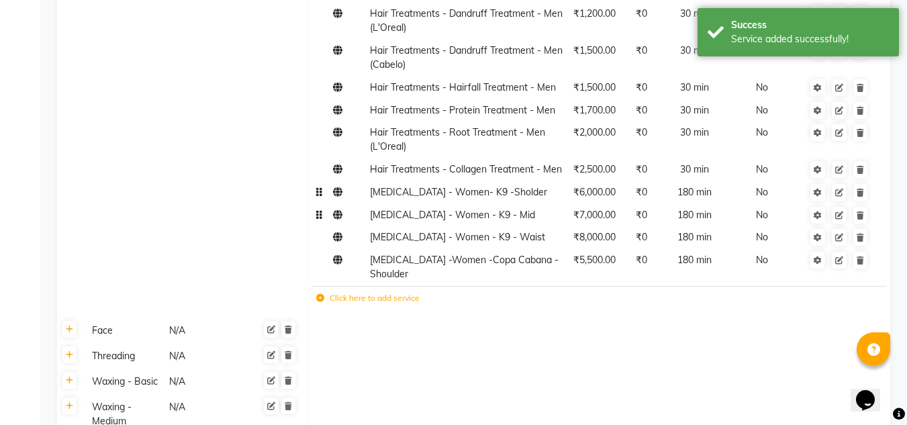
click at [473, 186] on span "[MEDICAL_DATA] - Women- K9 -Sholder" at bounding box center [458, 192] width 177 height 12
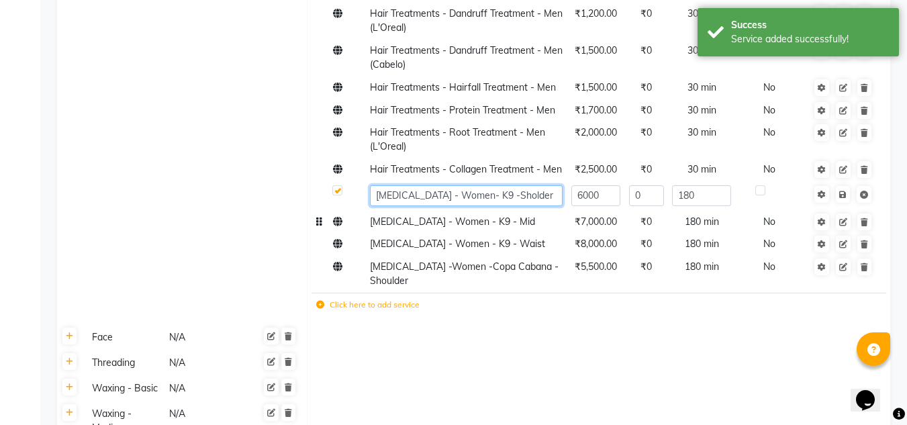
click at [505, 185] on input "[MEDICAL_DATA] - Women- K9 -Sholder" at bounding box center [466, 195] width 193 height 21
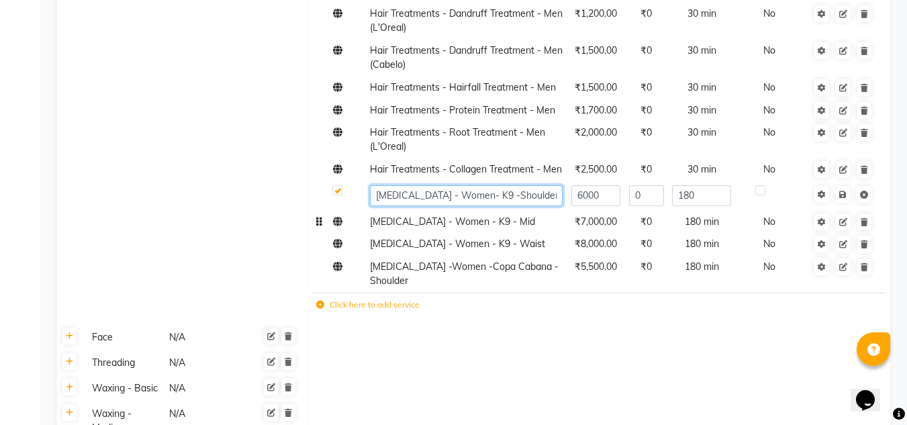
type input "[MEDICAL_DATA] - Women- K9 -Shoulder"
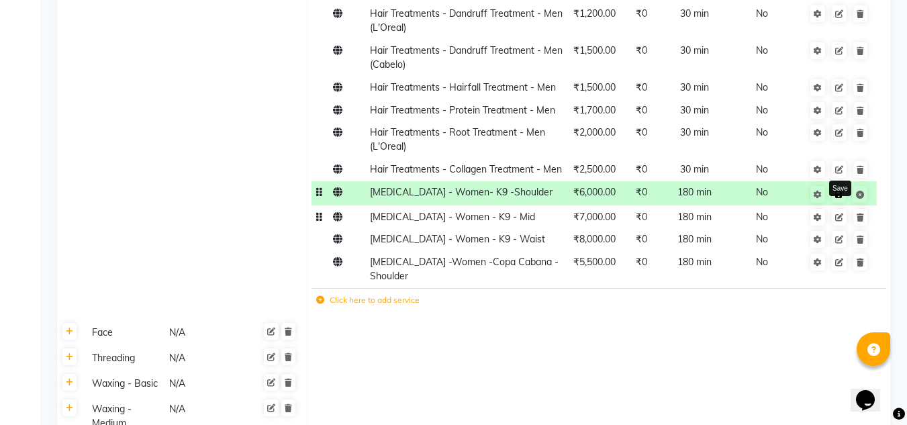
click at [844, 186] on link at bounding box center [839, 194] width 14 height 17
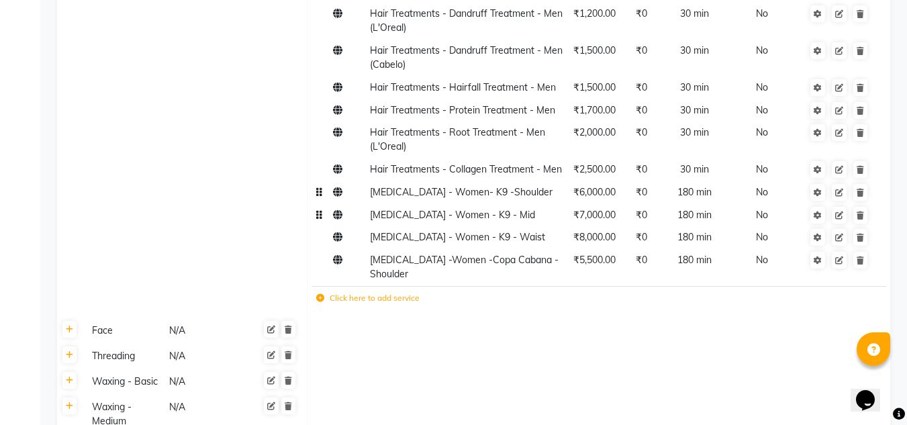
click at [318, 294] on icon at bounding box center [320, 298] width 8 height 8
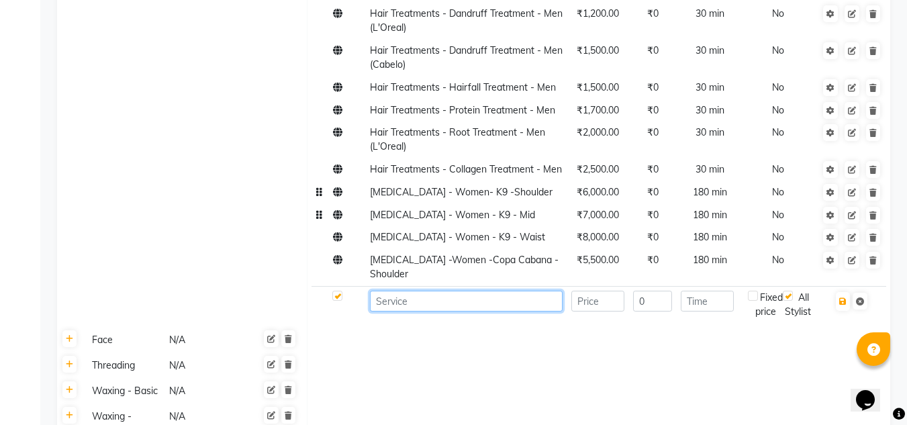
click at [381, 291] on input at bounding box center [466, 301] width 193 height 21
type input "[MEDICAL_DATA] - Women -Copa Cabana - Mid"
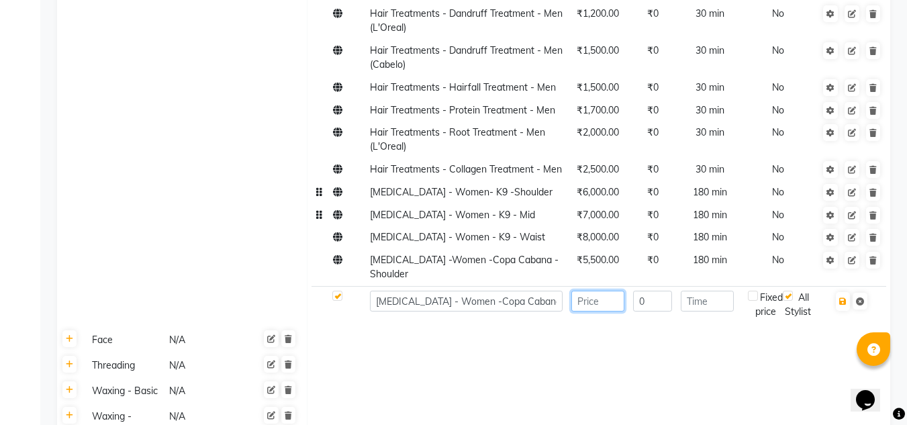
click at [581, 291] on input "number" at bounding box center [598, 301] width 53 height 21
type input "6500"
type input "180"
click at [841, 298] on icon "button" at bounding box center [843, 302] width 7 height 8
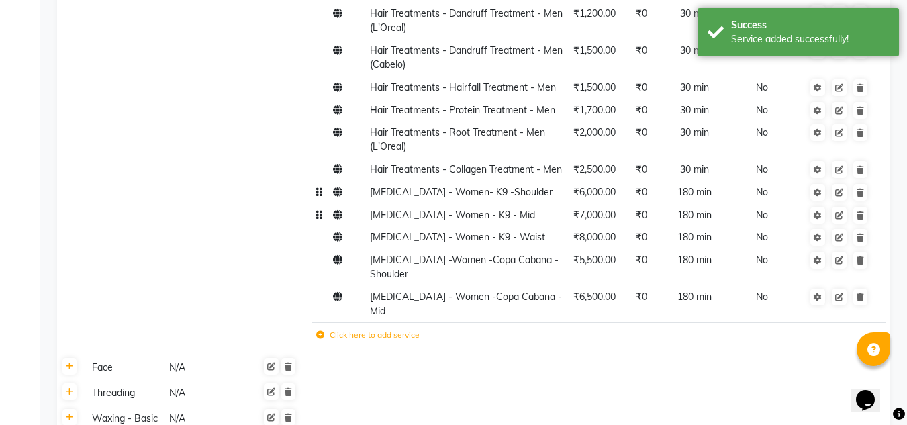
click at [318, 331] on icon at bounding box center [320, 335] width 8 height 8
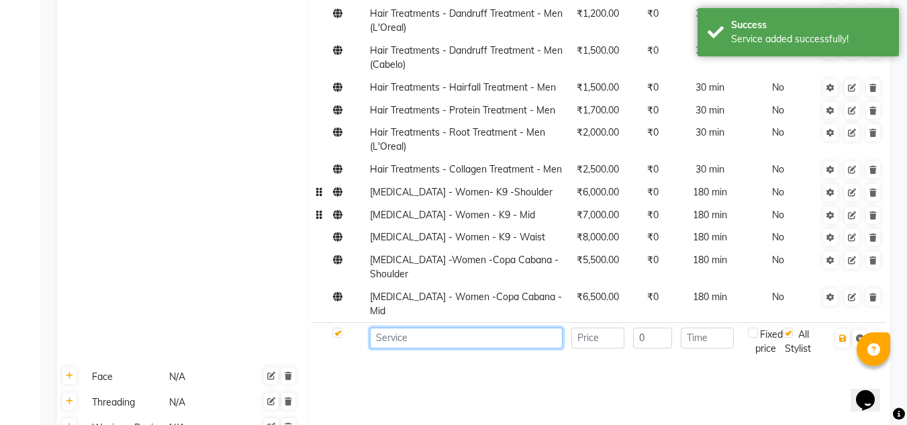
click at [401, 328] on input at bounding box center [466, 338] width 193 height 21
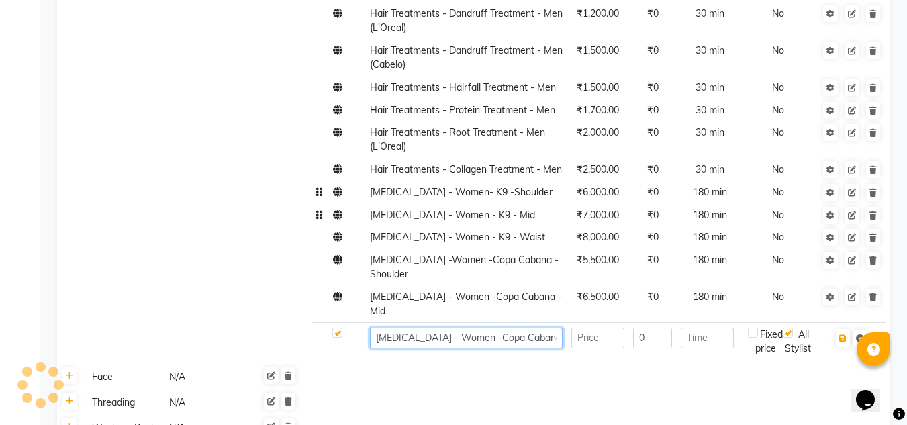
type input "[MEDICAL_DATA] - Women -Copa Cabana - Waist"
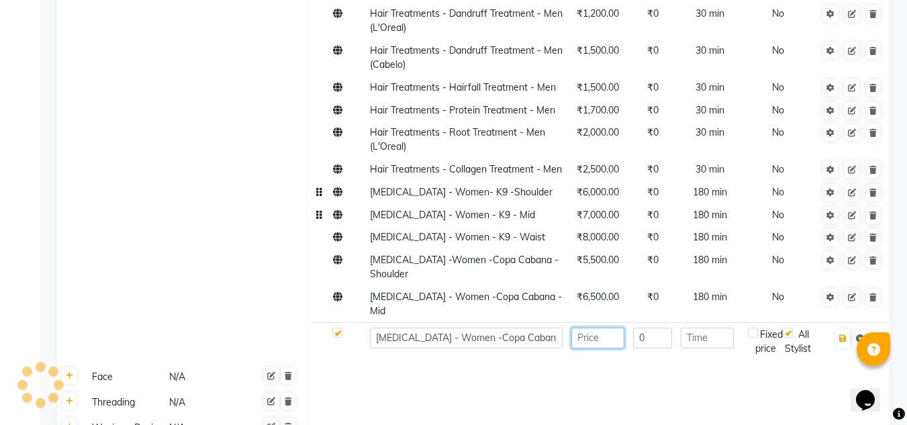
click at [589, 328] on input "number" at bounding box center [598, 338] width 53 height 21
type input "7500"
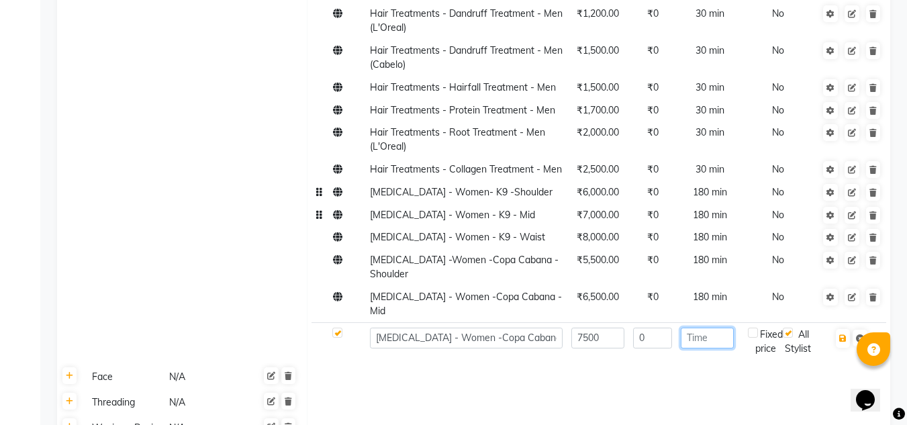
click at [692, 328] on input "number" at bounding box center [707, 338] width 53 height 21
type input "180"
click at [844, 334] on icon "button" at bounding box center [843, 338] width 7 height 8
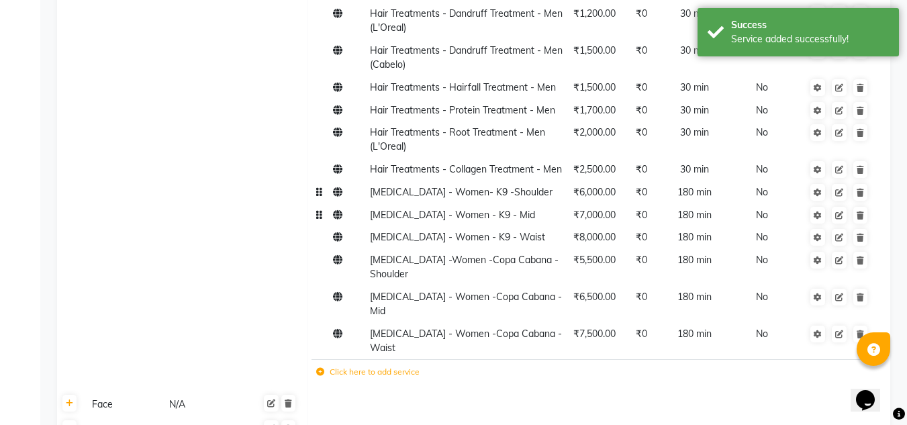
click at [318, 368] on icon at bounding box center [320, 372] width 8 height 8
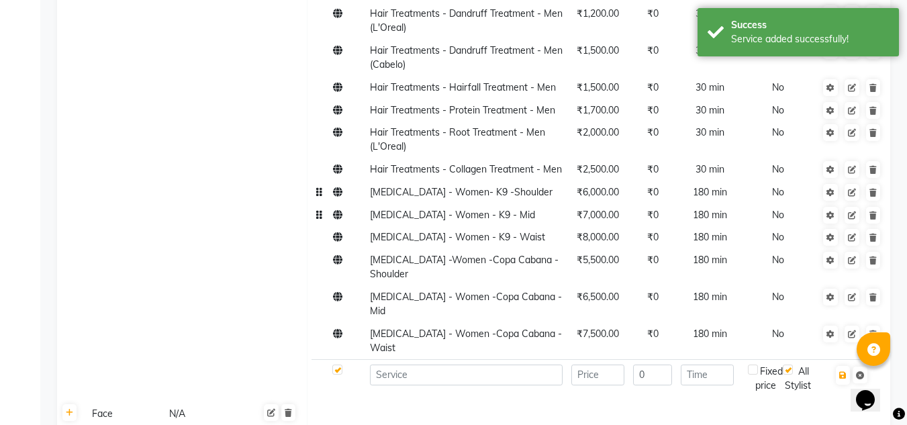
click at [402, 360] on td at bounding box center [465, 378] width 201 height 37
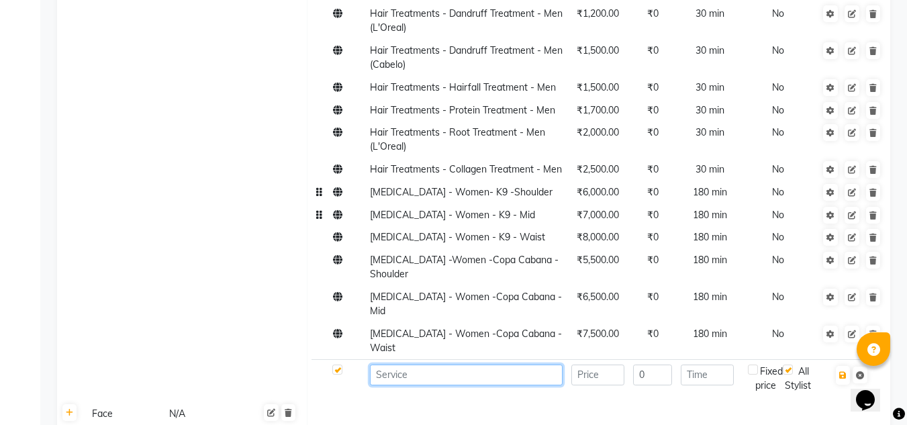
click at [390, 365] on input at bounding box center [466, 375] width 193 height 21
type input "Keratin - Women - KT -Shoulder"
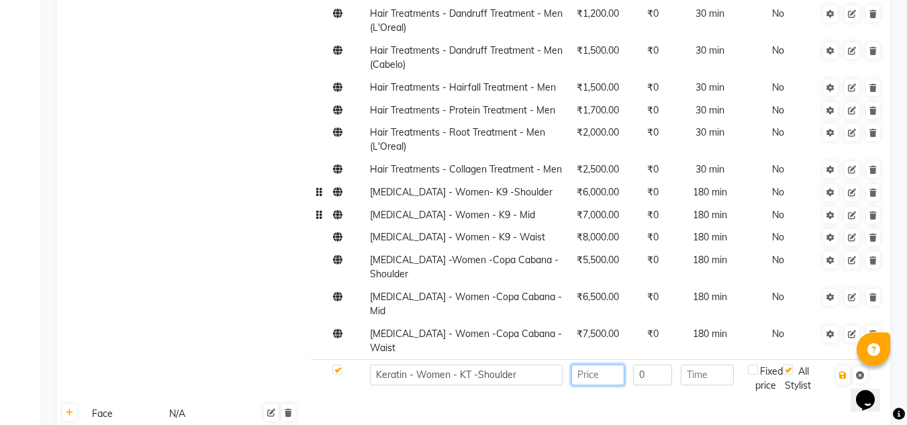
click at [594, 365] on input "number" at bounding box center [598, 375] width 53 height 21
type input "4000"
click at [709, 365] on input "number" at bounding box center [707, 375] width 53 height 21
type input "180"
click at [843, 371] on icon "button" at bounding box center [843, 375] width 7 height 8
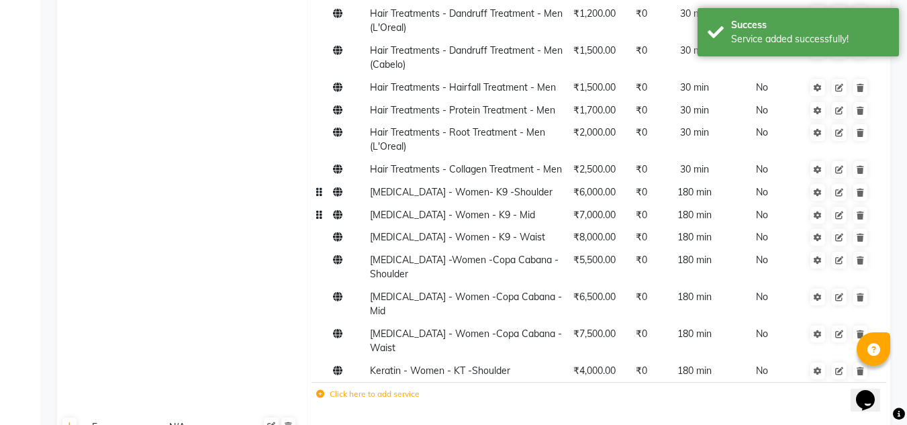
click at [320, 390] on icon at bounding box center [320, 394] width 8 height 8
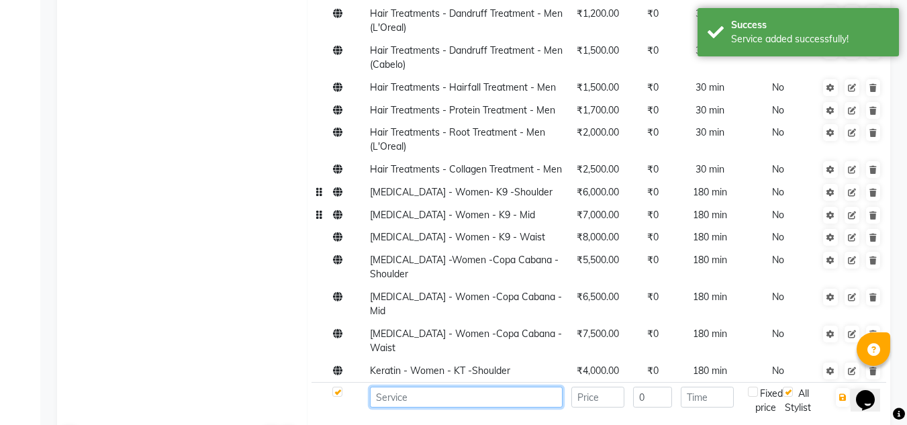
click at [399, 387] on input at bounding box center [466, 397] width 193 height 21
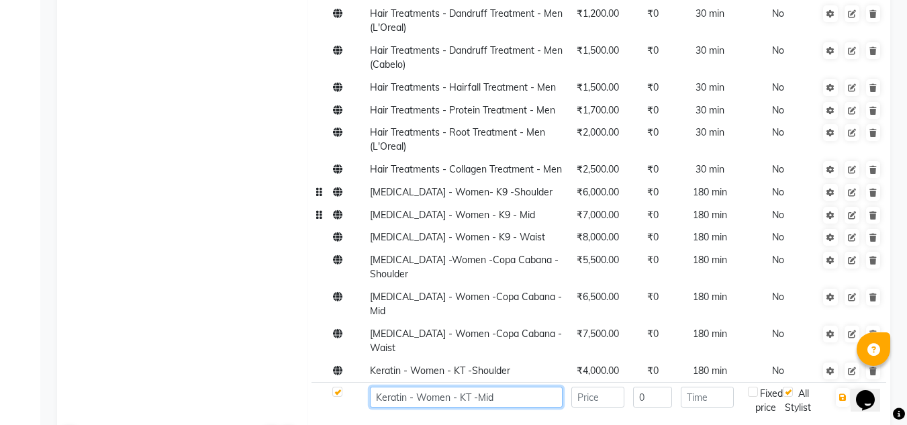
type input "Keratin - Women - KT -Mid"
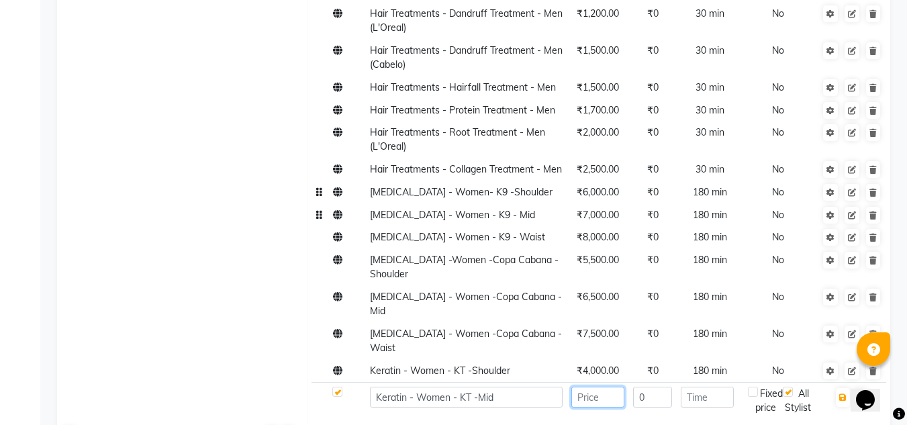
click at [585, 387] on input "number" at bounding box center [598, 397] width 53 height 21
type input "5000"
click at [701, 387] on input "number" at bounding box center [707, 397] width 53 height 21
type input "180"
click at [843, 394] on icon "button" at bounding box center [843, 398] width 7 height 8
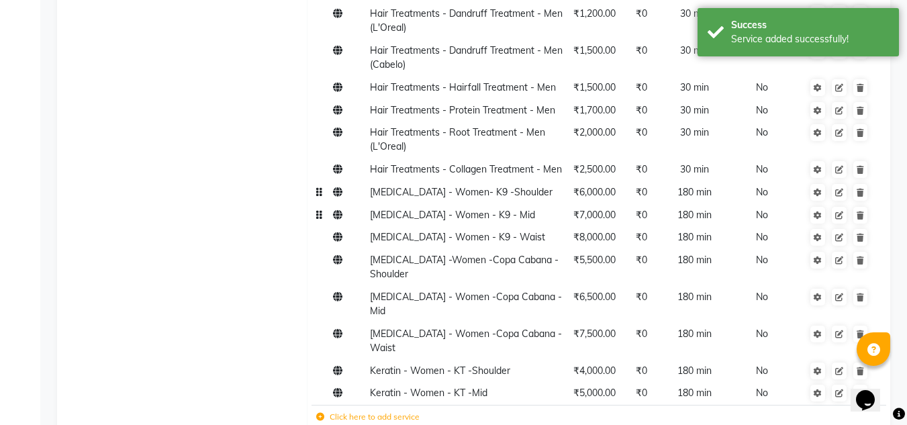
click at [316, 413] on icon at bounding box center [320, 417] width 8 height 8
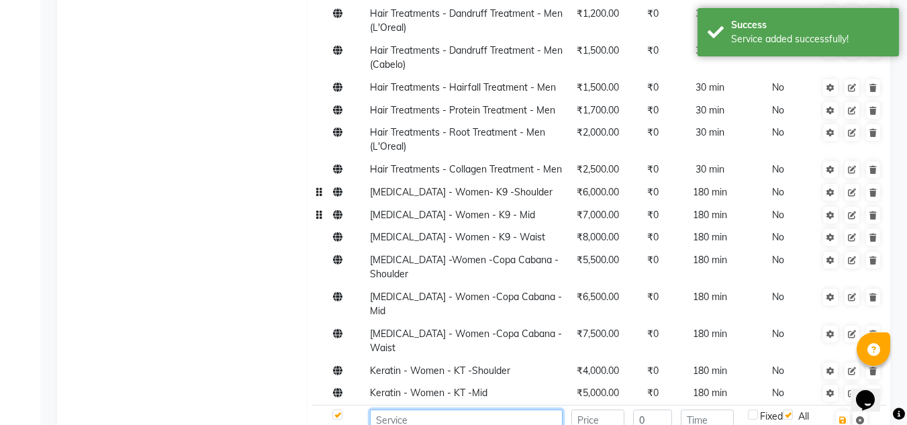
click at [380, 410] on input at bounding box center [466, 420] width 193 height 21
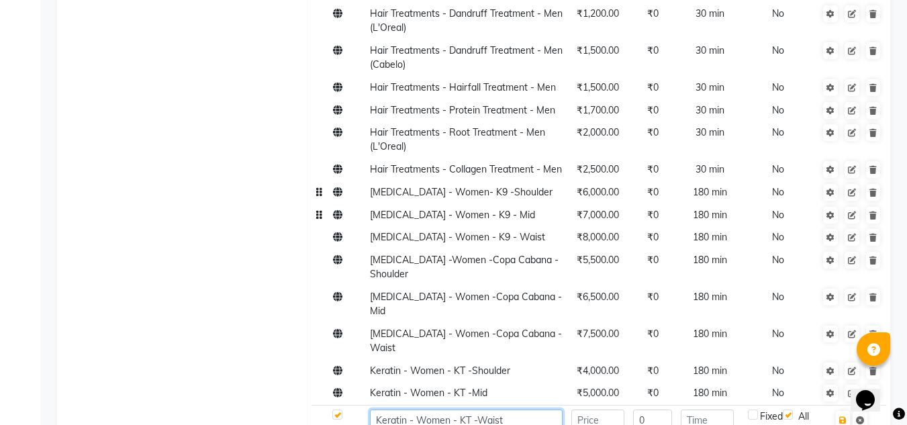
click at [509, 410] on input "Keratin - Women - KT -Waist" at bounding box center [466, 420] width 193 height 21
type input "Keratin - Women - KT -Waist"
click at [603, 410] on input "number" at bounding box center [598, 420] width 53 height 21
type input "6000"
click at [686, 410] on input "number" at bounding box center [707, 420] width 53 height 21
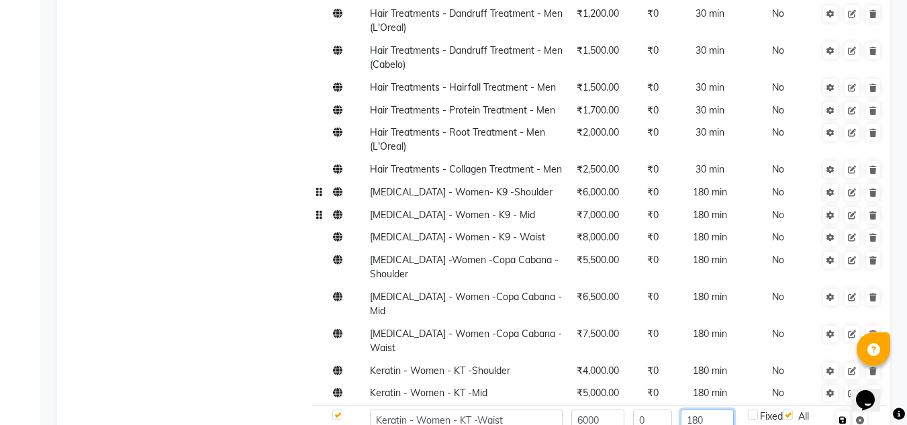
type input "180"
click at [844, 416] on icon "button" at bounding box center [843, 420] width 7 height 8
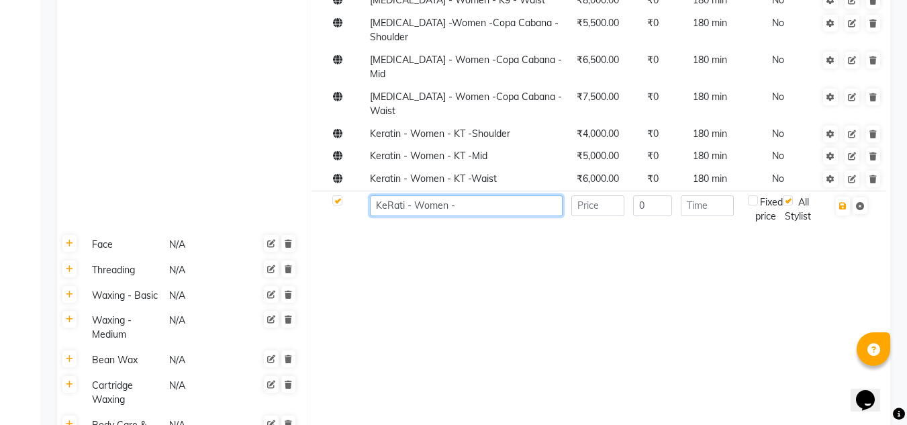
scroll to position [1103, 0]
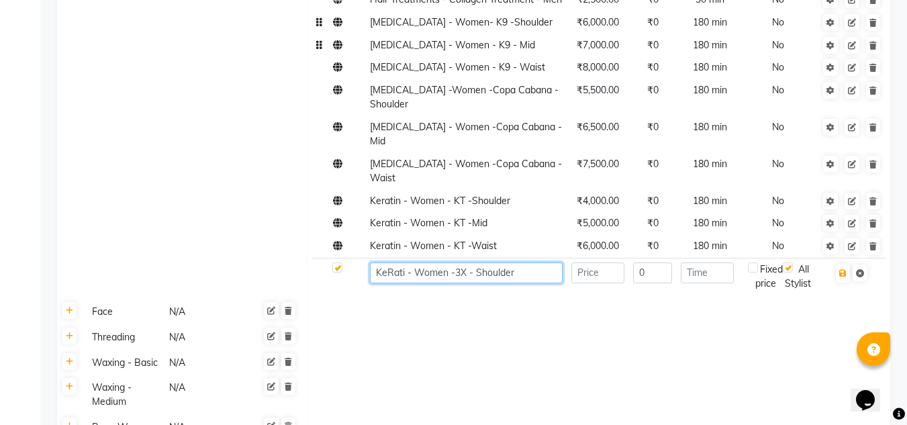
type input "KeRati - Women -3X - Shoulder"
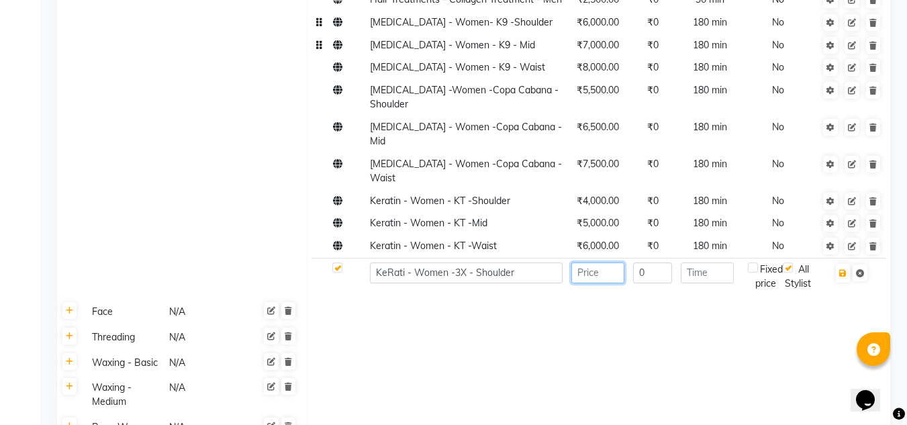
click at [588, 263] on input "number" at bounding box center [598, 273] width 53 height 21
type input "4500"
click at [721, 263] on input "number" at bounding box center [707, 273] width 53 height 21
type input "180"
click at [841, 269] on icon "button" at bounding box center [843, 273] width 7 height 8
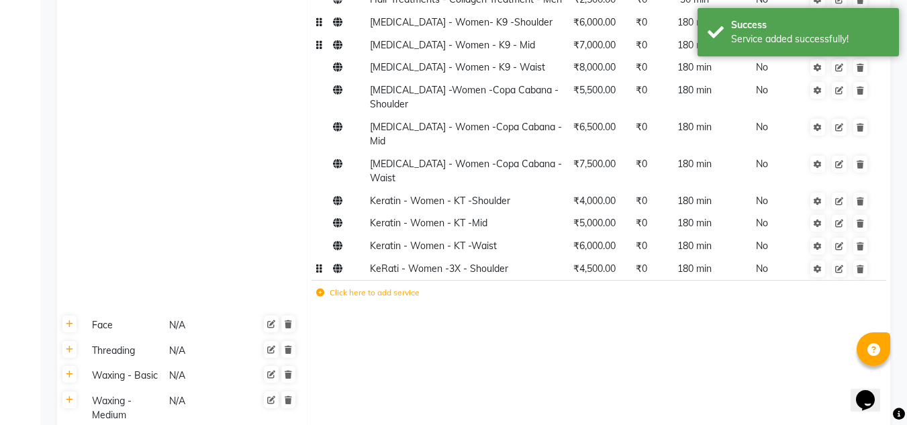
click at [392, 263] on span "KeRati - Women -3X - Shoulder" at bounding box center [439, 269] width 138 height 12
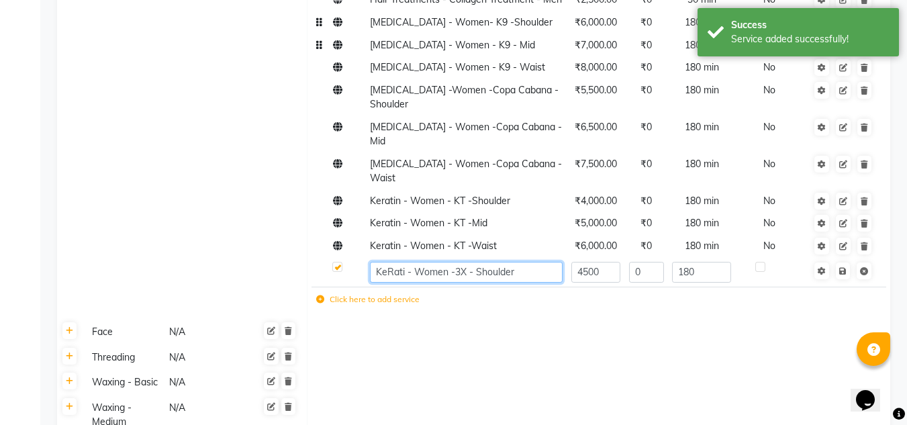
click at [406, 262] on input "KeRati - Women -3X - Shoulder" at bounding box center [466, 272] width 193 height 21
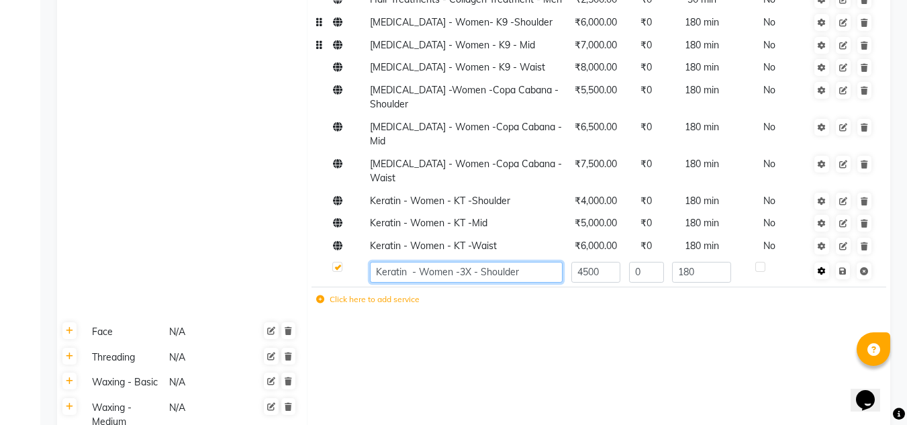
type input "Keratin - Women -3X - Shoulder"
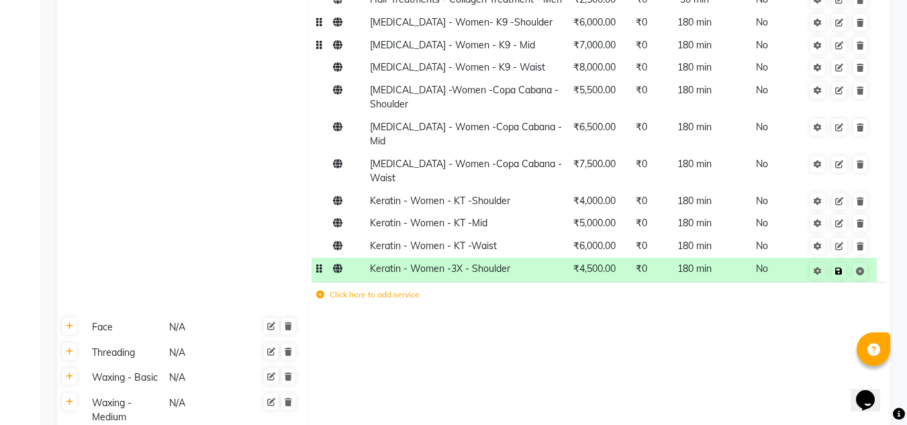
click at [847, 263] on span at bounding box center [848, 269] width 42 height 13
click at [840, 267] on icon at bounding box center [839, 271] width 7 height 8
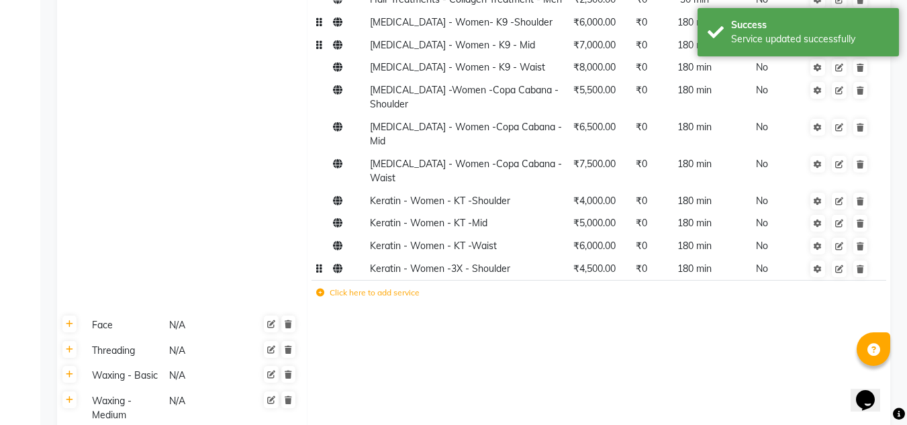
click at [320, 289] on icon at bounding box center [320, 293] width 8 height 8
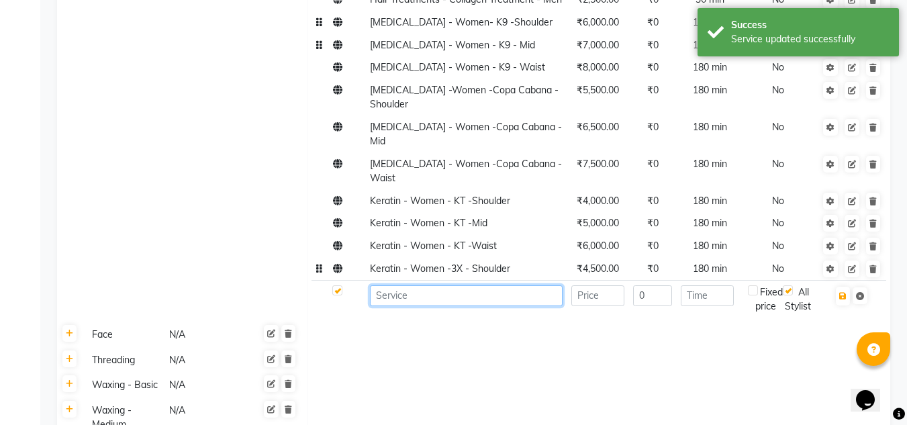
click at [387, 285] on input at bounding box center [466, 295] width 193 height 21
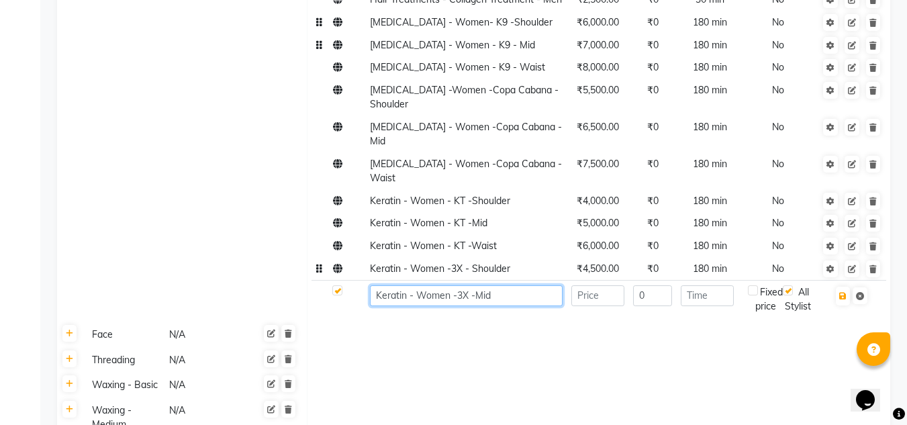
type input "Keratin - Women -3X -Mid"
click at [602, 285] on input "number" at bounding box center [598, 295] width 53 height 21
type input "5500"
click at [699, 285] on input "number" at bounding box center [707, 295] width 53 height 21
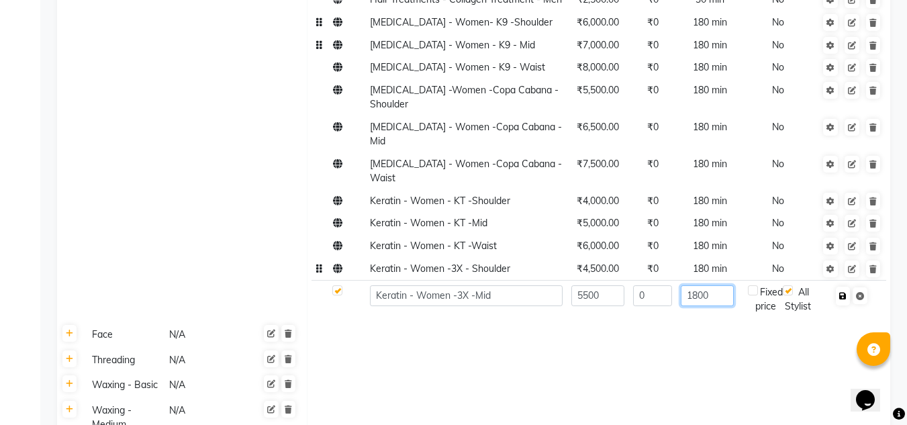
type input "1800"
click at [845, 292] on icon "button" at bounding box center [843, 296] width 7 height 8
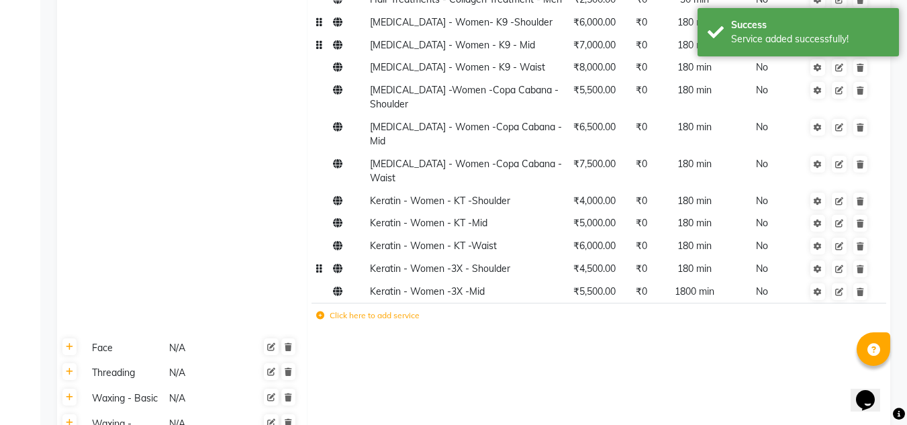
click at [320, 312] on icon at bounding box center [320, 316] width 8 height 8
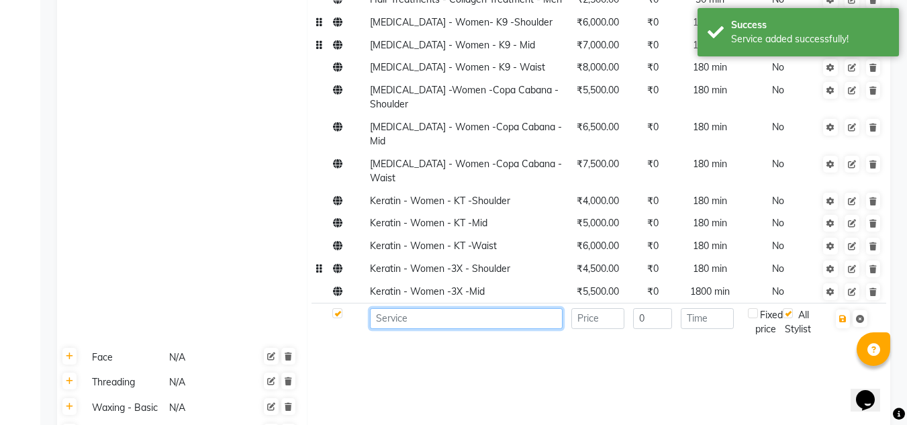
click at [405, 308] on input at bounding box center [466, 318] width 193 height 21
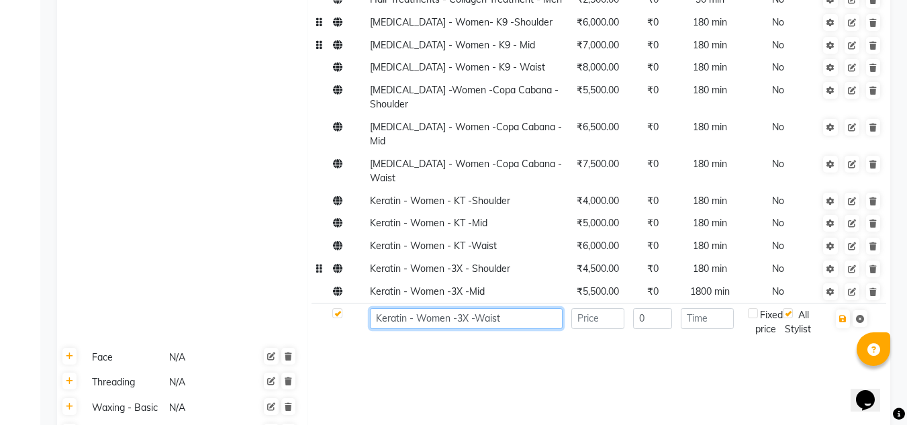
type input "Keratin - Women -3X -Waist"
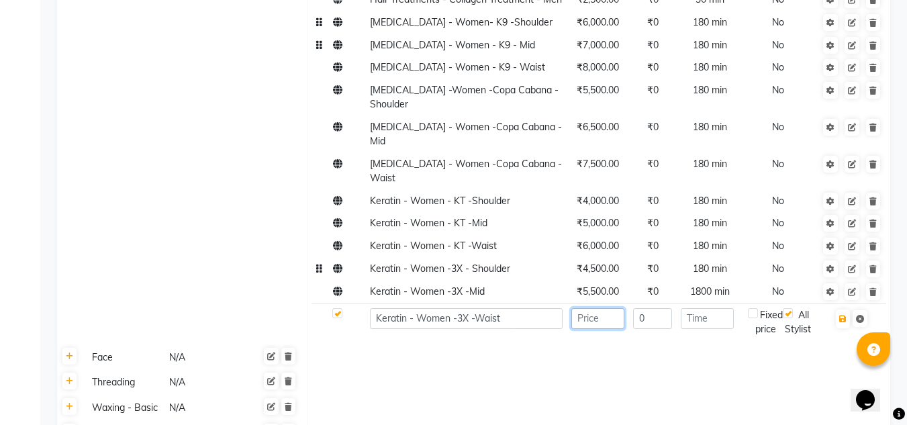
click at [594, 308] on input "number" at bounding box center [598, 318] width 53 height 21
type input "6500"
click at [845, 315] on icon "button" at bounding box center [843, 319] width 7 height 8
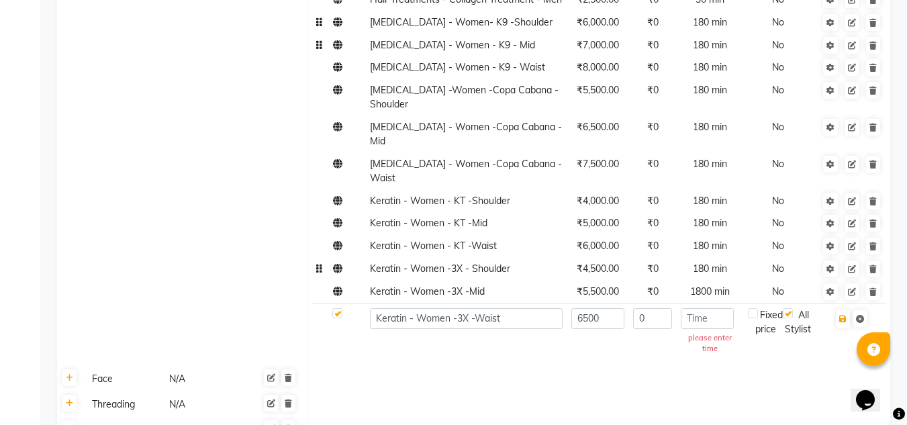
click at [705, 304] on td "please enter time" at bounding box center [710, 333] width 67 height 59
click at [685, 308] on input "number" at bounding box center [707, 318] width 53 height 21
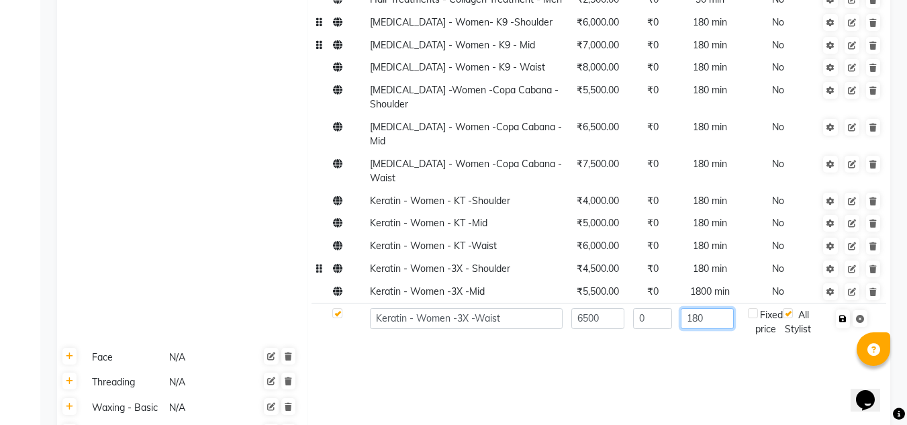
type input "180"
click at [842, 310] on button "button" at bounding box center [843, 319] width 14 height 19
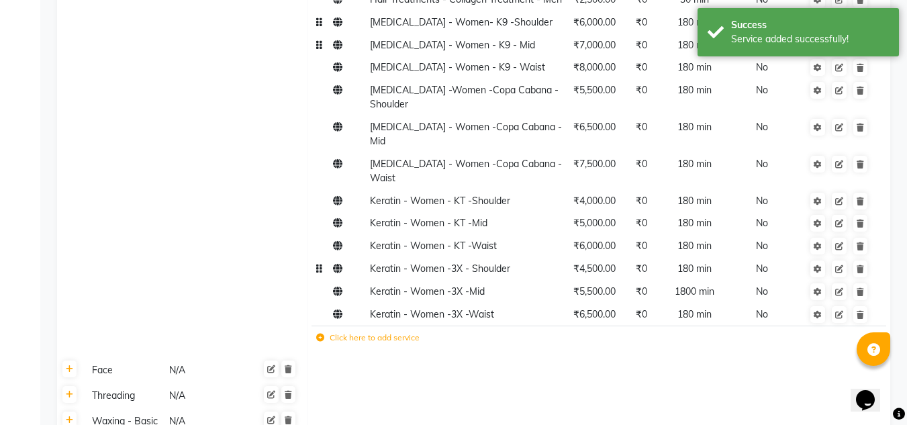
click at [320, 334] on icon at bounding box center [320, 338] width 8 height 8
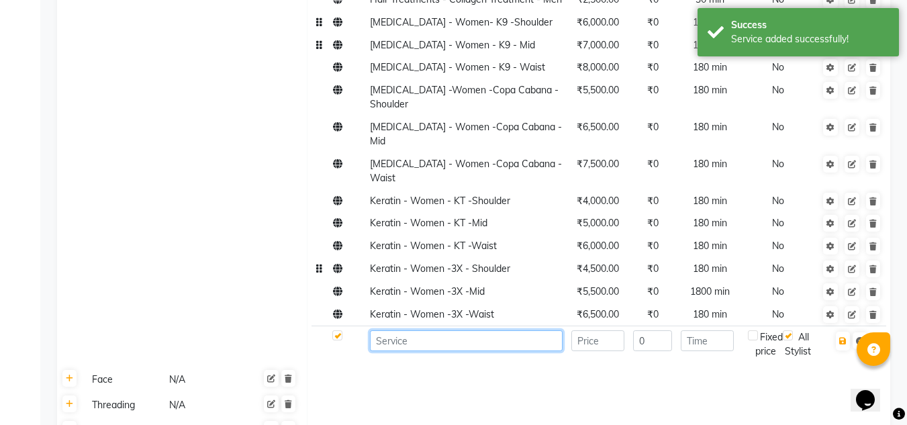
click at [387, 330] on input at bounding box center [466, 340] width 193 height 21
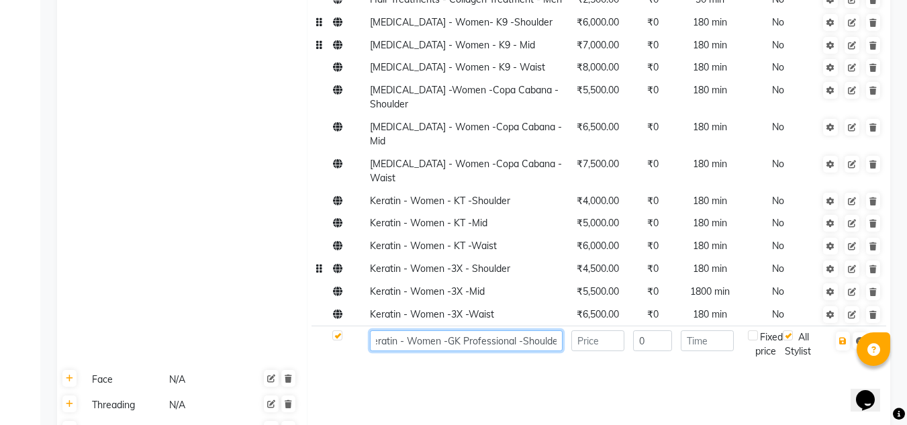
scroll to position [0, 13]
type input "Keratin - Women -GK Professional -Shoulder"
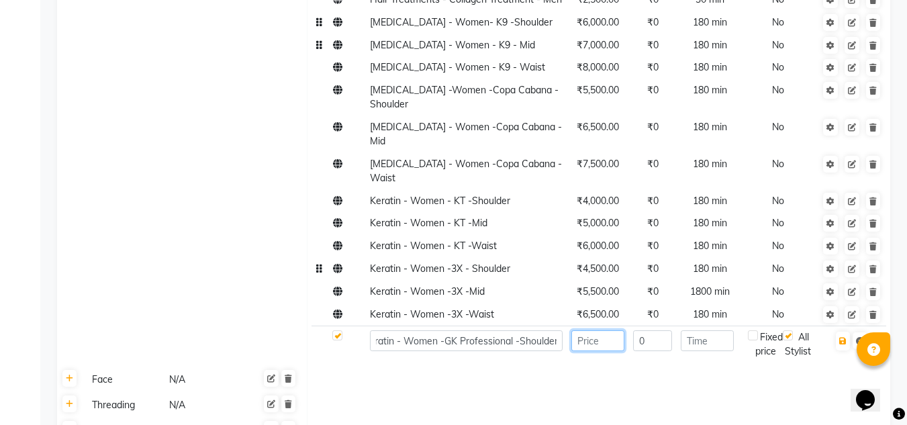
scroll to position [0, 0]
click at [591, 330] on input "number" at bounding box center [598, 340] width 53 height 21
click at [592, 330] on input "number" at bounding box center [598, 340] width 53 height 21
type input "5000"
click at [705, 330] on input "number" at bounding box center [707, 340] width 53 height 21
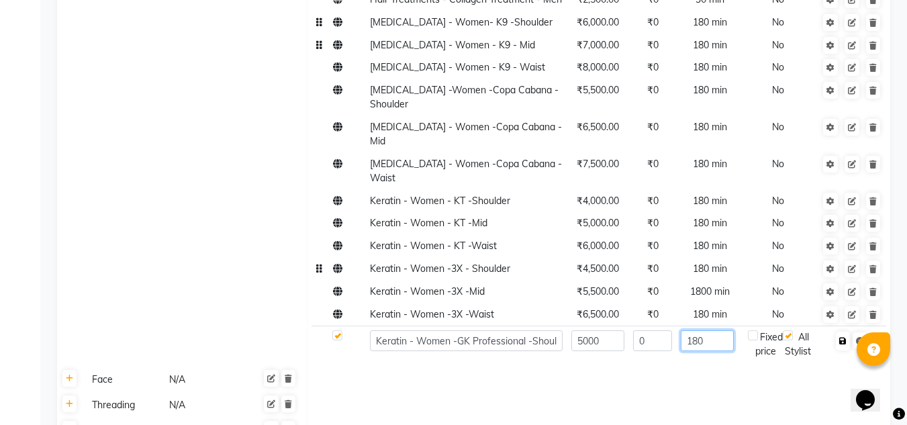
type input "180"
click at [842, 337] on icon "button" at bounding box center [843, 341] width 7 height 8
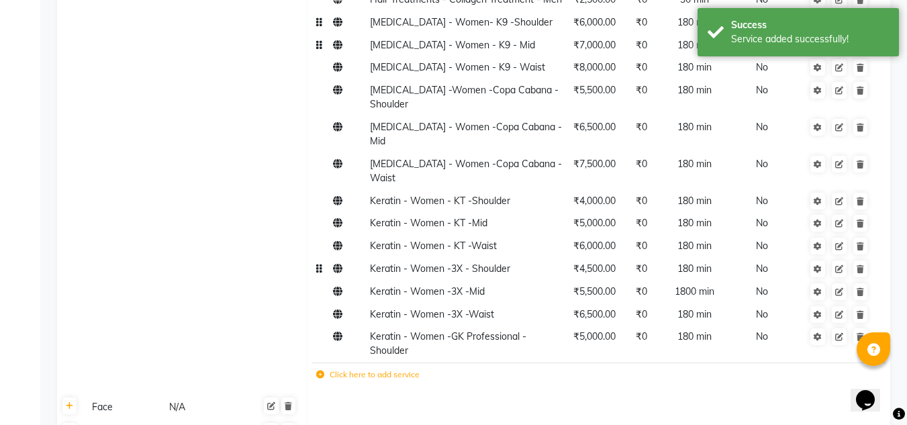
click at [394, 369] on label "Click here to add service" at bounding box center [367, 375] width 103 height 12
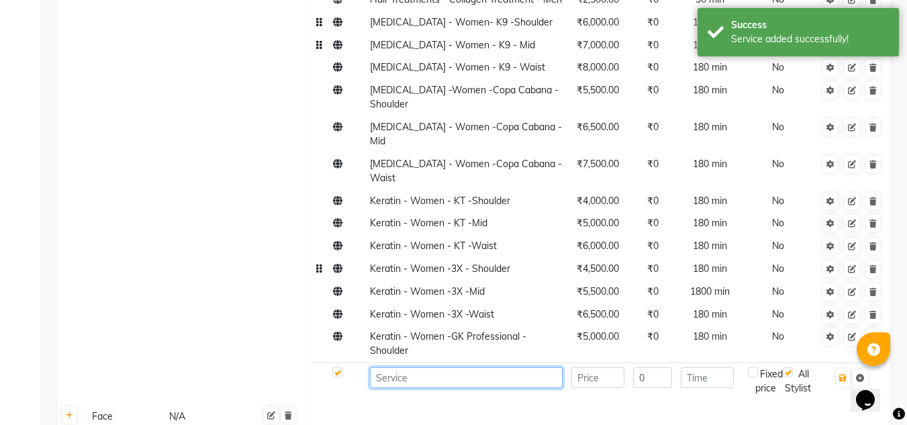
click at [380, 367] on input at bounding box center [466, 377] width 193 height 21
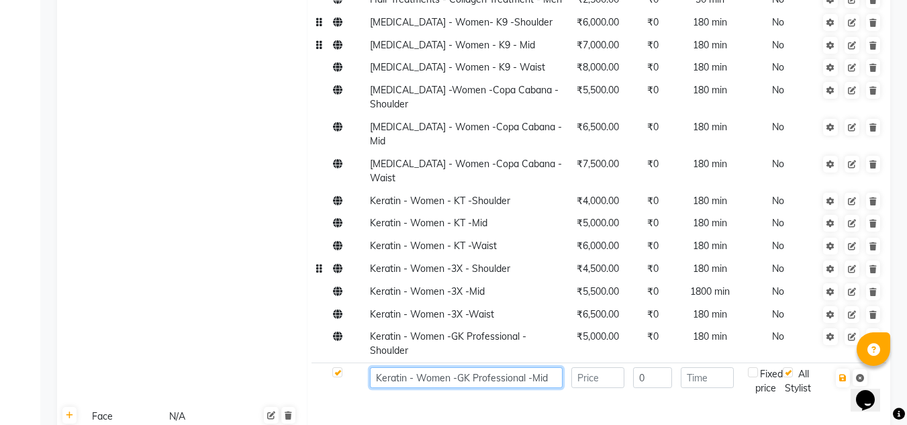
type input "Keratin - Women -GK Professional -Mid"
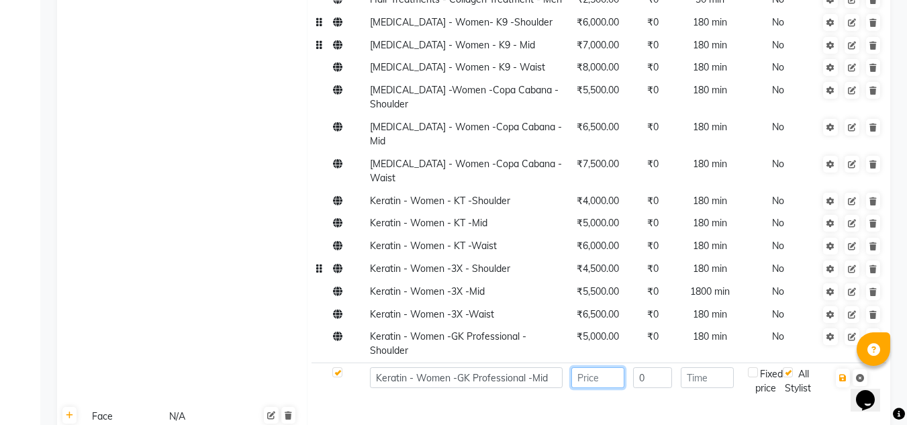
click at [592, 367] on input "number" at bounding box center [598, 377] width 53 height 21
type input "6000"
click at [717, 367] on input "number" at bounding box center [707, 377] width 53 height 21
type input "180"
click at [842, 374] on icon "button" at bounding box center [843, 378] width 7 height 8
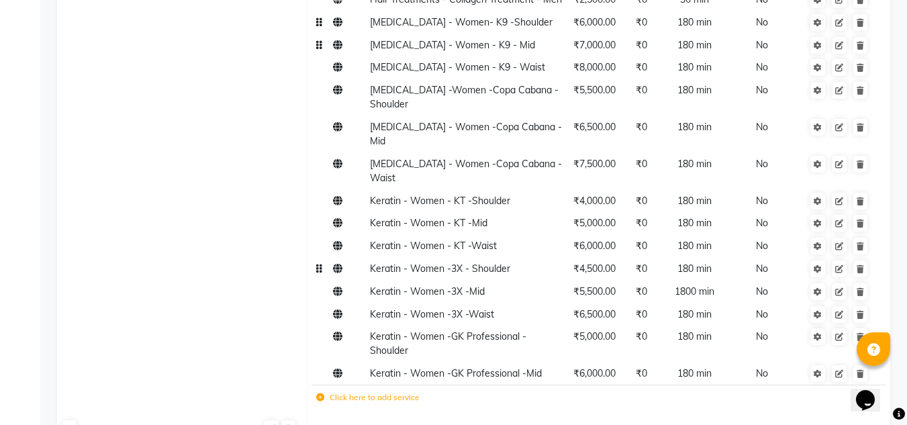
click at [320, 394] on icon at bounding box center [320, 398] width 8 height 8
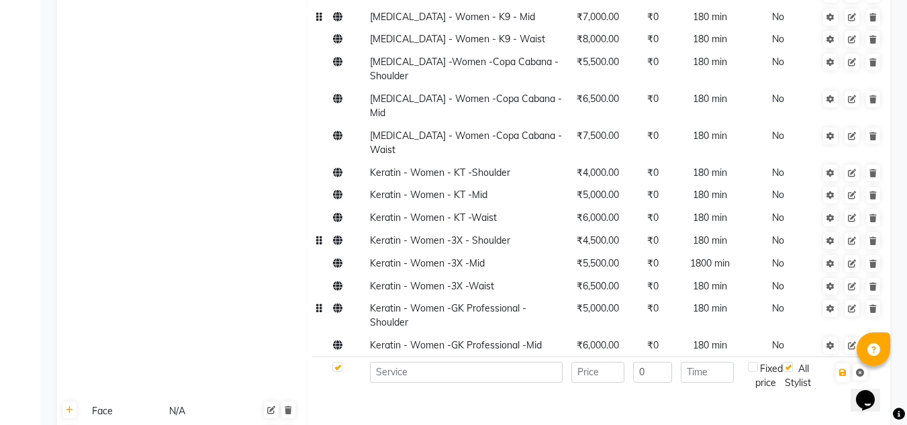
scroll to position [1103, 0]
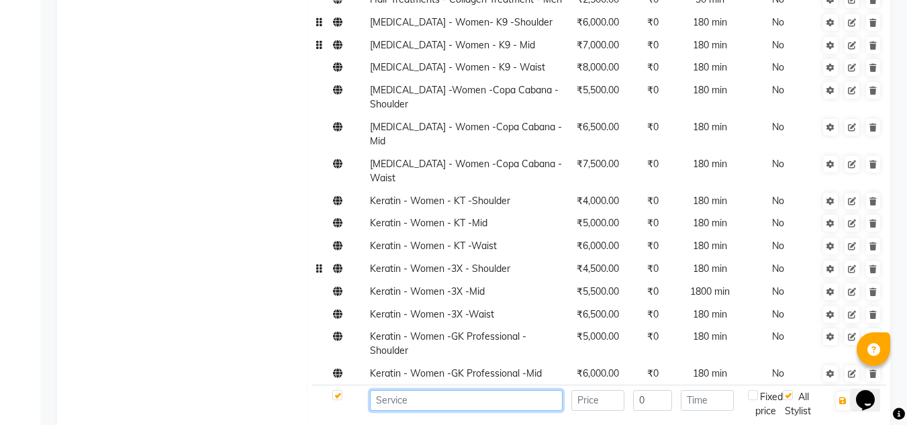
click at [402, 390] on input at bounding box center [466, 400] width 193 height 21
type input "Keratin - Women -GK Professional -Waist"
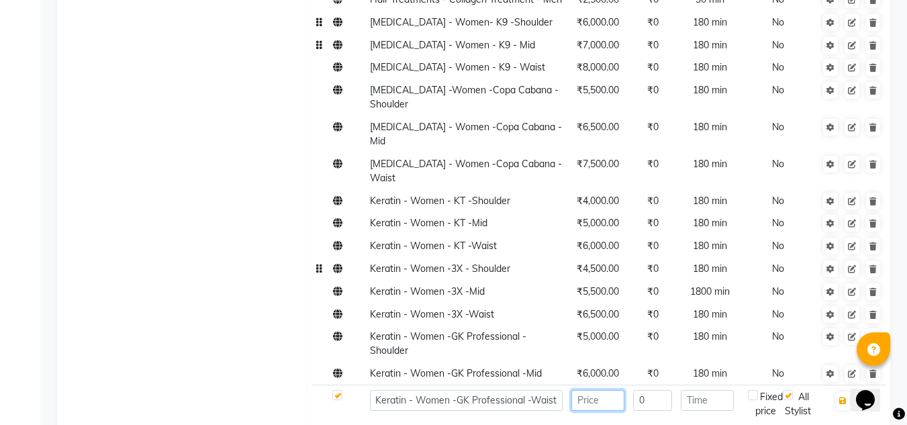
scroll to position [0, 0]
click at [602, 390] on input "number" at bounding box center [598, 400] width 53 height 21
type input "7000"
click at [715, 390] on input "number" at bounding box center [707, 400] width 53 height 21
type input "180"
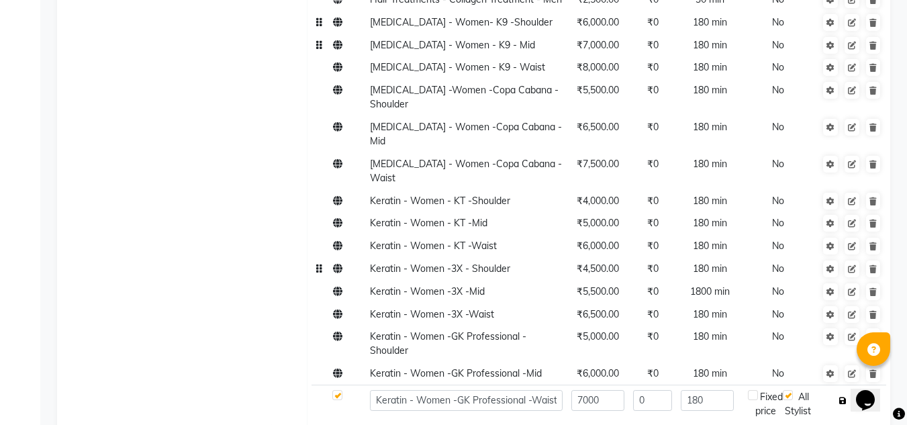
click at [846, 397] on icon "button" at bounding box center [843, 401] width 7 height 8
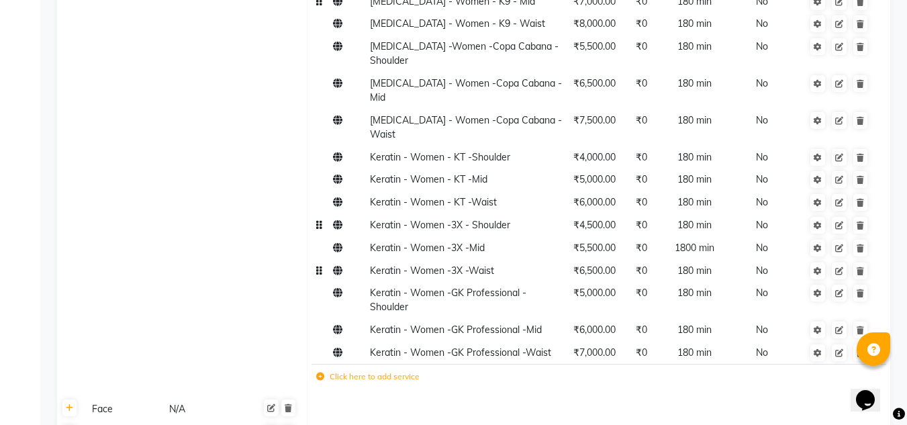
scroll to position [1170, 0]
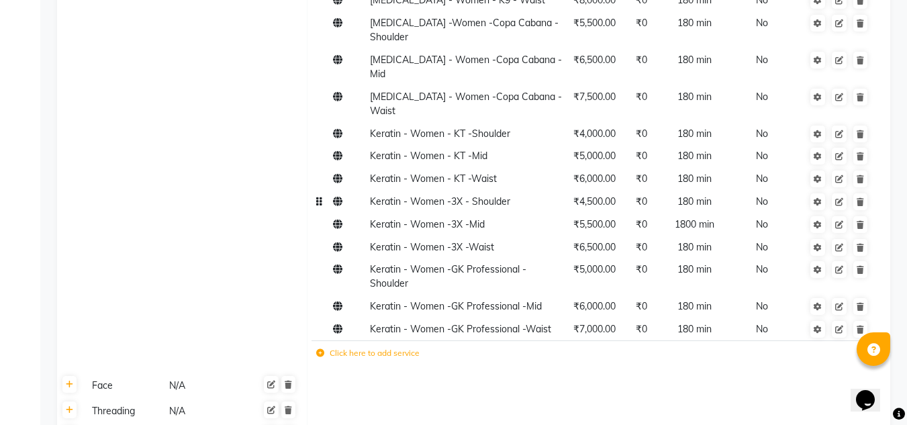
click at [320, 341] on td "Click here to add service" at bounding box center [486, 355] width 349 height 28
click at [320, 349] on icon at bounding box center [320, 353] width 8 height 8
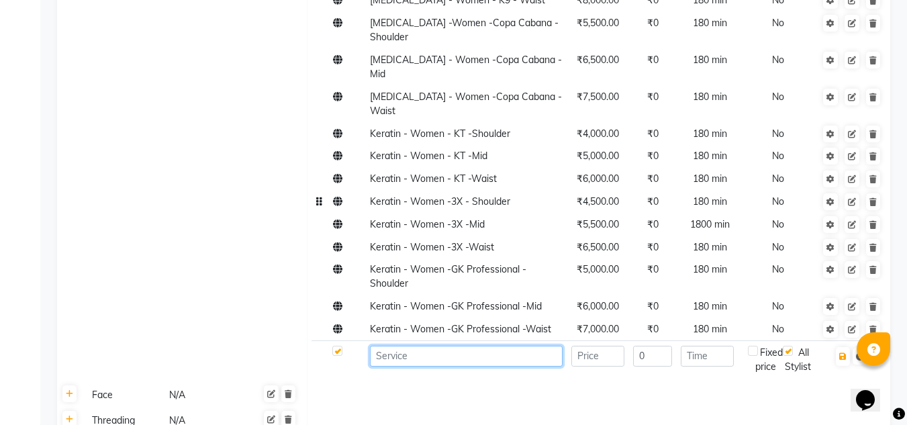
click at [381, 346] on input at bounding box center [466, 356] width 193 height 21
type input "n"
type input "Nanoplastia - Women -W One -Sholder"
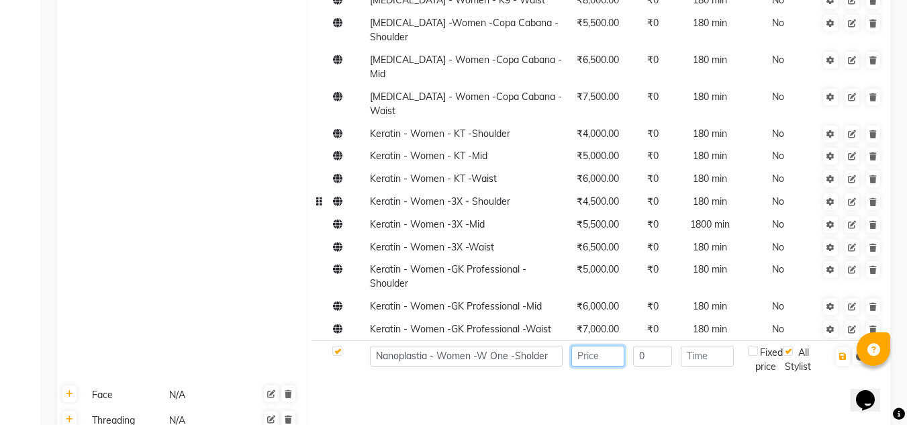
click at [608, 346] on input "number" at bounding box center [598, 356] width 53 height 21
click at [604, 346] on input "number" at bounding box center [598, 356] width 53 height 21
type input "6000"
click at [714, 346] on input "number" at bounding box center [707, 356] width 53 height 21
type input "180"
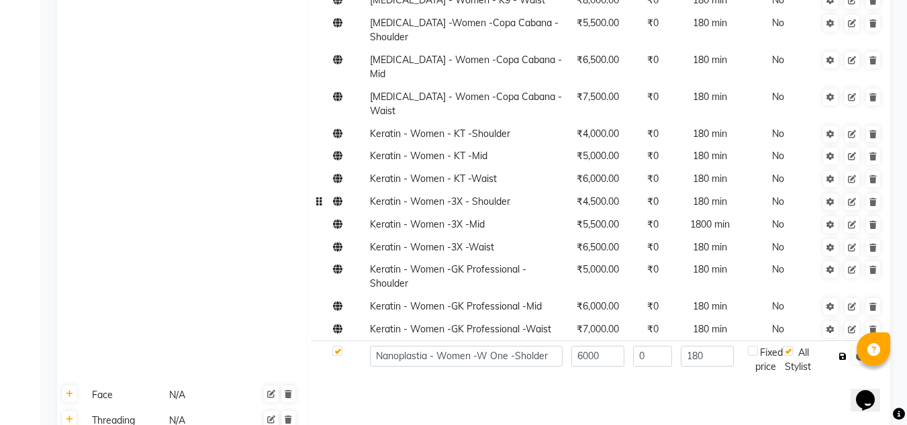
click at [846, 353] on icon "button" at bounding box center [843, 357] width 7 height 8
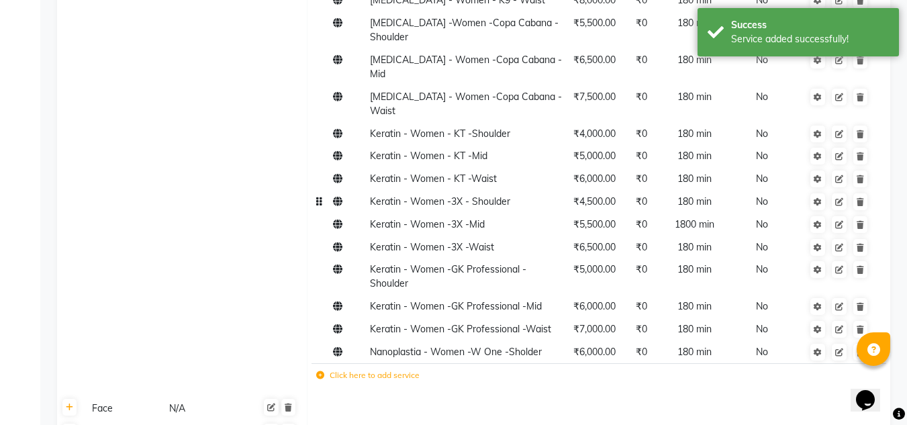
click at [320, 371] on icon at bounding box center [320, 375] width 8 height 8
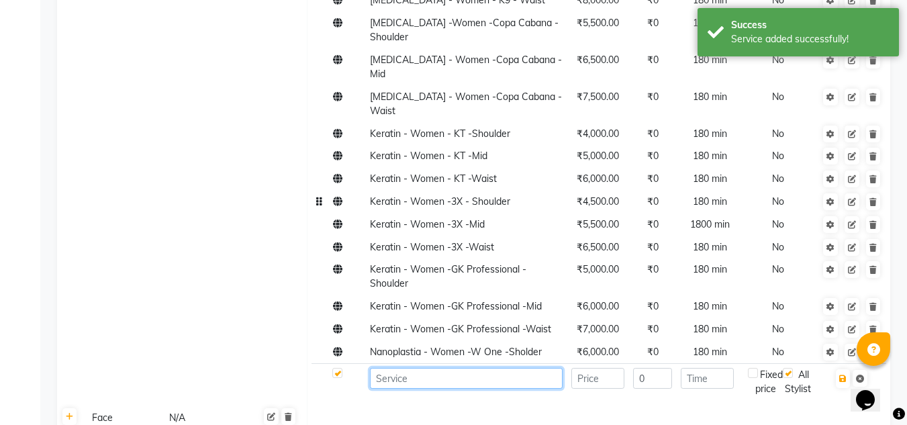
click at [387, 368] on input at bounding box center [466, 378] width 193 height 21
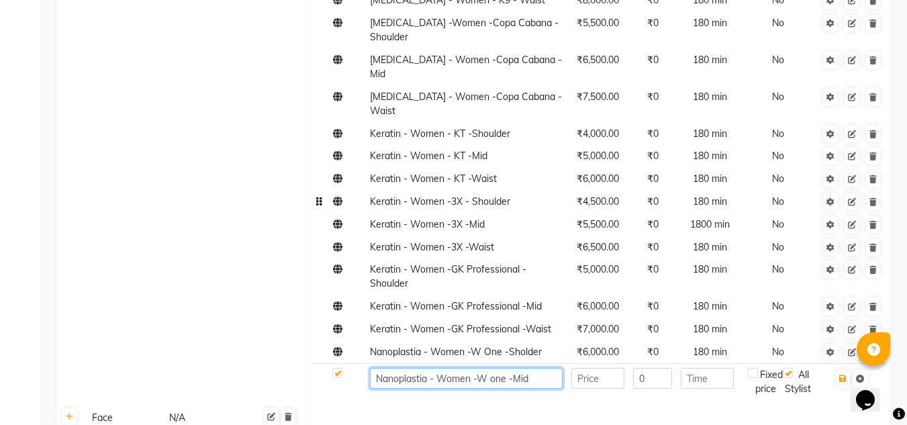
type input "Nanoplastia - Women -W one -Mid"
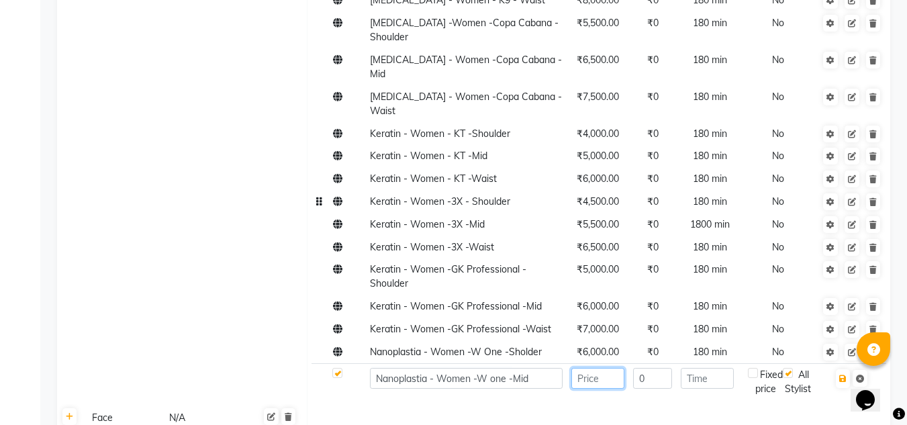
click at [596, 368] on input "number" at bounding box center [598, 378] width 53 height 21
click at [600, 346] on span "₹6,000.00" at bounding box center [598, 352] width 42 height 12
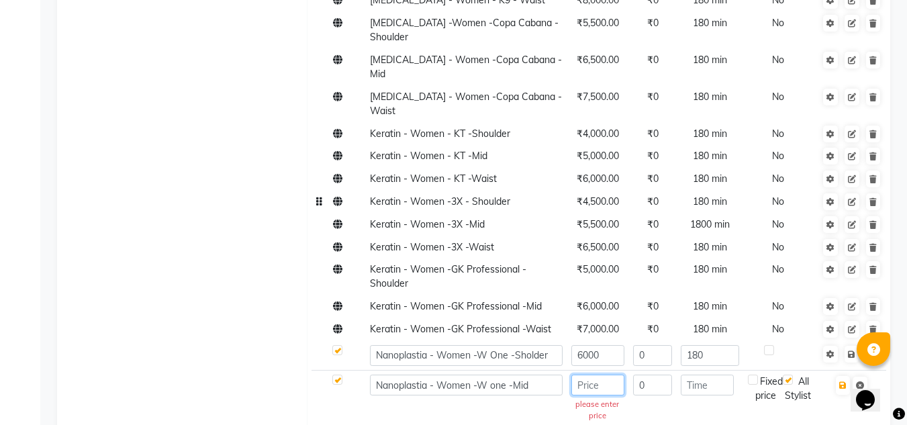
click at [609, 375] on input "number" at bounding box center [598, 385] width 53 height 21
click at [596, 345] on input "6000" at bounding box center [598, 355] width 53 height 21
type input "5500"
click at [601, 345] on input "5500" at bounding box center [598, 355] width 53 height 21
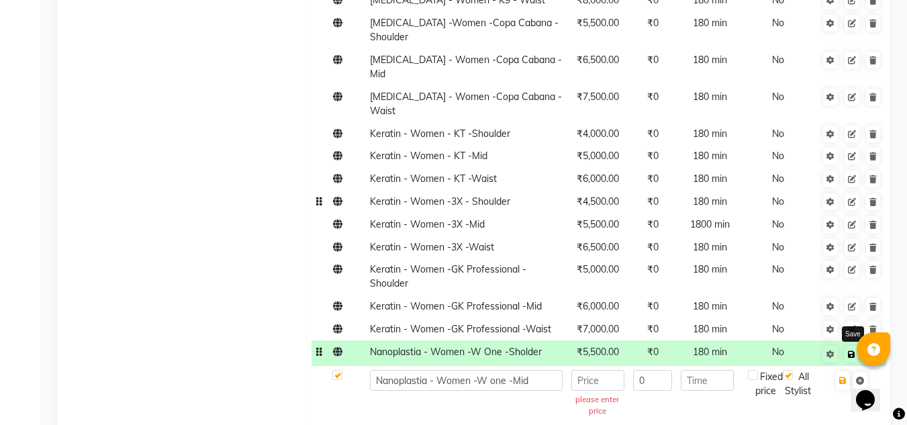
click at [848, 351] on icon at bounding box center [851, 355] width 7 height 8
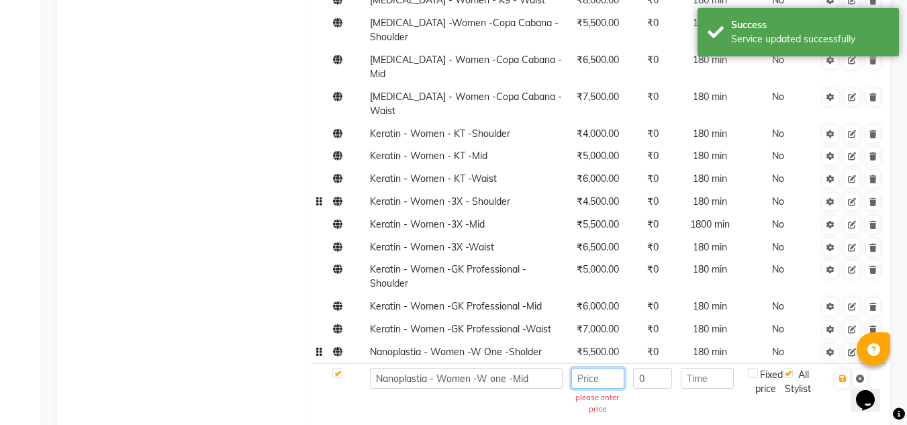
click at [605, 368] on input "number" at bounding box center [598, 378] width 53 height 21
type input "6500"
click at [844, 375] on icon "button" at bounding box center [843, 379] width 7 height 8
click at [719, 368] on input "number" at bounding box center [707, 378] width 53 height 21
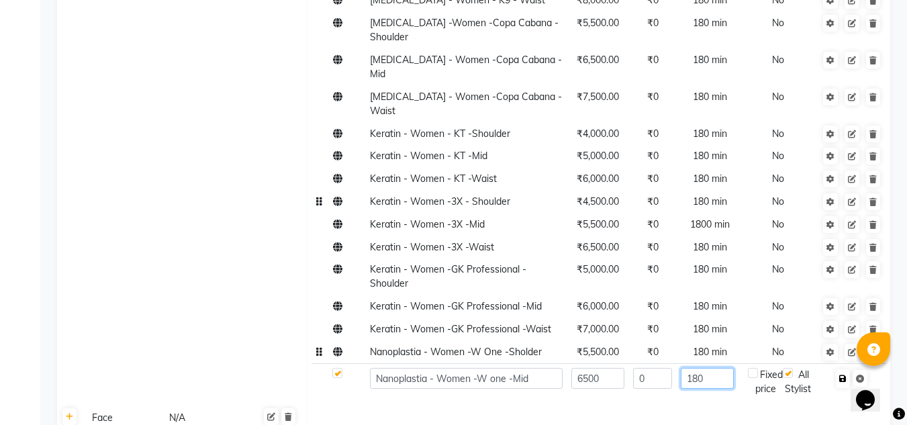
type input "180"
click at [841, 375] on icon "button" at bounding box center [843, 379] width 7 height 8
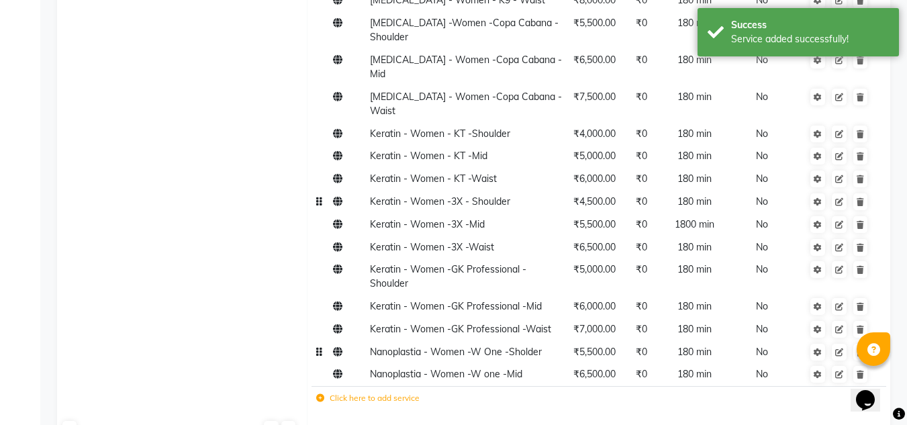
click at [320, 394] on icon at bounding box center [320, 398] width 8 height 8
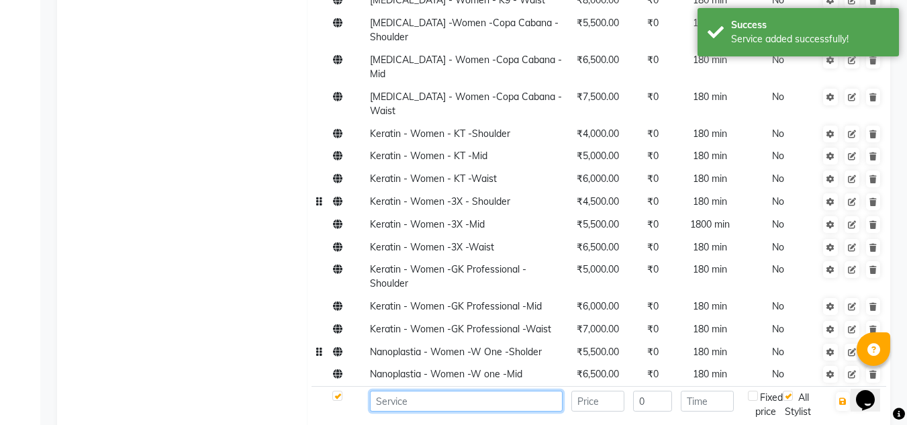
click at [388, 391] on input at bounding box center [466, 401] width 193 height 21
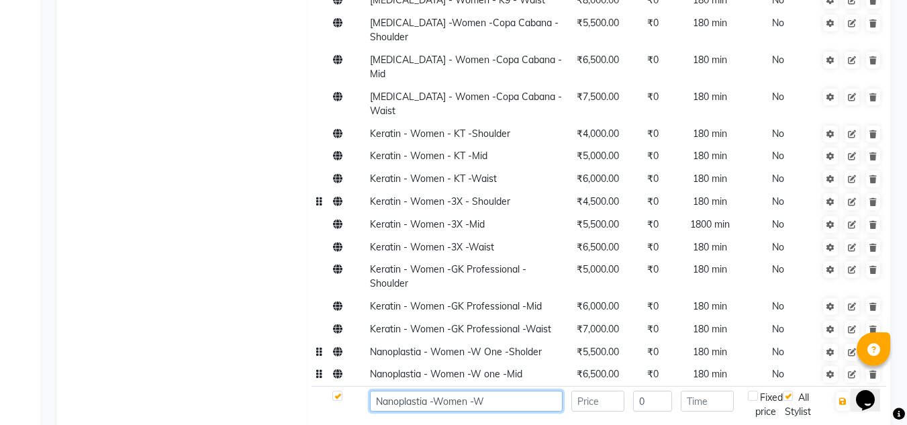
type input "Nanoplastia -Women -W"
click at [494, 363] on td "Nanoplastia - Women -W one -Mid" at bounding box center [465, 374] width 201 height 23
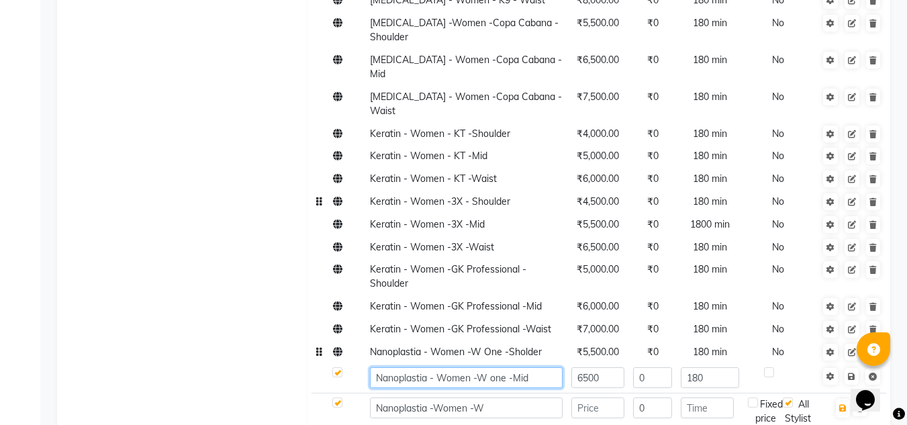
click at [494, 367] on input "Nanoplastia - Women -W one -Mid" at bounding box center [466, 377] width 193 height 21
type input "Nanoplastia - Women -W One -Mid"
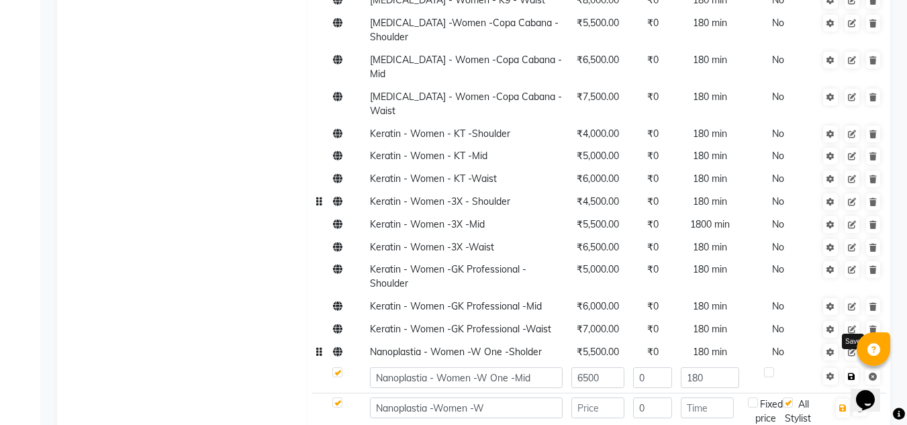
click at [856, 368] on link at bounding box center [852, 376] width 14 height 17
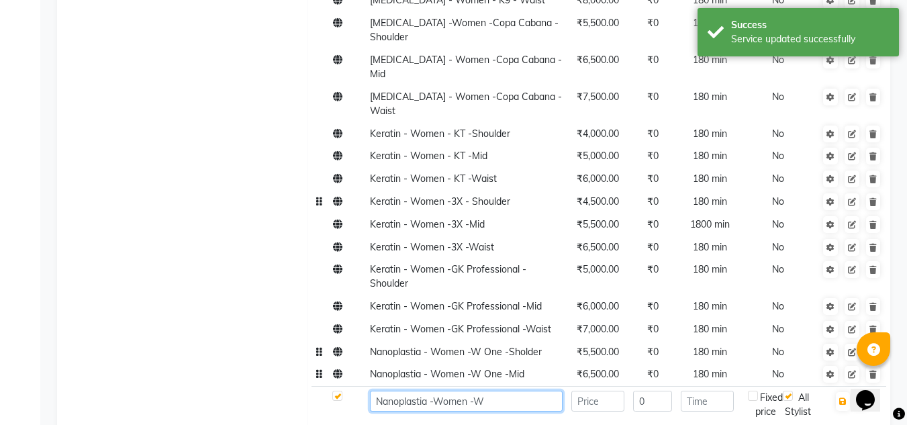
click at [493, 391] on input "Nanoplastia -Women -W" at bounding box center [466, 401] width 193 height 21
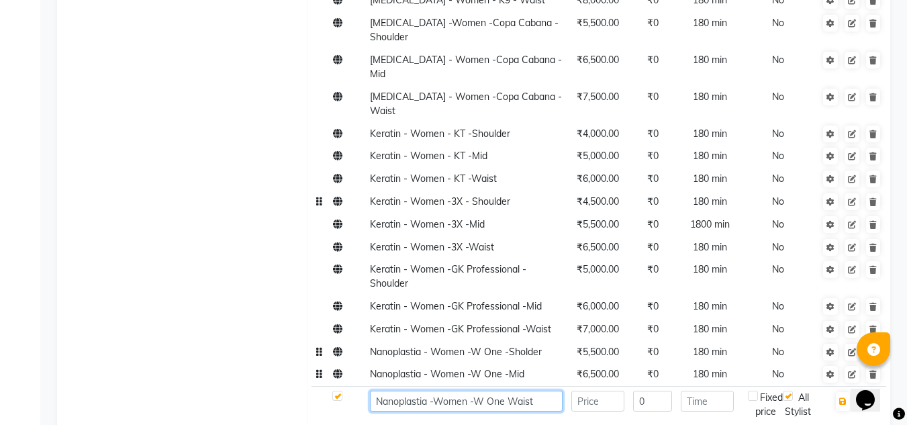
type input "Nanoplastia -Women -W One Waist"
click at [586, 391] on input "number" at bounding box center [598, 401] width 53 height 21
type input "7500"
click at [710, 391] on input "number" at bounding box center [707, 401] width 53 height 21
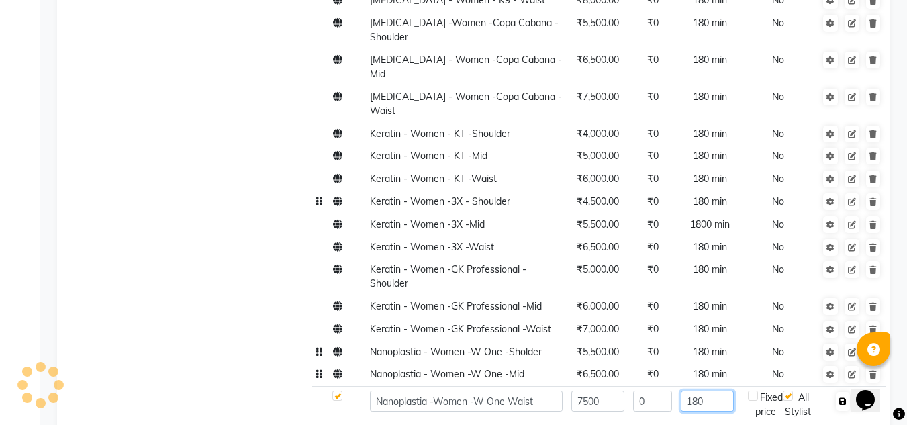
type input "180"
click at [845, 398] on icon "button" at bounding box center [843, 402] width 7 height 8
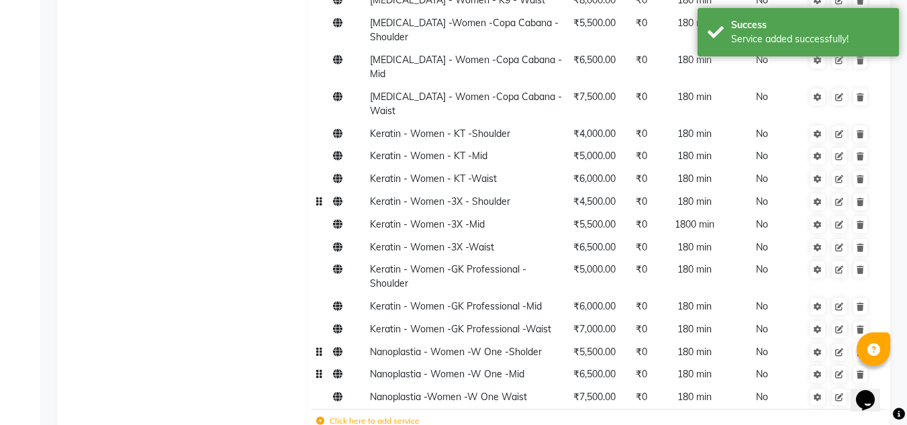
click at [317, 417] on icon at bounding box center [320, 421] width 8 height 8
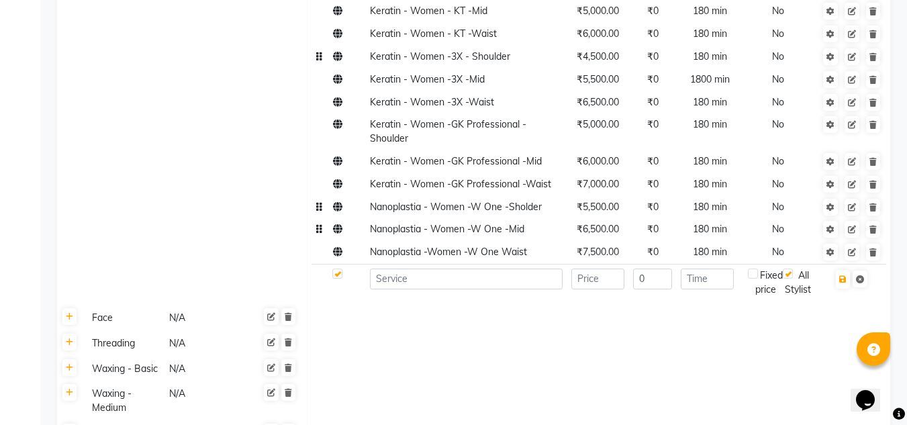
scroll to position [1340, 0]
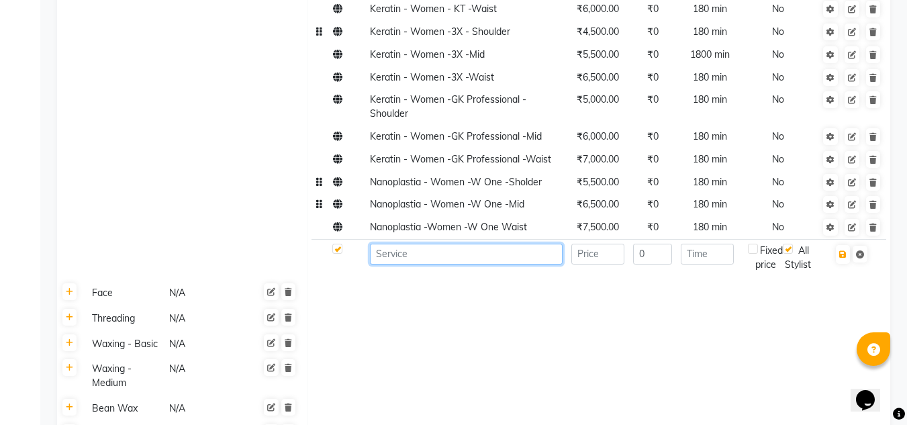
click at [399, 244] on input at bounding box center [466, 254] width 193 height 21
type input "n"
type input "Nanoplastia -Women -Beauty Garage"
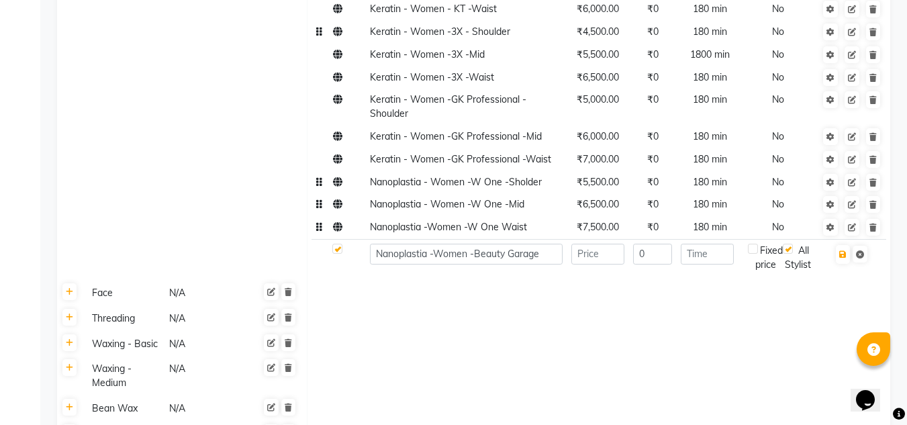
click at [500, 221] on span "Nanoplastia -Women -W One Waist" at bounding box center [448, 227] width 157 height 12
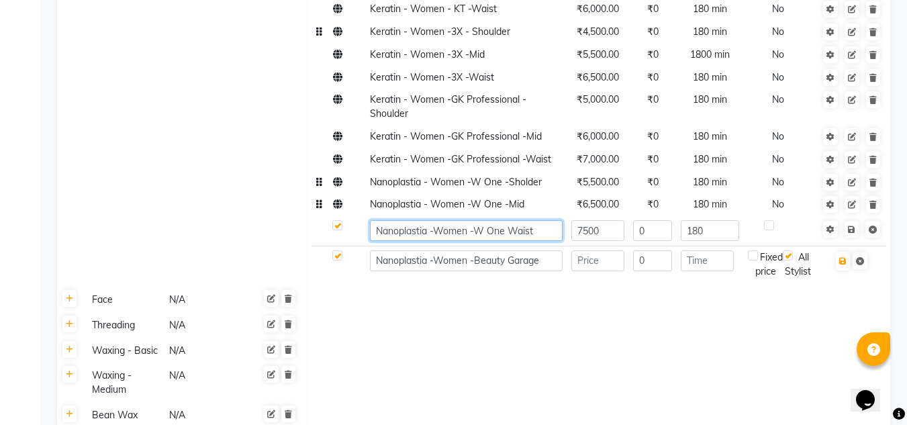
click at [507, 220] on input "Nanoplastia -Women -W One Waist" at bounding box center [466, 230] width 193 height 21
type input "Nanoplastia -Women -W One -Waist"
click at [854, 226] on icon at bounding box center [851, 230] width 7 height 8
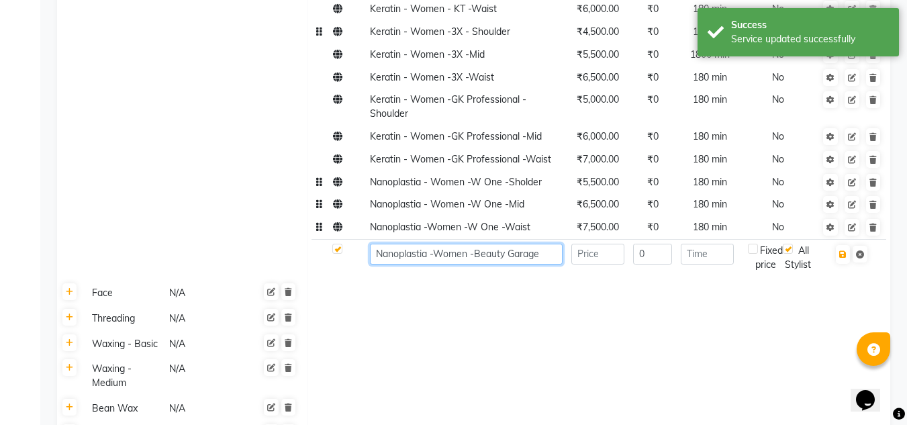
click at [543, 244] on input "Nanoplastia -Women -Beauty Garage" at bounding box center [466, 254] width 193 height 21
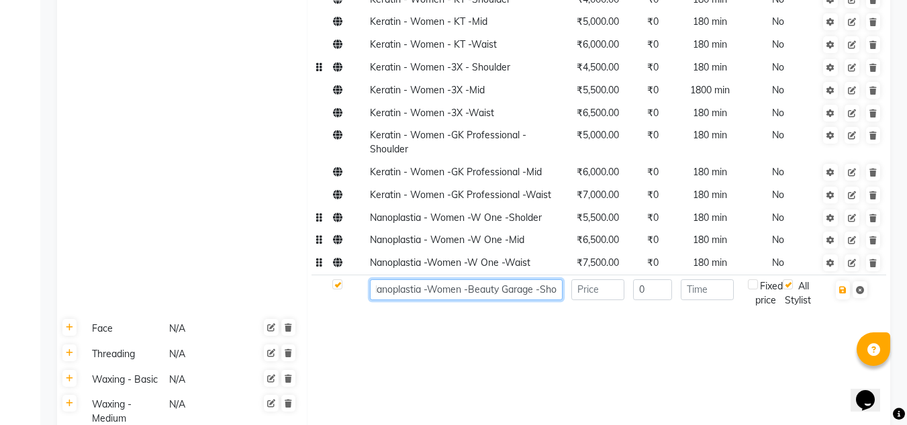
scroll to position [1273, 0]
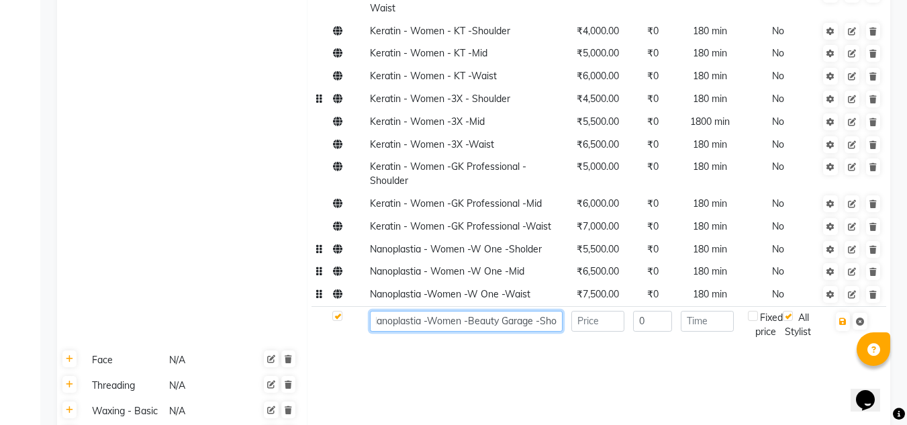
type input "Nanoplastia -Women -Beauty Garage -Sho"
click at [525, 243] on span "Nanoplastia - Women -W One -Sholder" at bounding box center [456, 249] width 172 height 12
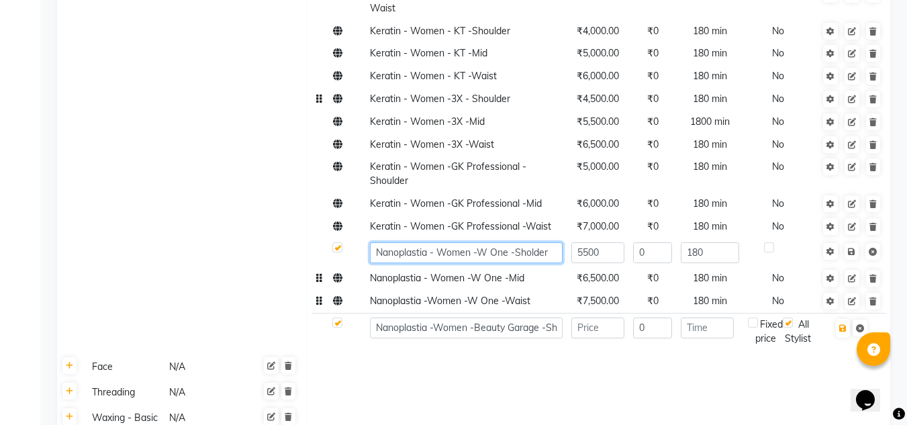
click at [531, 242] on input "Nanoplastia - Women -W One -Sholder" at bounding box center [466, 252] width 193 height 21
type input "Nanoplastia - Women -W One -Shoulder"
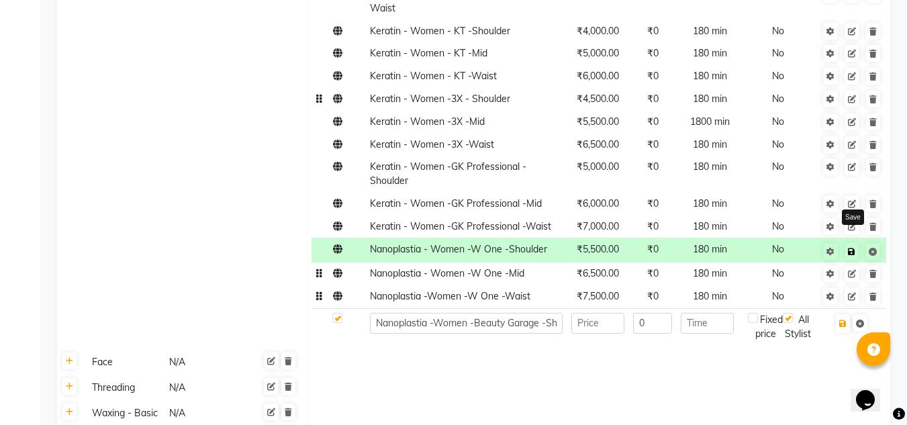
click at [854, 248] on icon at bounding box center [851, 252] width 7 height 8
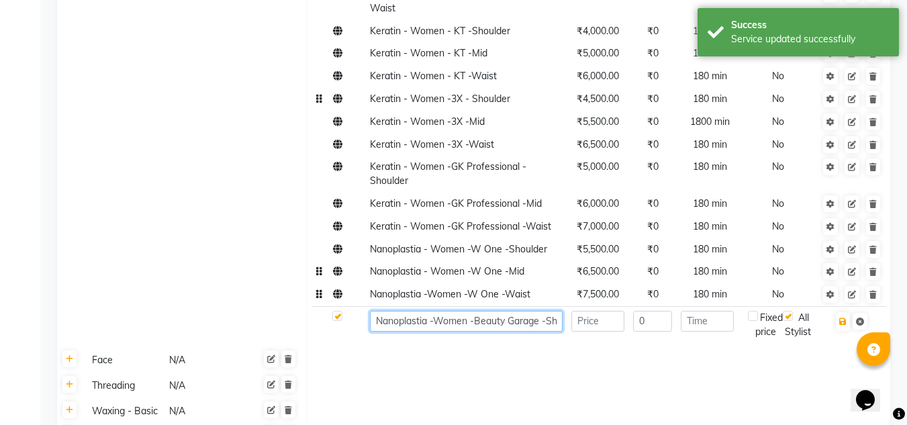
click at [557, 311] on input "Nanoplastia -Women -Beauty Garage -Sho" at bounding box center [466, 321] width 193 height 21
click at [557, 311] on input "Nanoplastia -Women -Beauty Garage -So" at bounding box center [466, 321] width 193 height 21
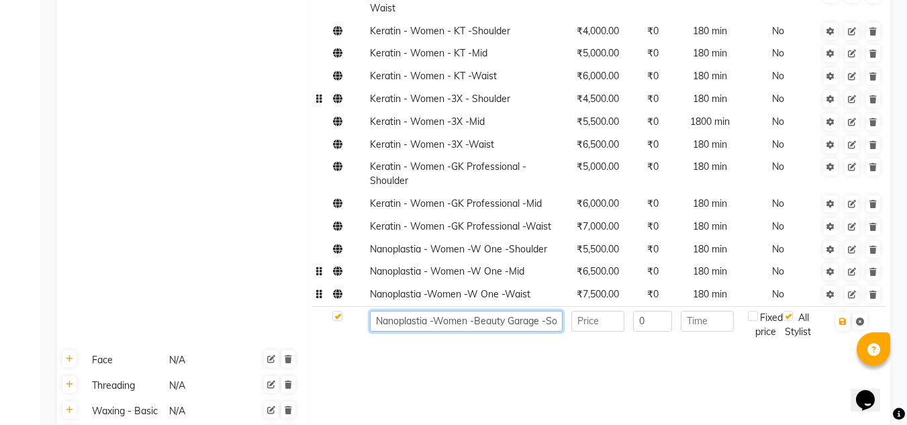
click at [559, 311] on input "Nanoplastia -Women -Beauty Garage -So" at bounding box center [466, 321] width 193 height 21
click at [554, 311] on input "Nanoplastia -Women -Beauty Garage -So" at bounding box center [466, 321] width 193 height 21
click at [559, 311] on input "Nanoplastia -Women -Beauty Garage -Sho" at bounding box center [466, 321] width 193 height 21
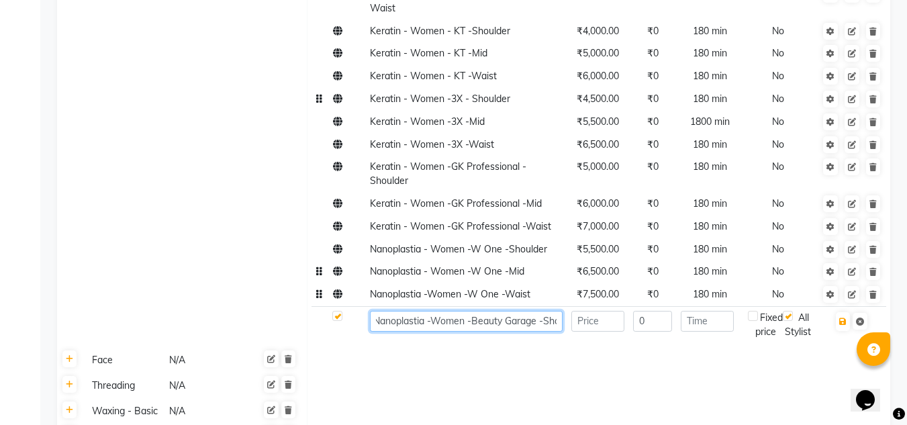
click at [559, 311] on input "Nanoplastia -Women -Beauty Garage -Sho" at bounding box center [466, 321] width 193 height 21
type input "Nanoplastia -Women -Beauty Garage -Shoulder"
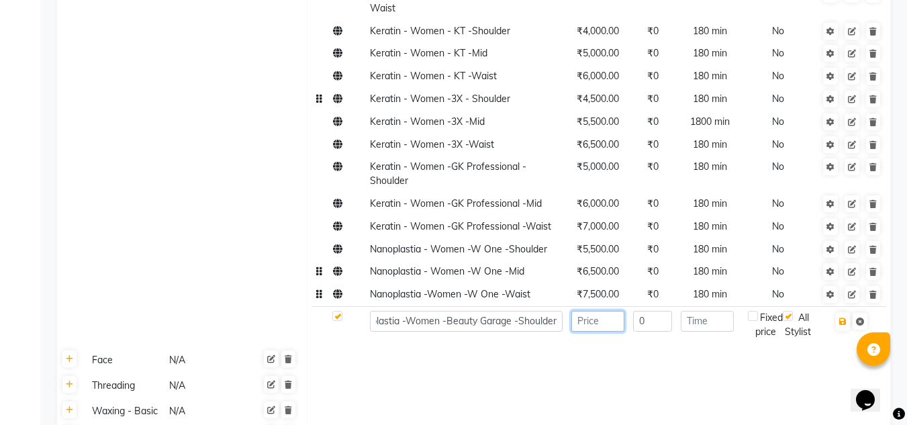
scroll to position [0, 0]
click at [586, 311] on input "number" at bounding box center [598, 321] width 53 height 21
type input "6000"
click at [713, 311] on input "number" at bounding box center [707, 321] width 53 height 21
type input "180"
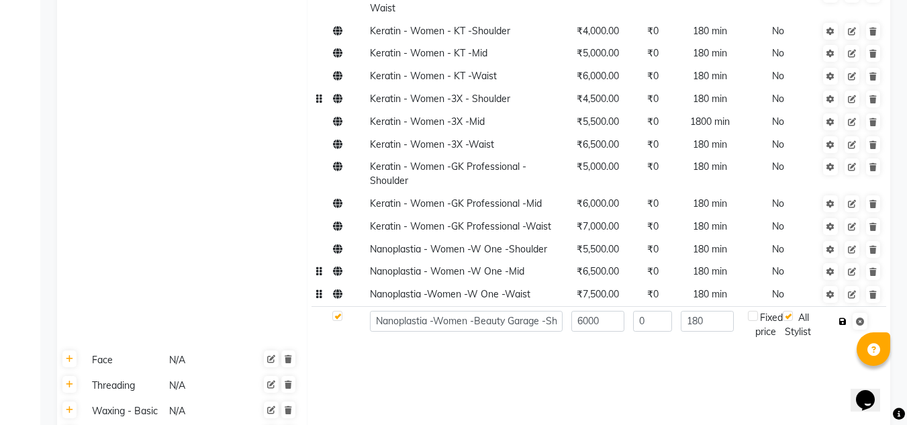
click at [844, 318] on icon "button" at bounding box center [843, 322] width 7 height 8
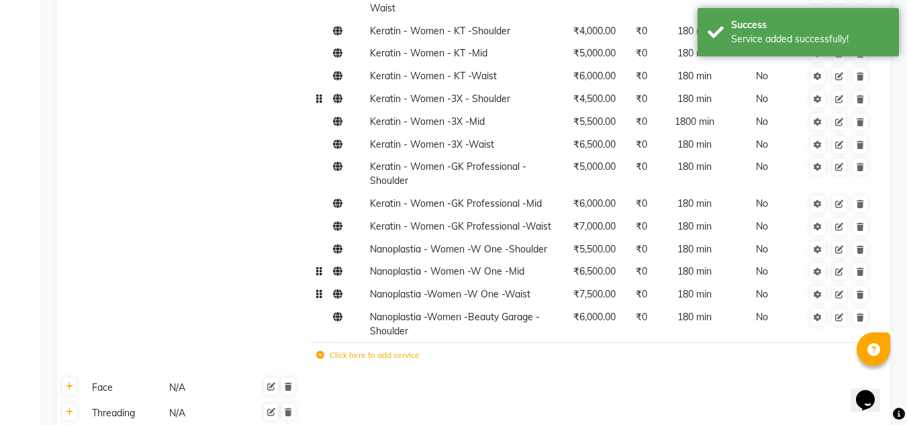
click at [320, 351] on icon at bounding box center [320, 355] width 8 height 8
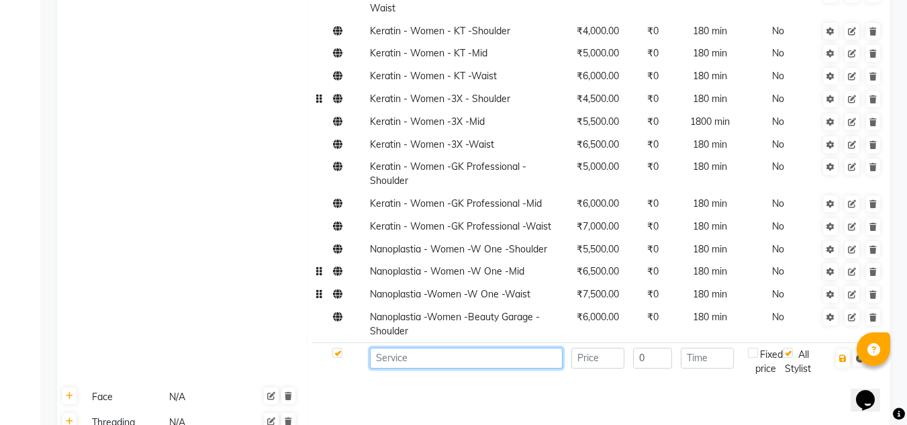
click at [383, 348] on input at bounding box center [466, 358] width 193 height 21
click at [437, 348] on input at bounding box center [466, 358] width 193 height 21
type input "Nanoplastia -Women -Beauty Garage -Mid"
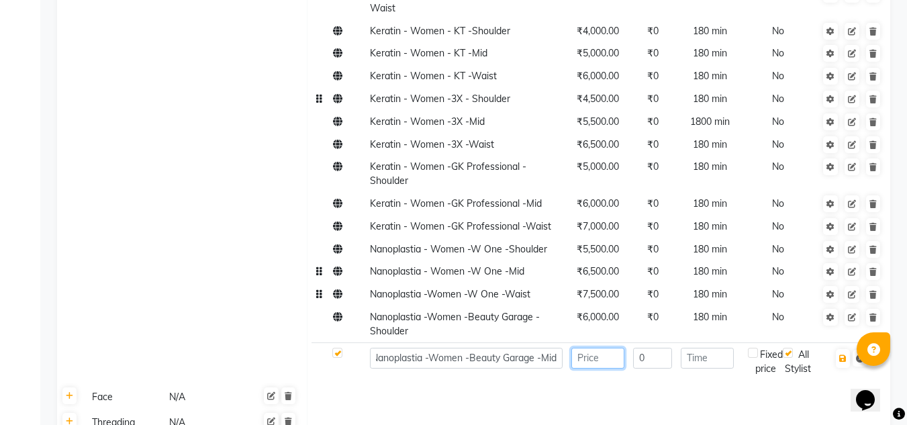
scroll to position [0, 0]
click at [594, 348] on input "number" at bounding box center [598, 358] width 53 height 21
